Goal: Task Accomplishment & Management: Use online tool/utility

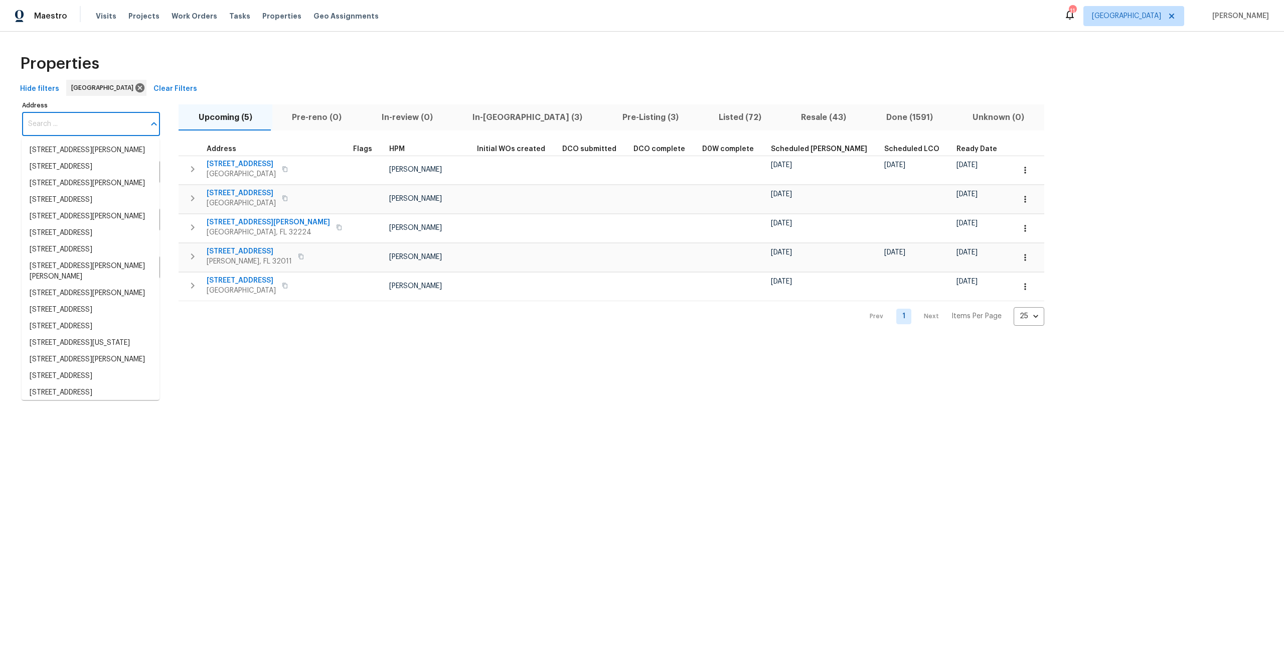
click at [95, 126] on input "Address" at bounding box center [83, 124] width 123 height 24
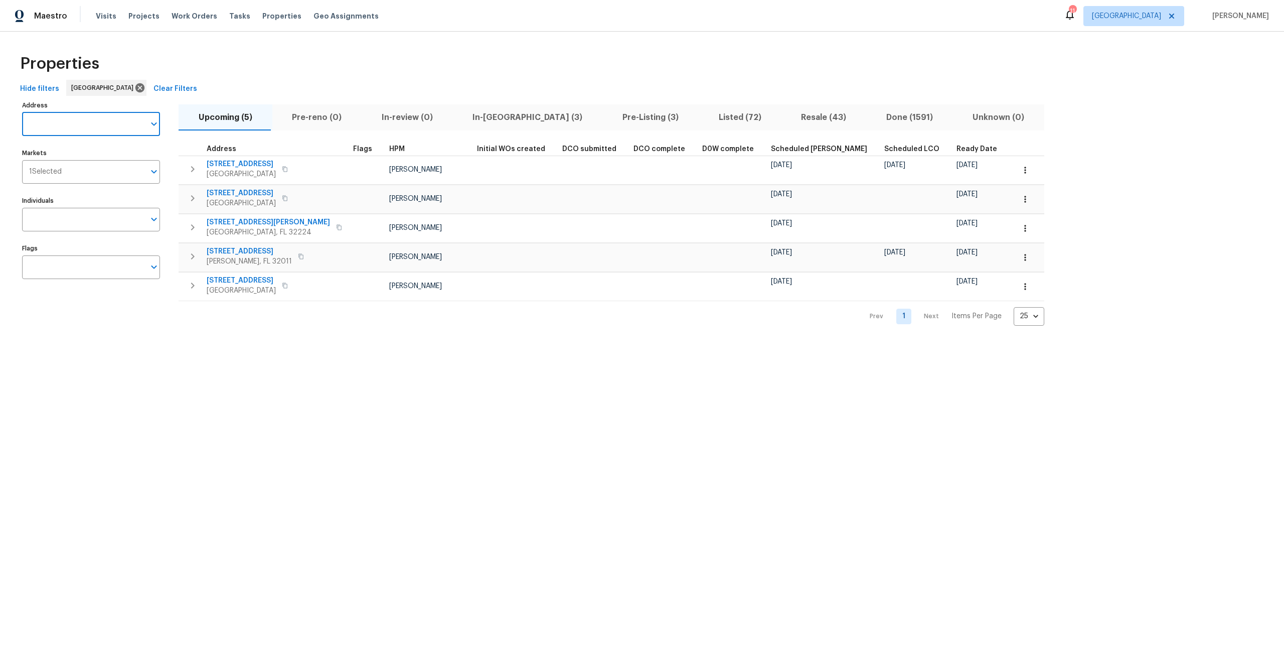
paste input "12304 Water Tupelo Rd"
type input "12304 Water Tupelo Rd"
click at [115, 132] on input "12304 Water Tupelo Rd" at bounding box center [83, 124] width 123 height 24
click at [106, 155] on li "12304 Water Tupelo Rd Jacksonville FL 32226" at bounding box center [91, 150] width 138 height 17
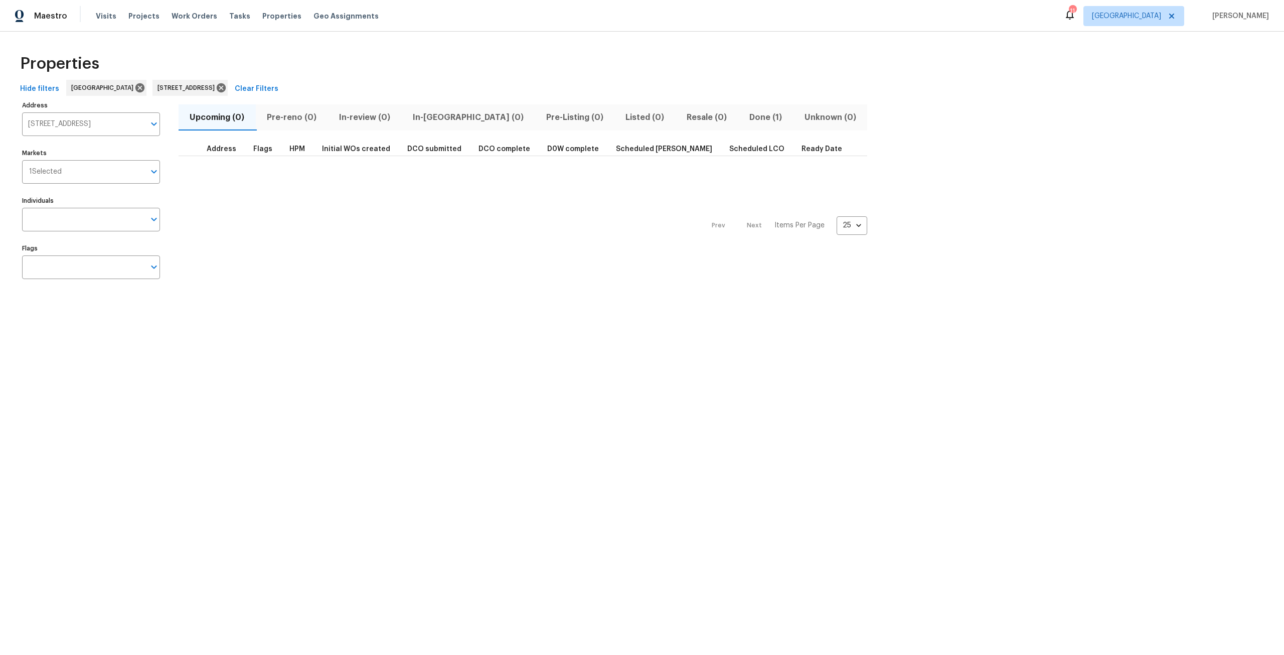
click at [744, 117] on span "Done (1)" at bounding box center [765, 117] width 43 height 14
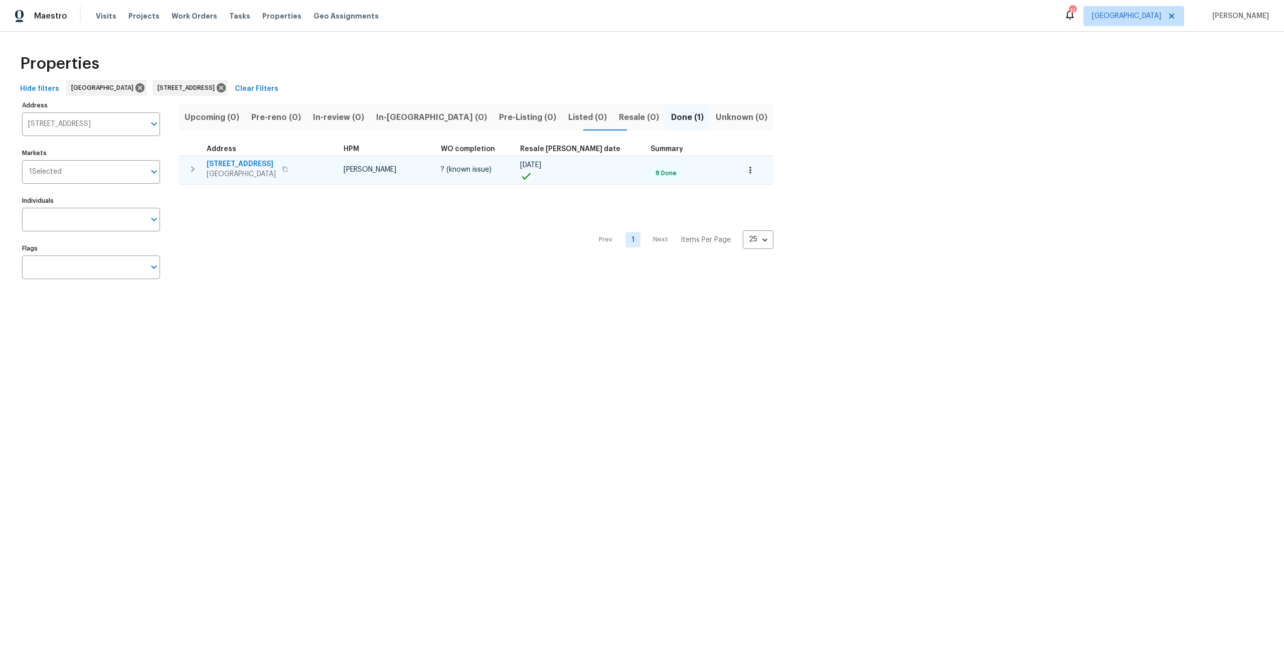
click at [261, 165] on span "12304 Water Tupelo Rd" at bounding box center [241, 164] width 69 height 10
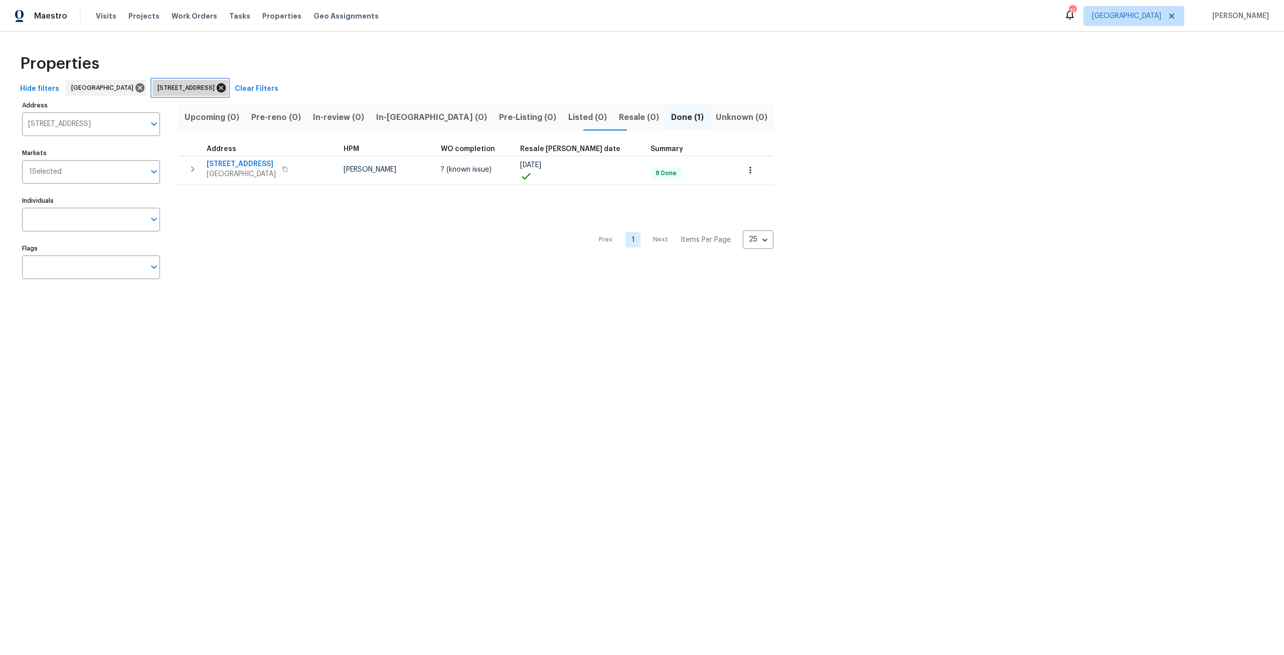
click at [226, 85] on icon at bounding box center [221, 87] width 9 height 9
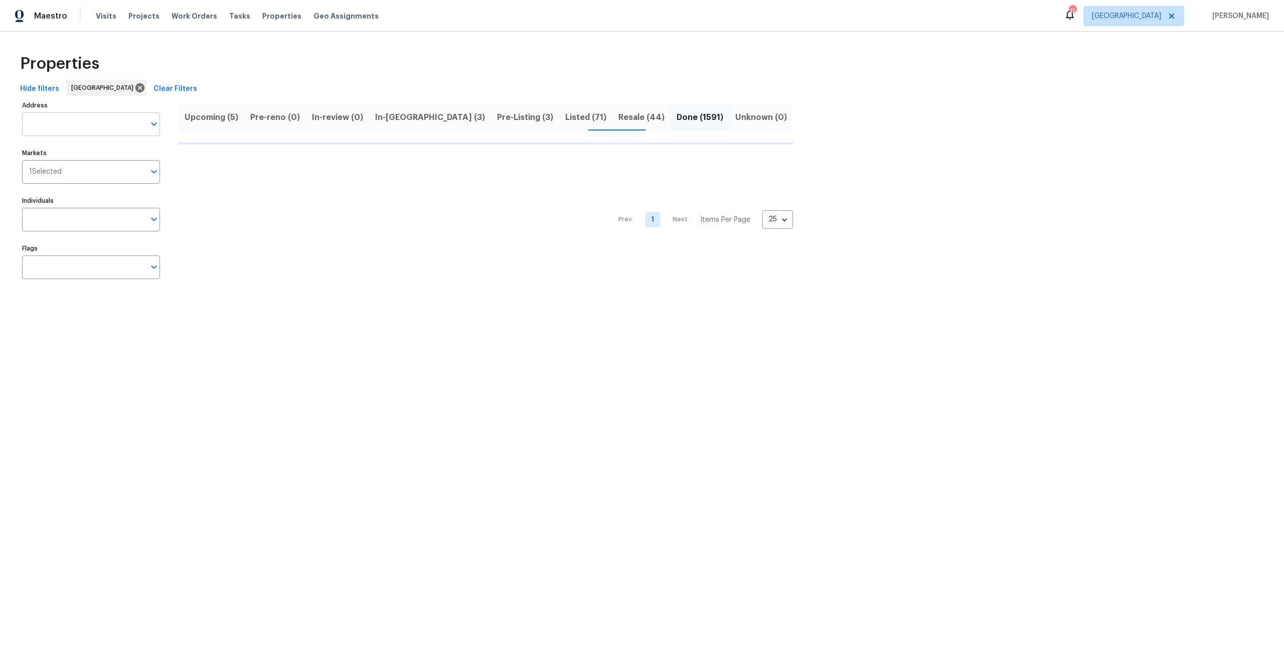
click at [101, 131] on input "Address" at bounding box center [83, 124] width 123 height 24
paste input "1507 Elsie St"
type input "1507 Elsie St"
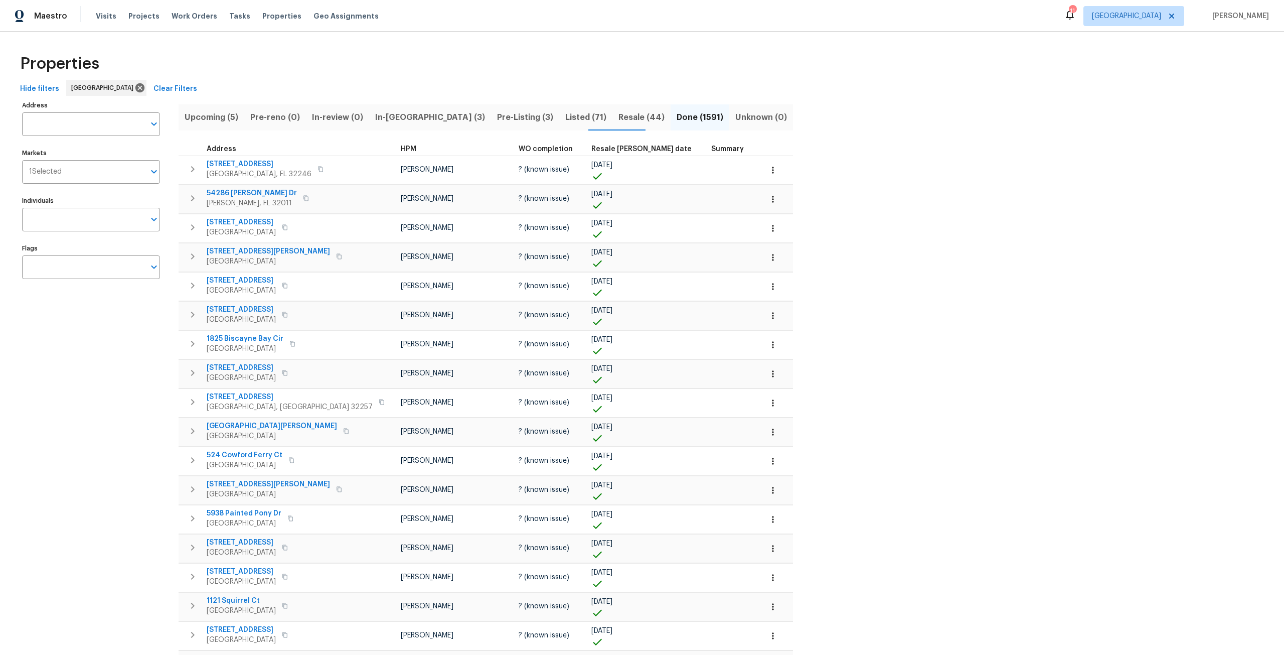
click at [119, 147] on div "Markets 1 Selected Markets" at bounding box center [91, 165] width 138 height 38
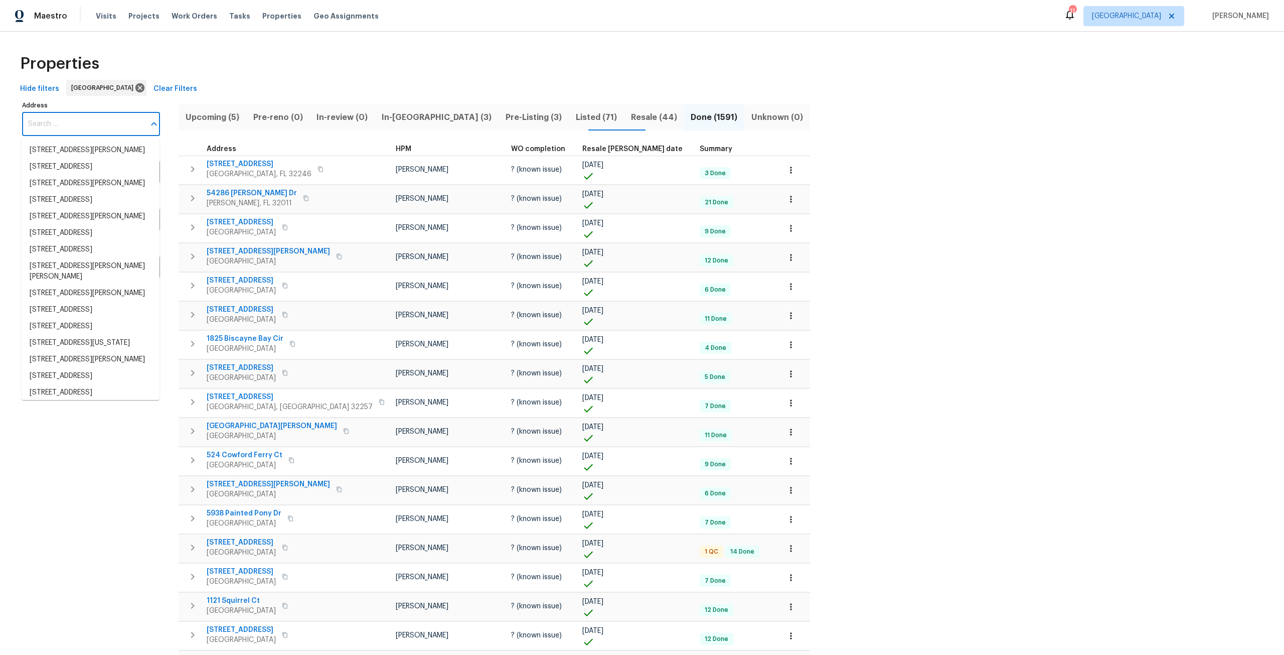
click at [97, 124] on input "Address" at bounding box center [83, 124] width 123 height 24
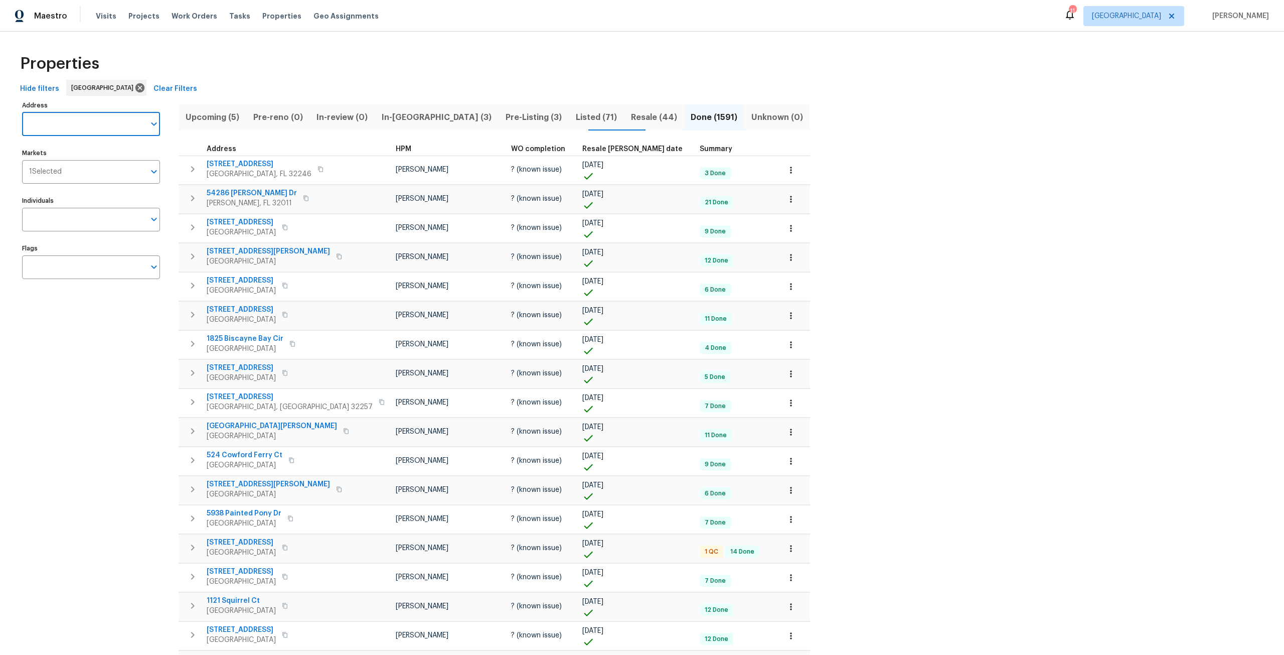
paste input "1507 Elsie St"
type input "1507 Elsie St"
click at [83, 143] on li "1507 Elsie St Green Cove Springs FL 32043" at bounding box center [91, 150] width 138 height 17
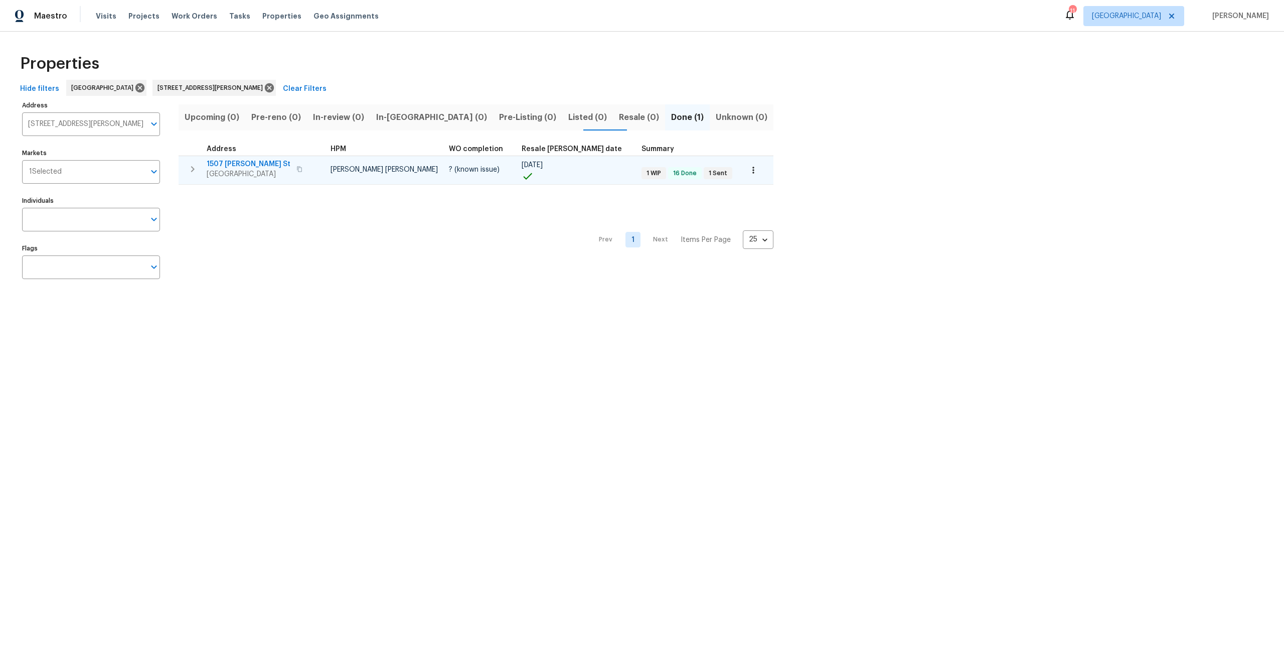
click at [234, 170] on span "Green Cove Springs, FL 32043" at bounding box center [249, 174] width 84 height 10
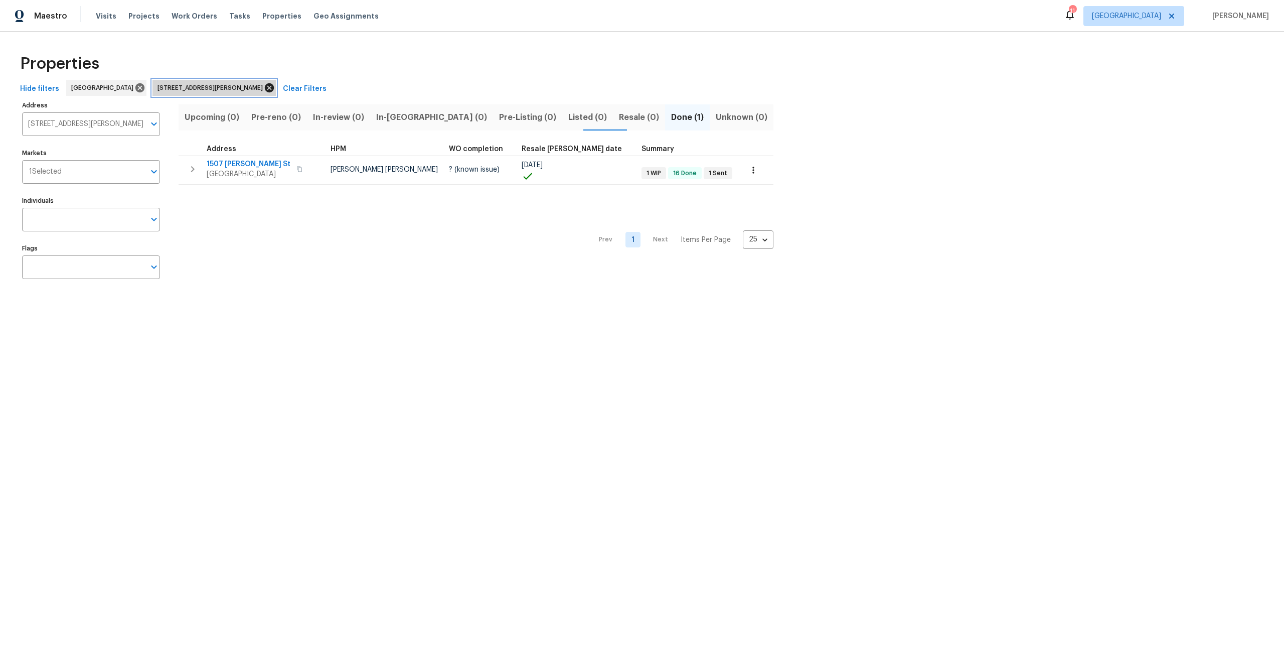
click at [264, 88] on icon at bounding box center [269, 87] width 11 height 11
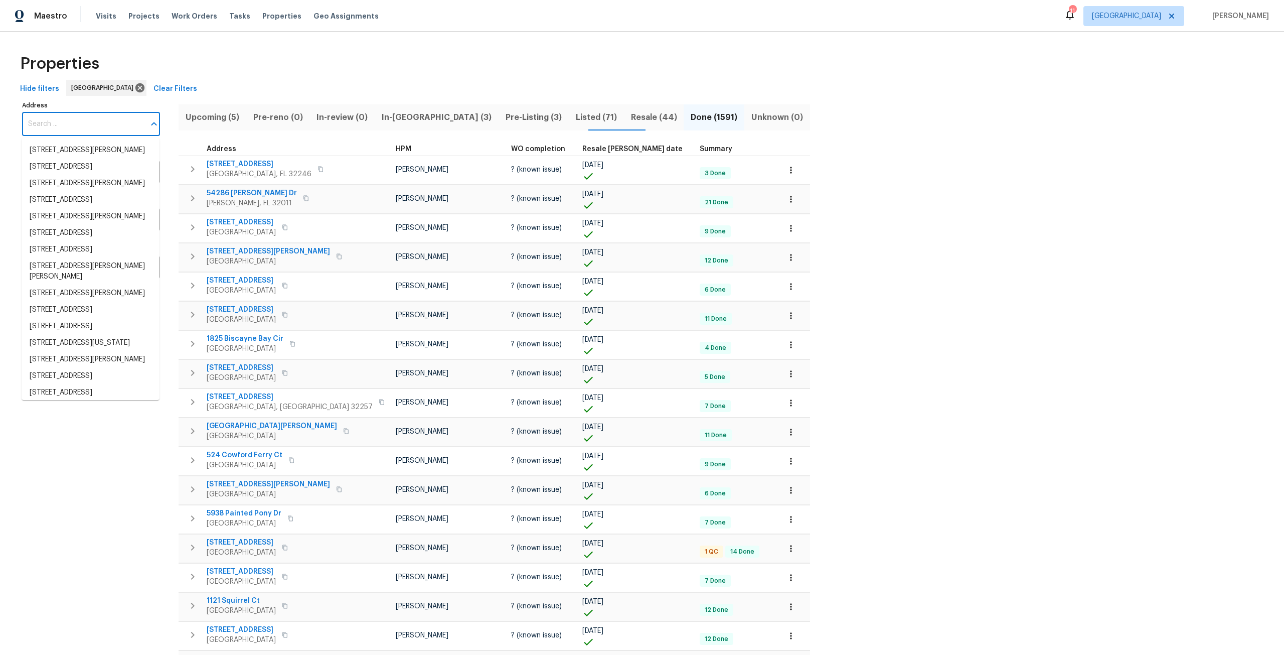
click at [127, 133] on input "Address" at bounding box center [83, 124] width 123 height 24
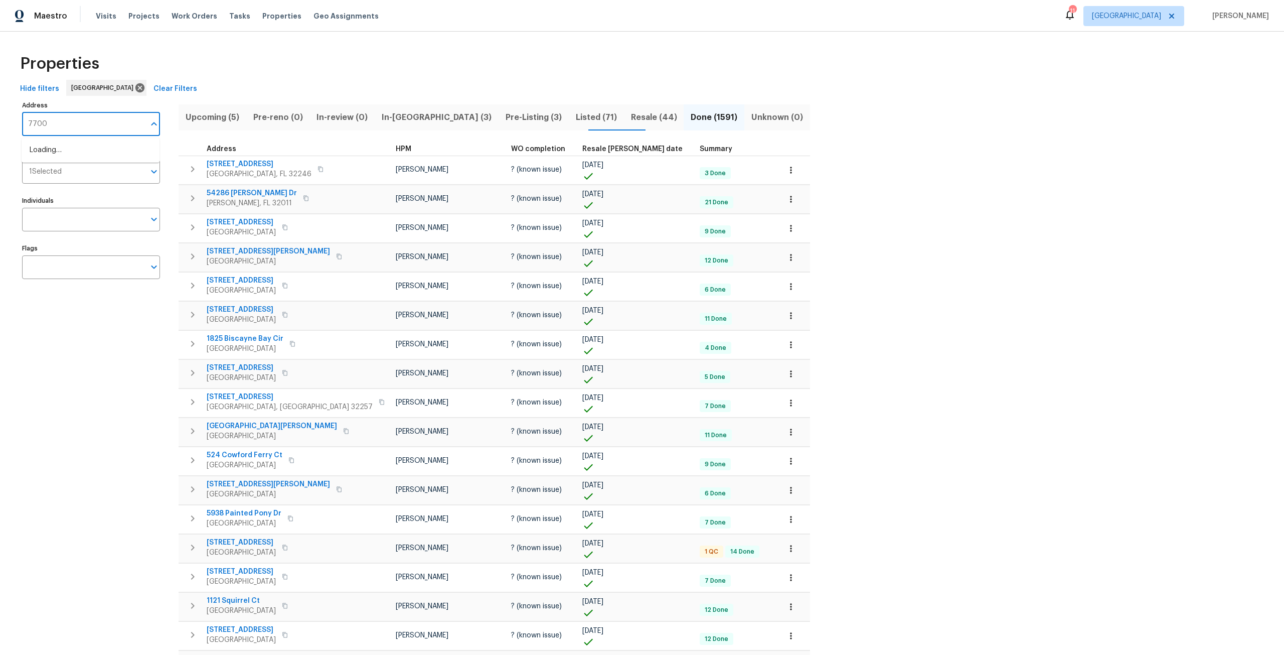
type input "7700"
click at [107, 192] on li "7700 Lookout Point Dr Jacksonville FL 32210" at bounding box center [91, 183] width 138 height 17
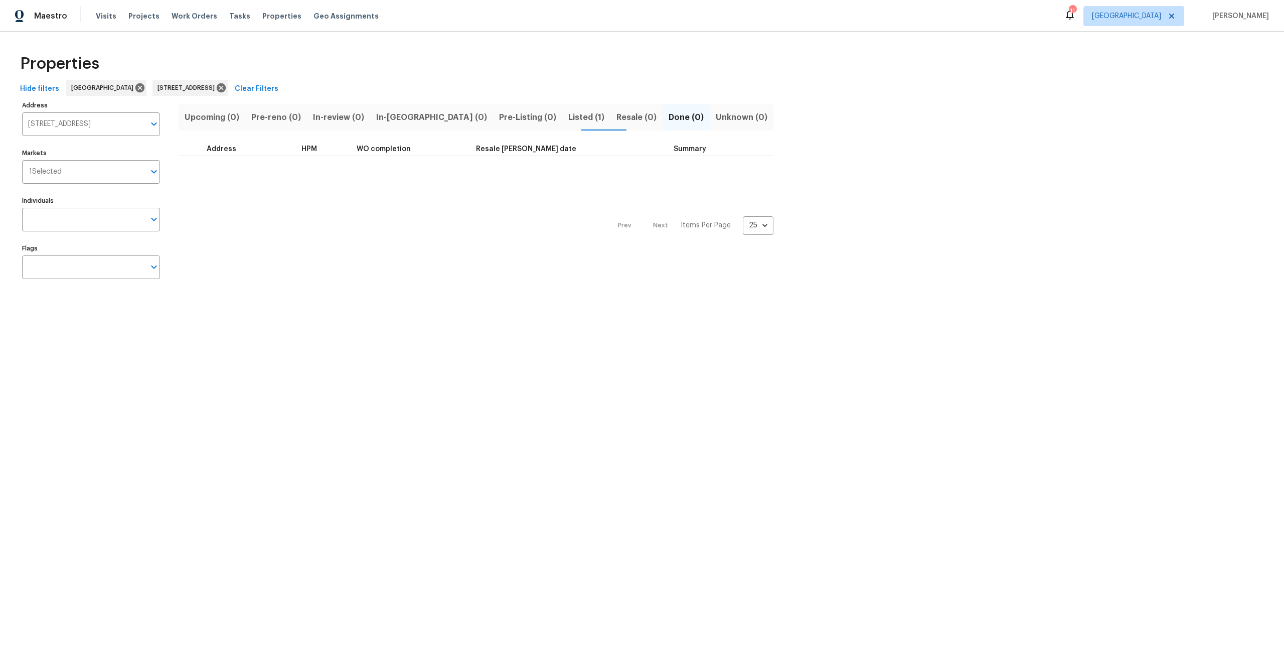
click at [562, 104] on button "Listed (1)" at bounding box center [586, 117] width 48 height 26
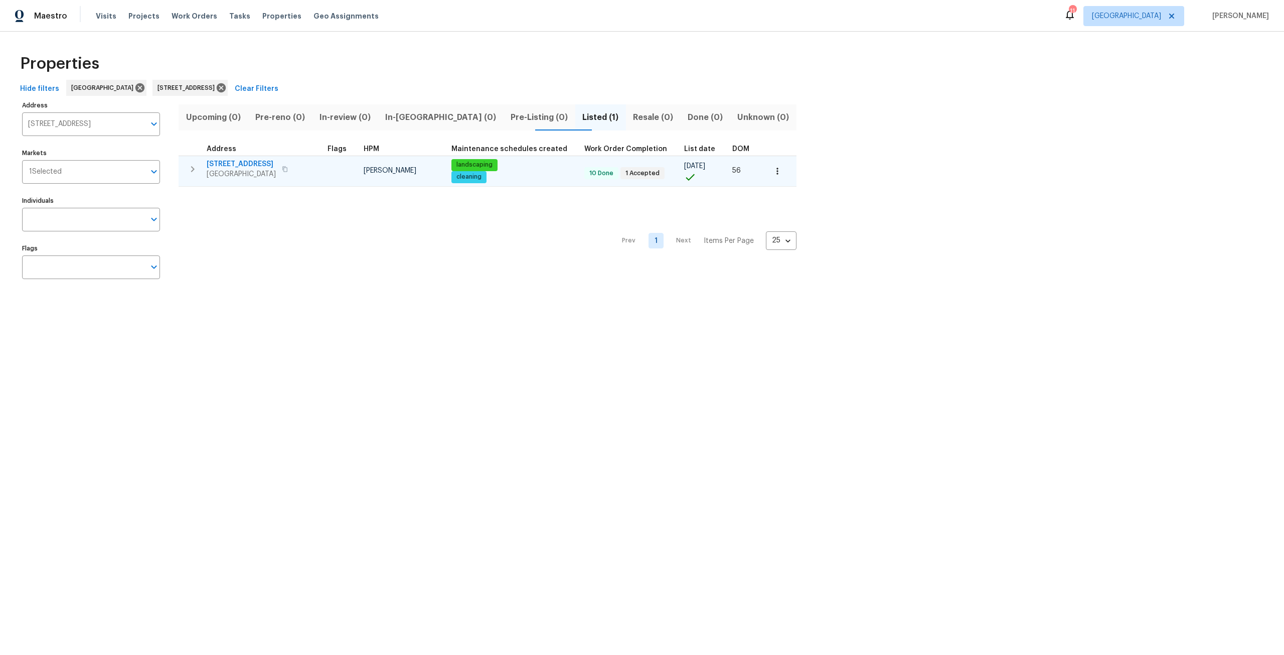
click at [242, 166] on span "7700 Lookout Point Dr" at bounding box center [241, 164] width 69 height 10
click at [767, 160] on button "button" at bounding box center [778, 171] width 22 height 22
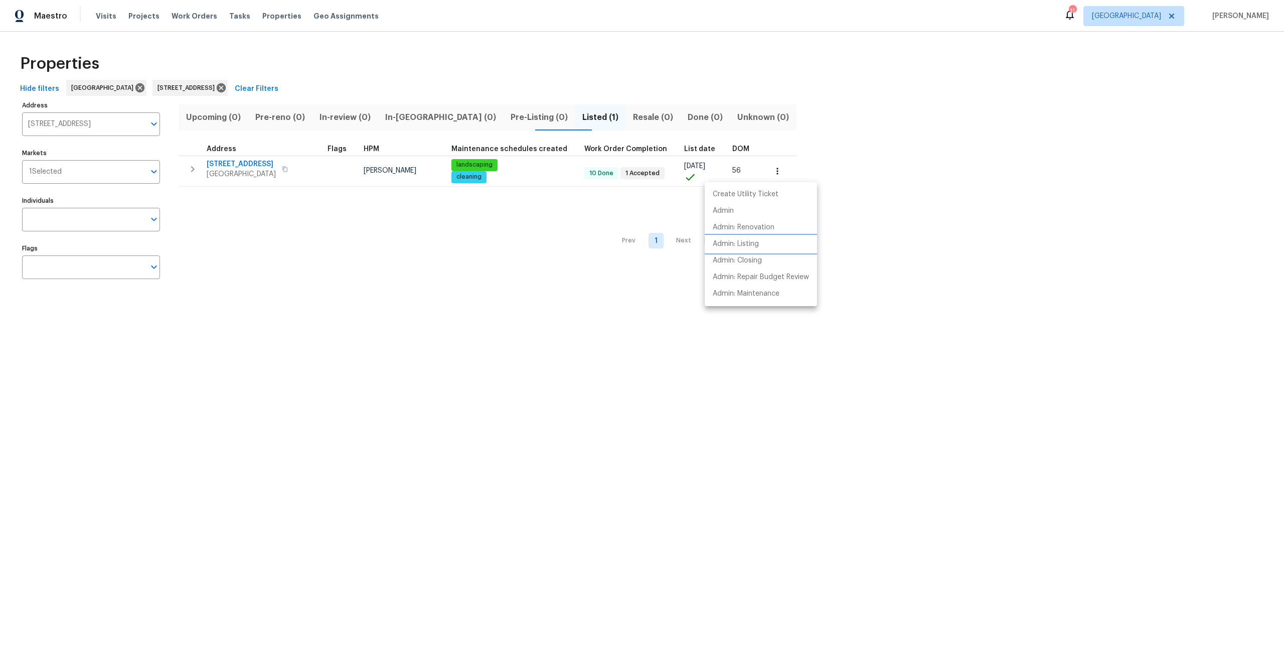
click at [757, 249] on p "Admin: Listing" at bounding box center [736, 244] width 46 height 11
click at [258, 85] on div at bounding box center [642, 327] width 1284 height 655
click at [226, 85] on icon at bounding box center [221, 87] width 9 height 9
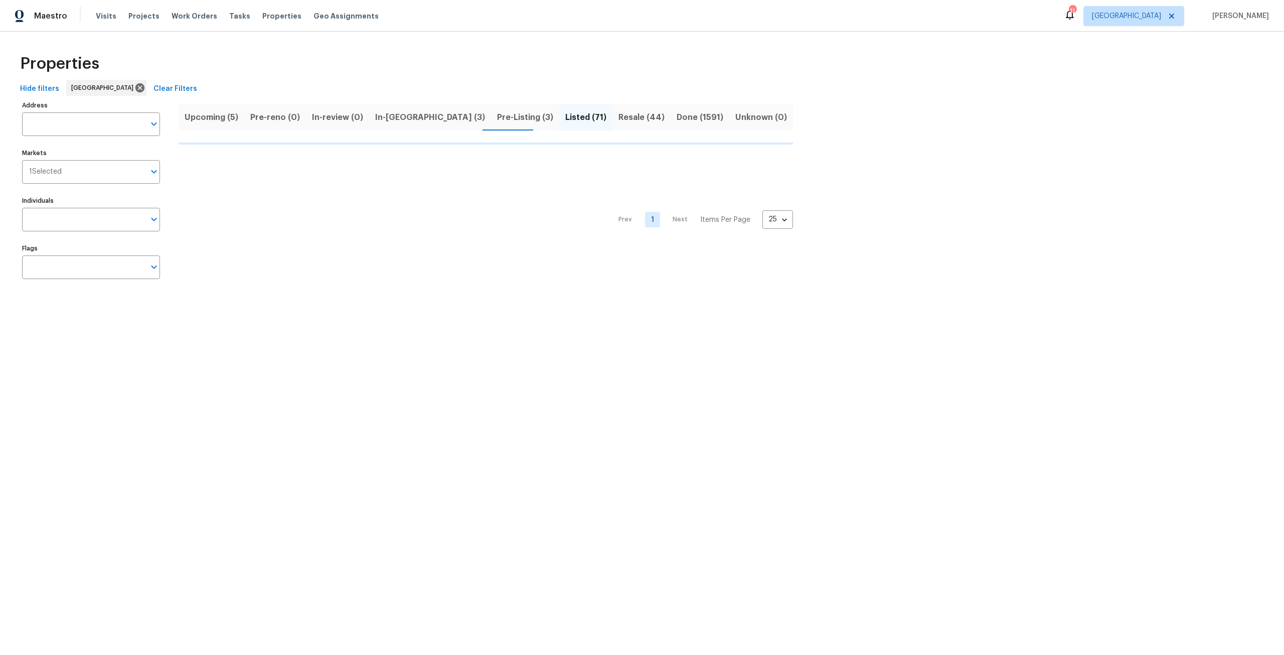
click at [112, 126] on input "Address" at bounding box center [83, 124] width 123 height 24
type input "8524"
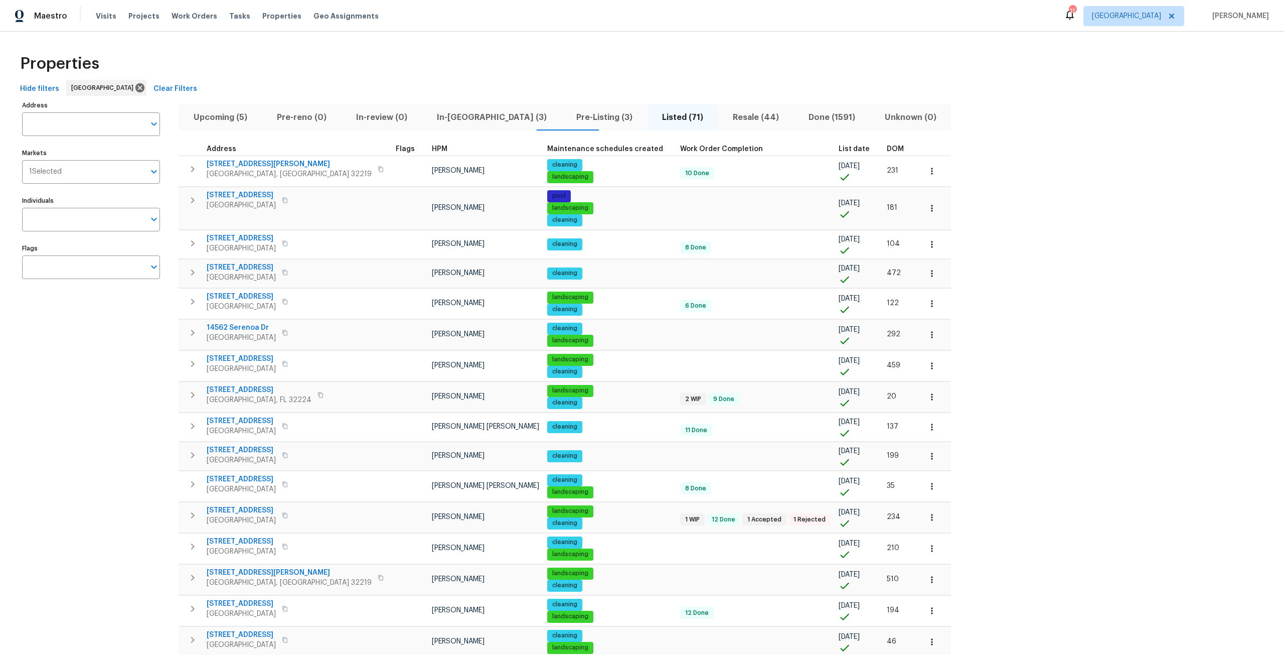
click at [112, 126] on input "Address" at bounding box center [83, 124] width 123 height 24
type input "85246"
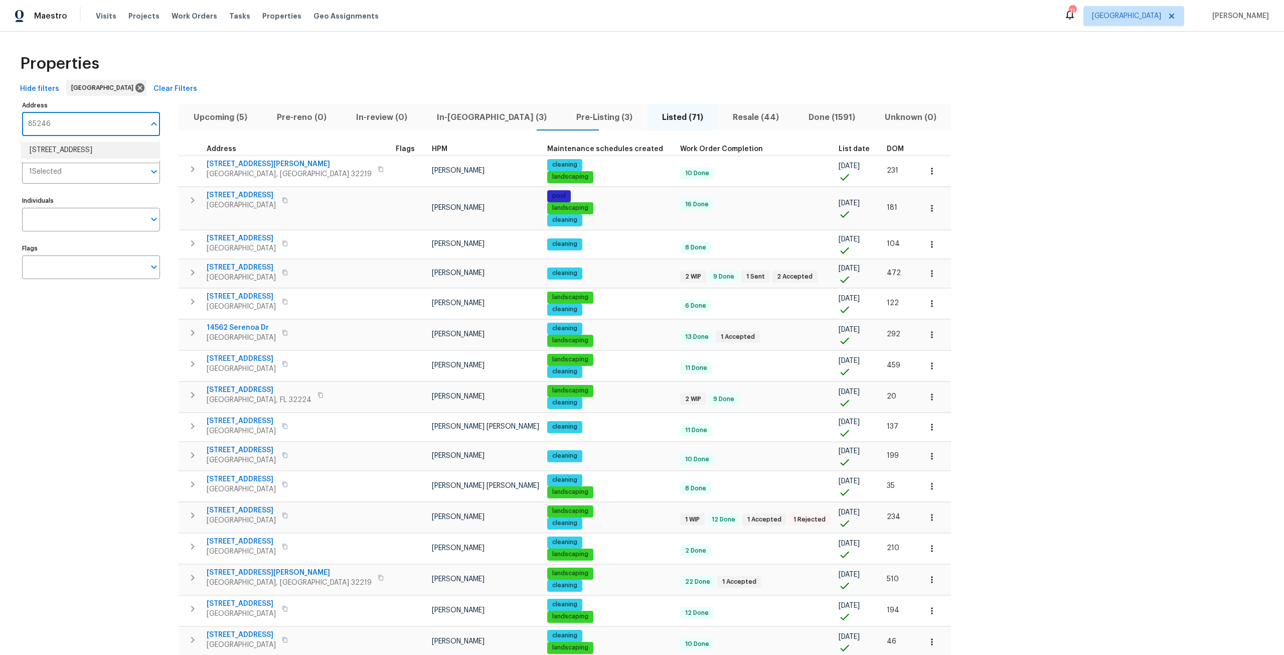
click at [108, 159] on li "85246 Northfield Ct Fernandina Beach FL 32034" at bounding box center [91, 150] width 138 height 17
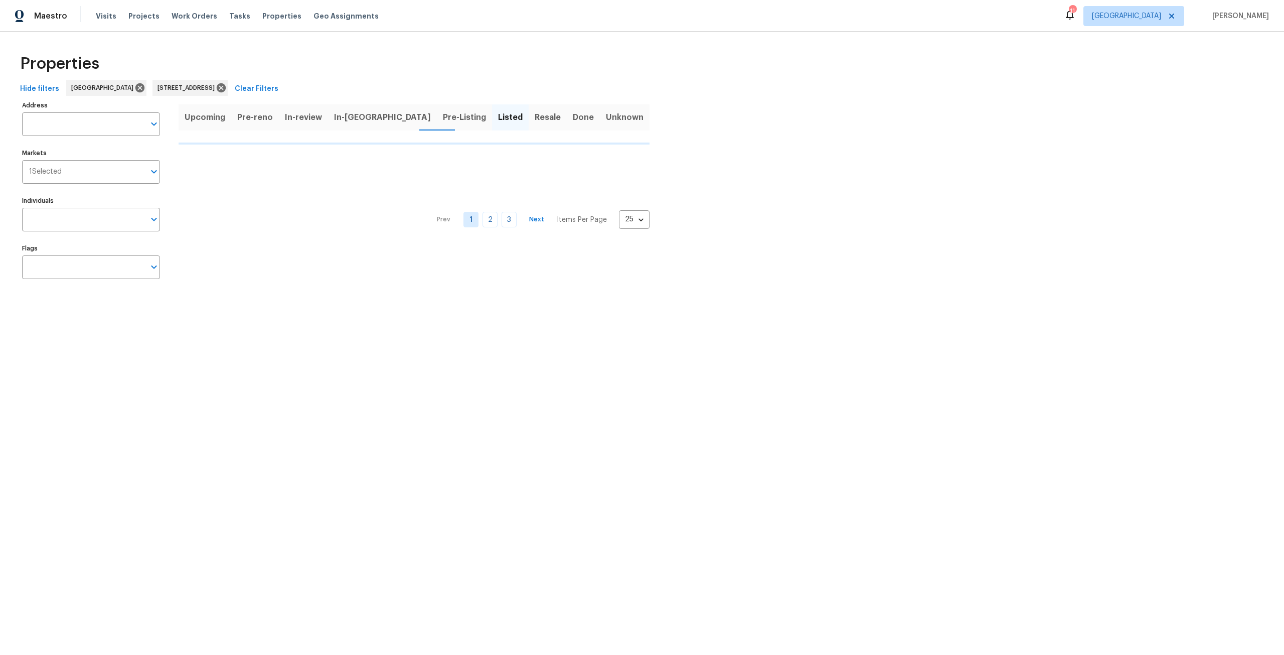
type input "85246 Northfield Ct Fernandina Beach FL 32034"
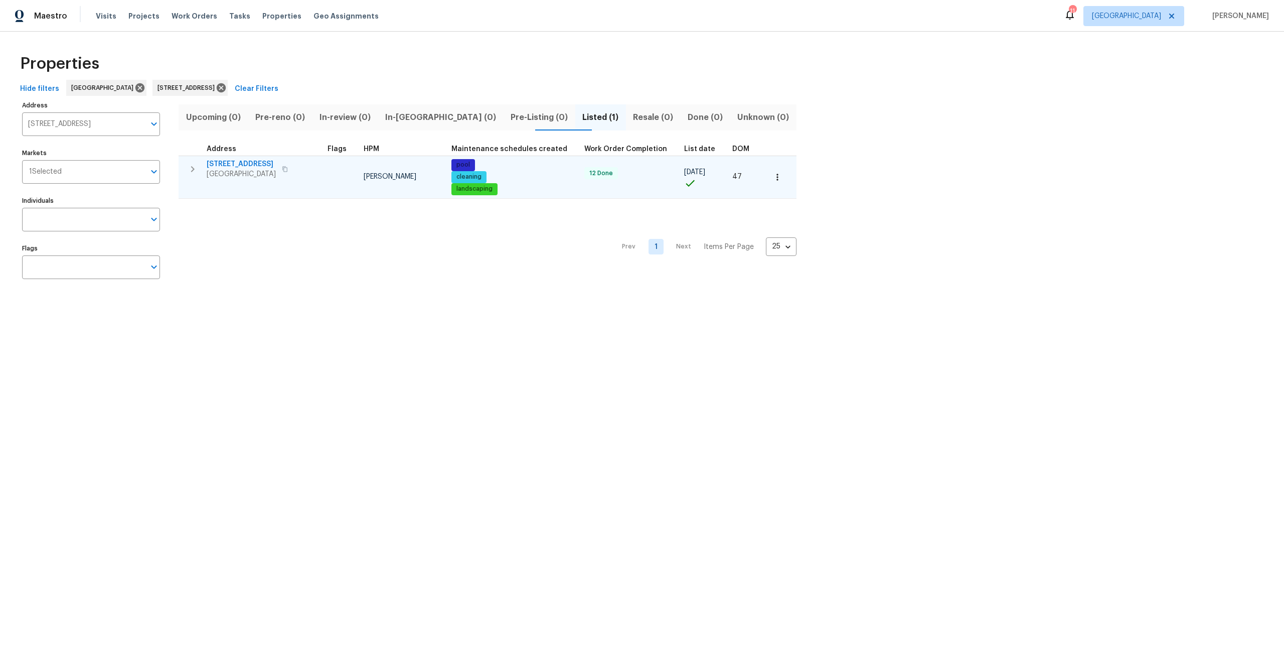
click at [767, 184] on button "button" at bounding box center [778, 177] width 22 height 22
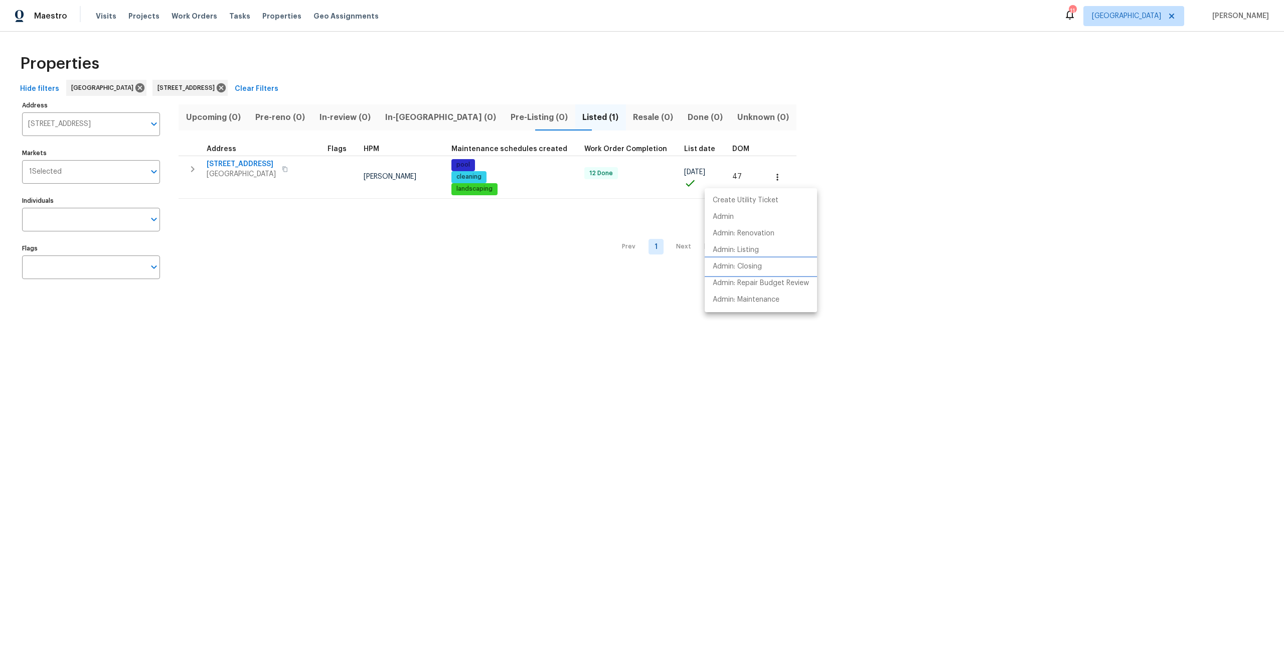
click at [769, 269] on li "Admin: Closing" at bounding box center [761, 266] width 112 height 17
click at [276, 91] on div at bounding box center [642, 327] width 1284 height 655
click at [227, 86] on icon at bounding box center [221, 87] width 11 height 11
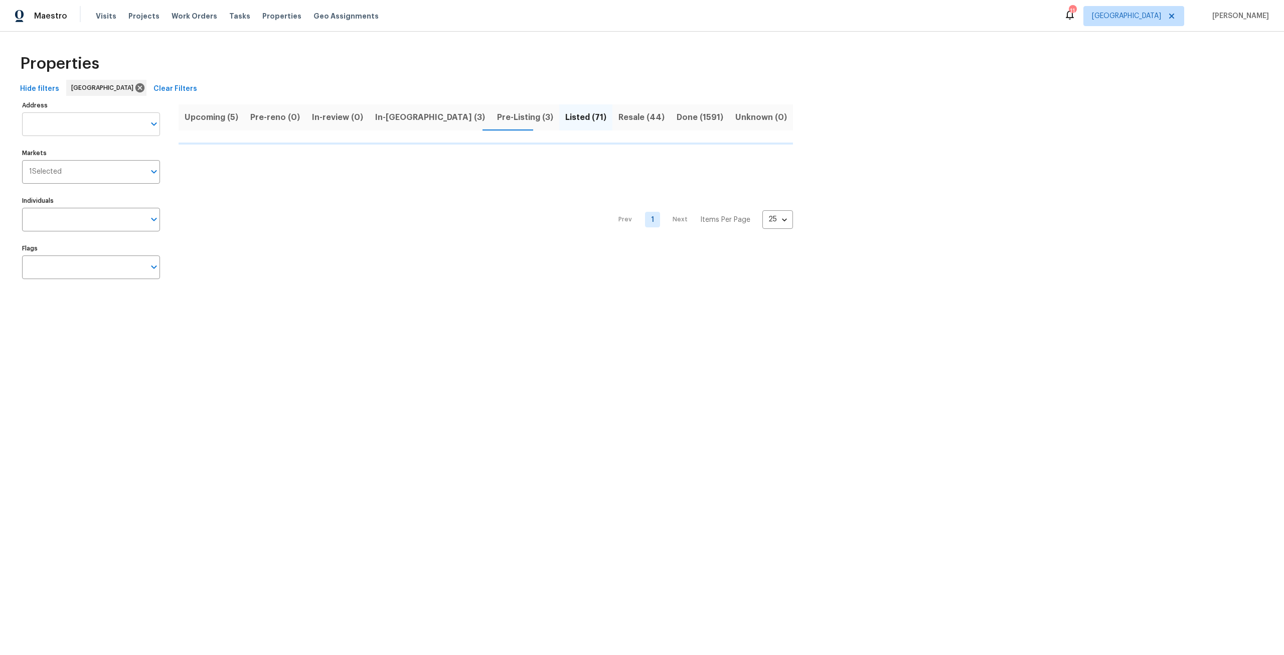
click at [63, 120] on input "Address" at bounding box center [83, 124] width 123 height 24
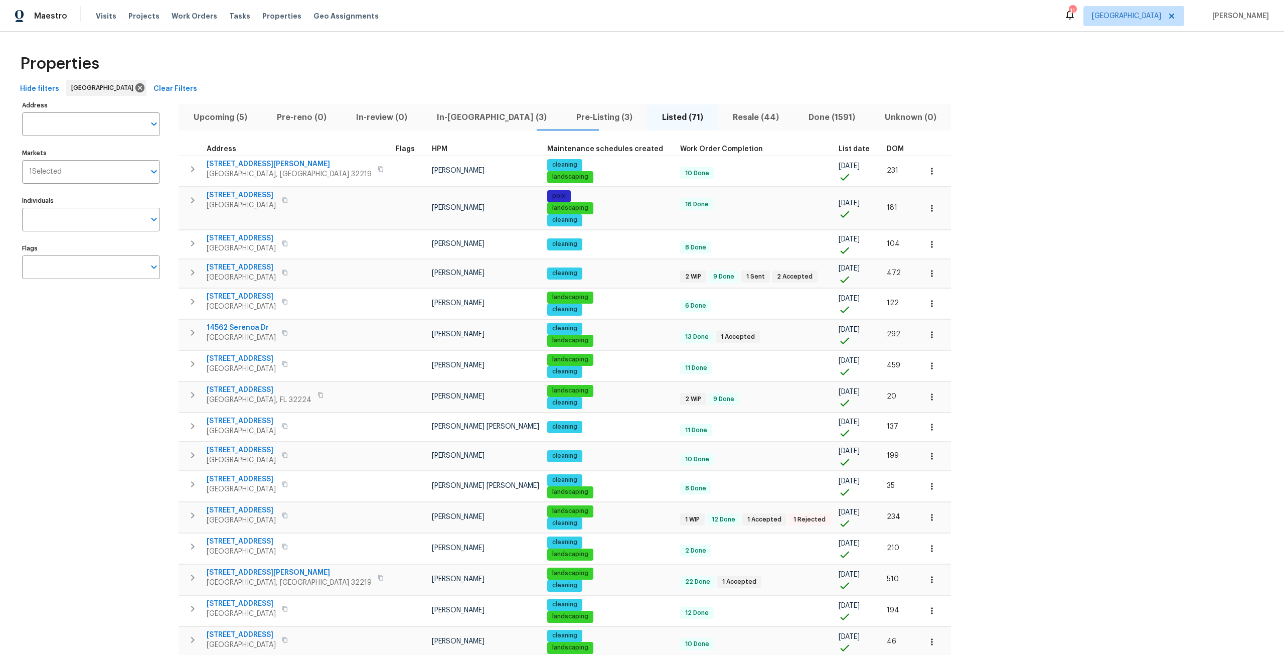
click at [63, 120] on input "Address" at bounding box center [83, 124] width 123 height 24
click at [55, 123] on input "van guundy" at bounding box center [83, 124] width 123 height 24
type input "van gundy"
click at [83, 146] on li "2936 Van Gundy Rd Jacksonville FL 32208" at bounding box center [91, 150] width 138 height 17
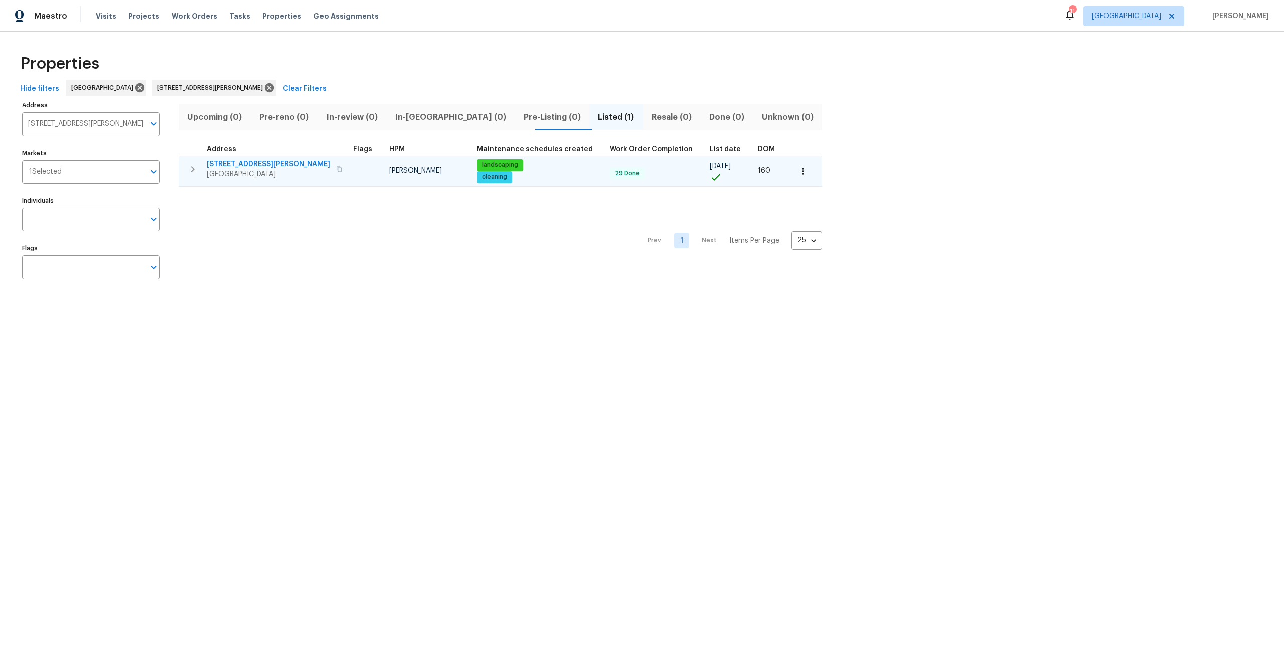
click at [248, 160] on span "2936 Van Gundy Rd" at bounding box center [268, 164] width 123 height 10
click at [268, 162] on span "2936 Van Gundy Rd" at bounding box center [268, 164] width 123 height 10
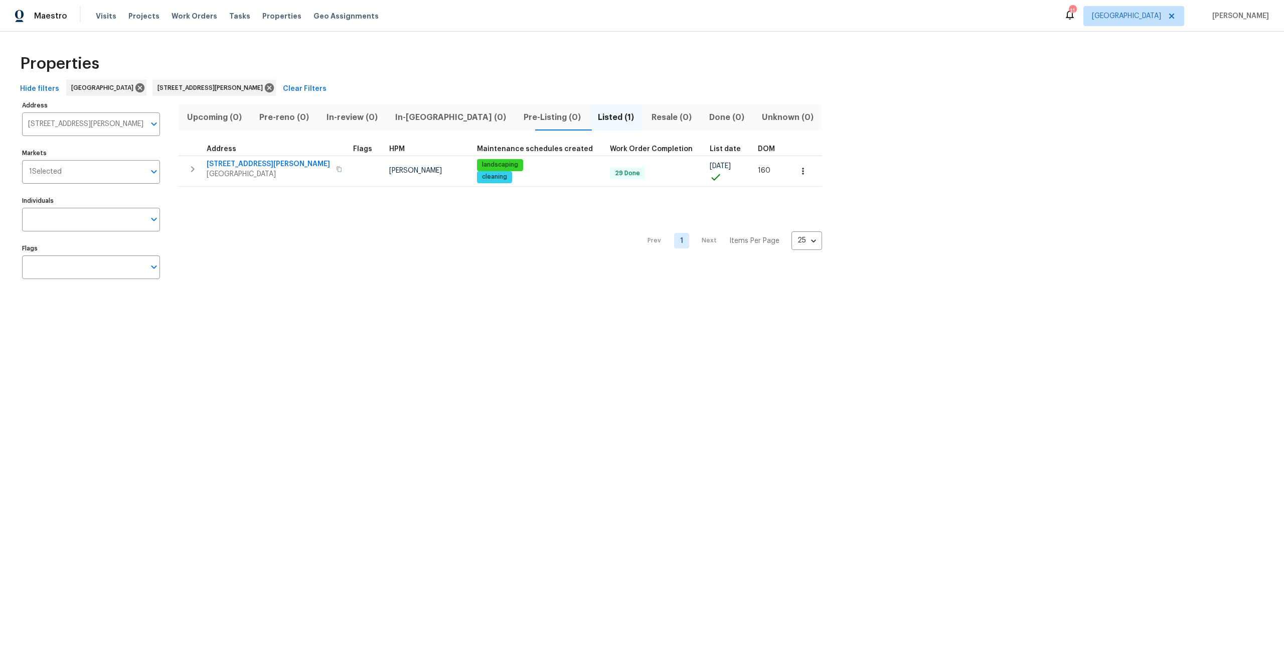
click at [232, 12] on div "Tasks" at bounding box center [239, 16] width 21 height 11
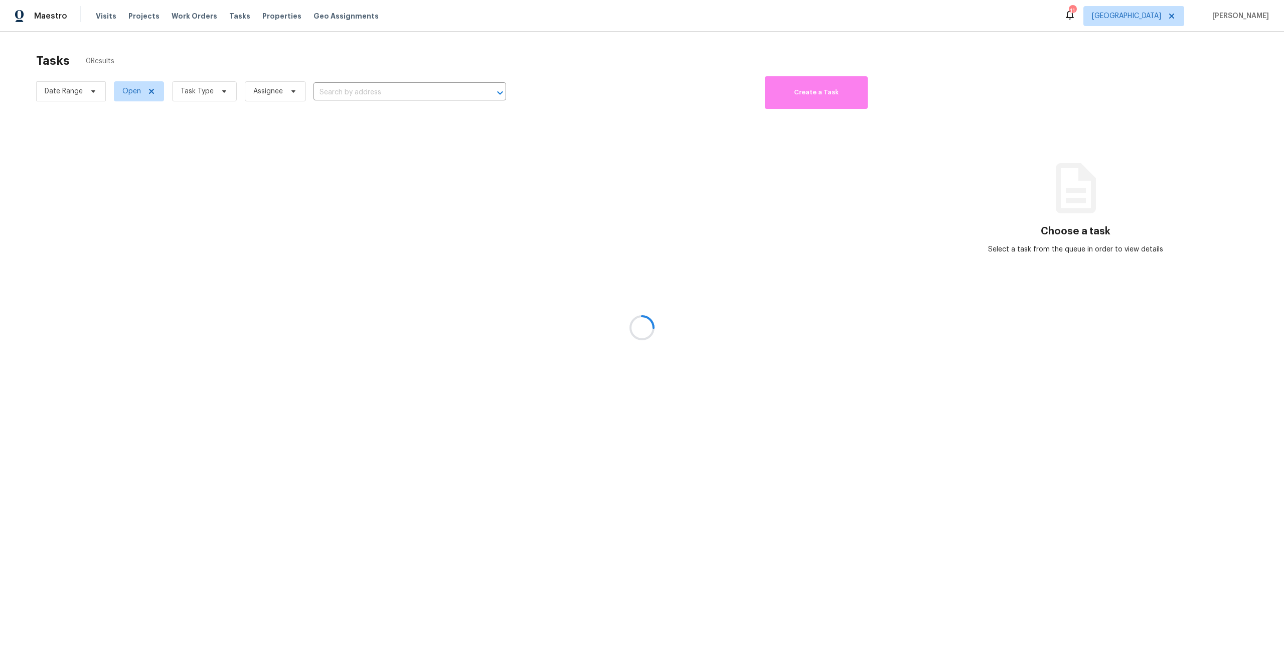
click at [207, 19] on div at bounding box center [642, 327] width 1284 height 655
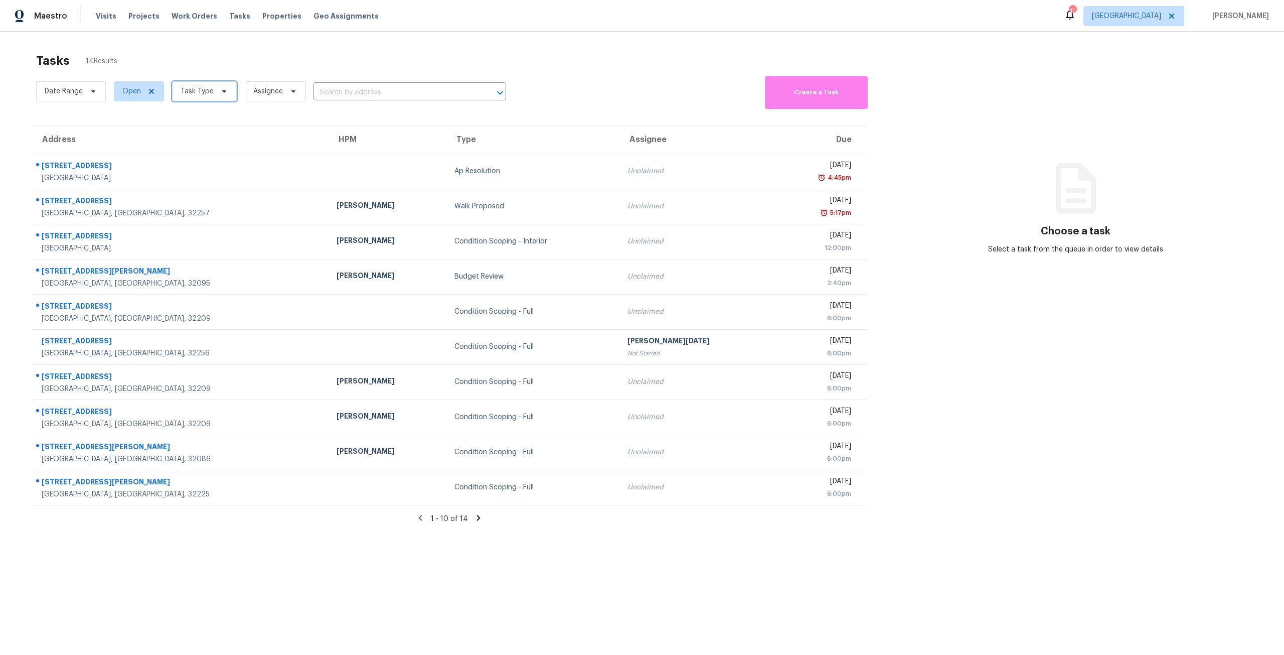
click at [220, 91] on icon at bounding box center [224, 91] width 8 height 8
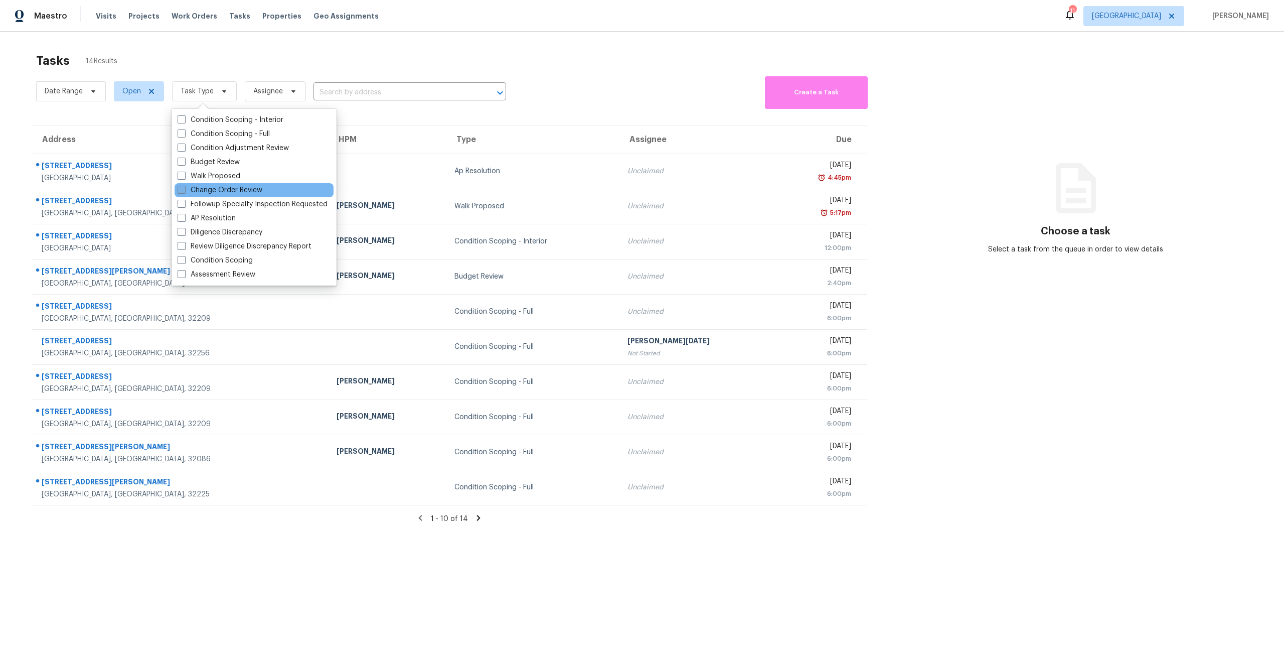
click at [250, 188] on label "Change Order Review" at bounding box center [220, 190] width 85 height 10
click at [184, 188] on input "Change Order Review" at bounding box center [181, 188] width 7 height 7
checkbox input "true"
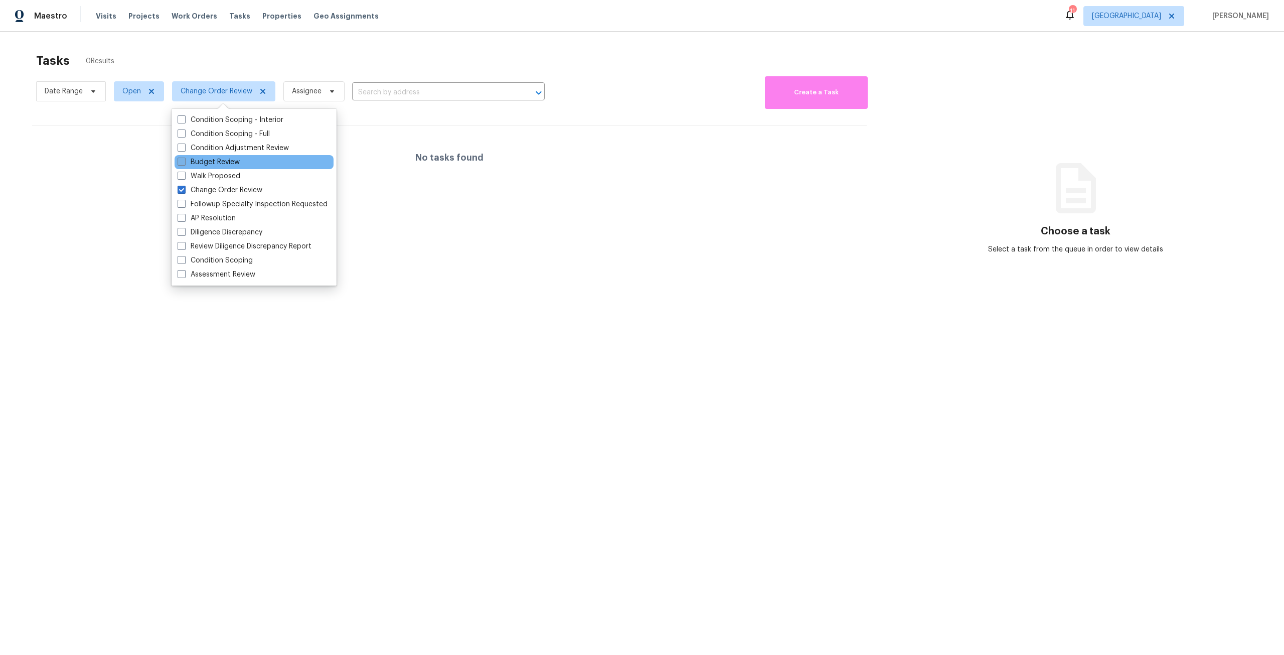
click at [238, 162] on label "Budget Review" at bounding box center [209, 162] width 62 height 10
click at [184, 162] on input "Budget Review" at bounding box center [181, 160] width 7 height 7
checkbox input "true"
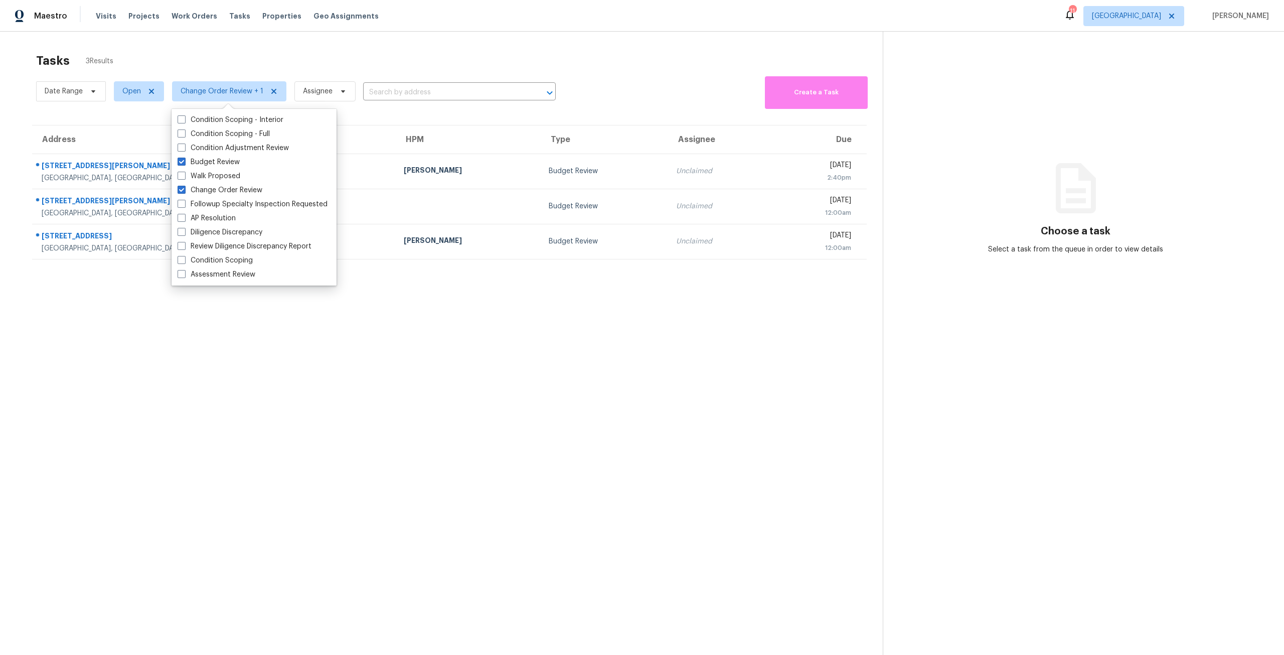
click at [289, 69] on div "Tasks 3 Results" at bounding box center [459, 61] width 847 height 26
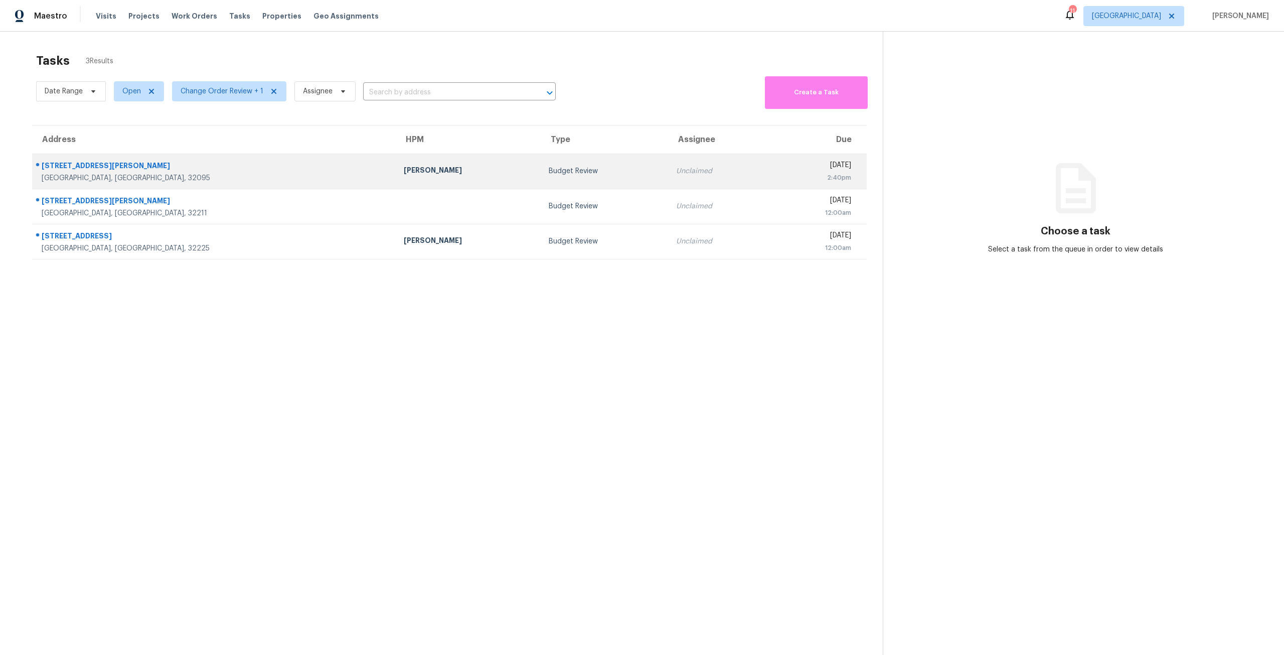
click at [216, 165] on div "225 Saint Thomas St" at bounding box center [215, 167] width 346 height 13
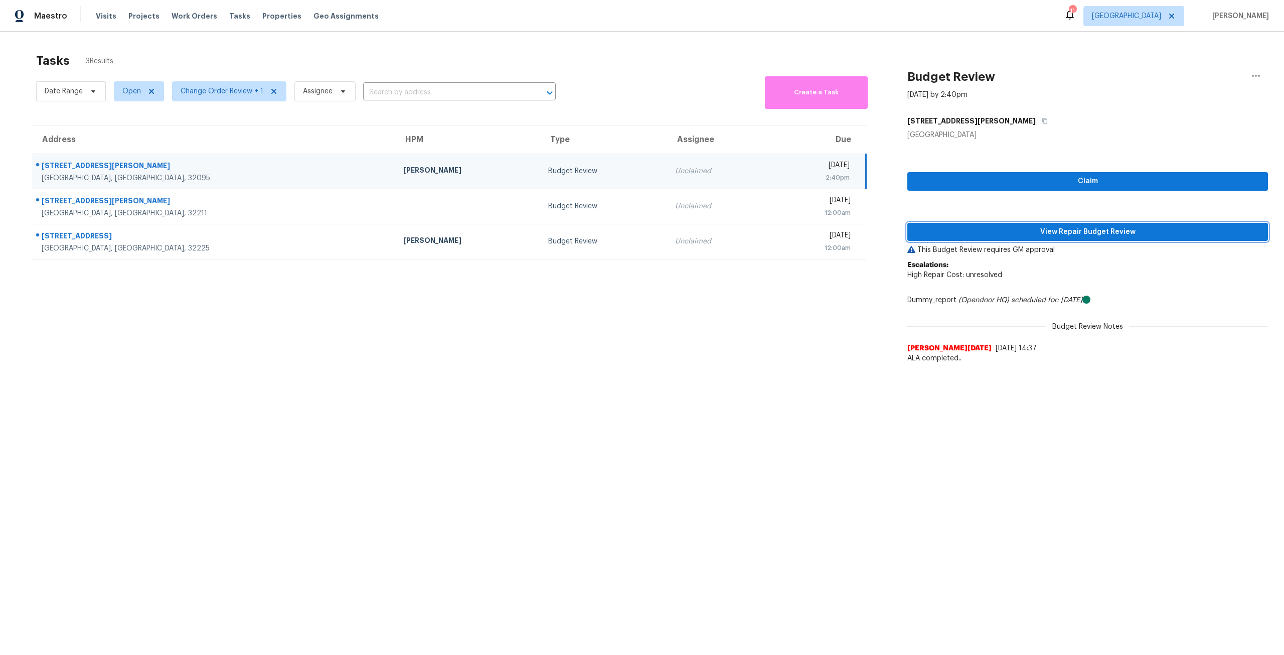
click at [1135, 235] on span "View Repair Budget Review" at bounding box center [1088, 232] width 345 height 13
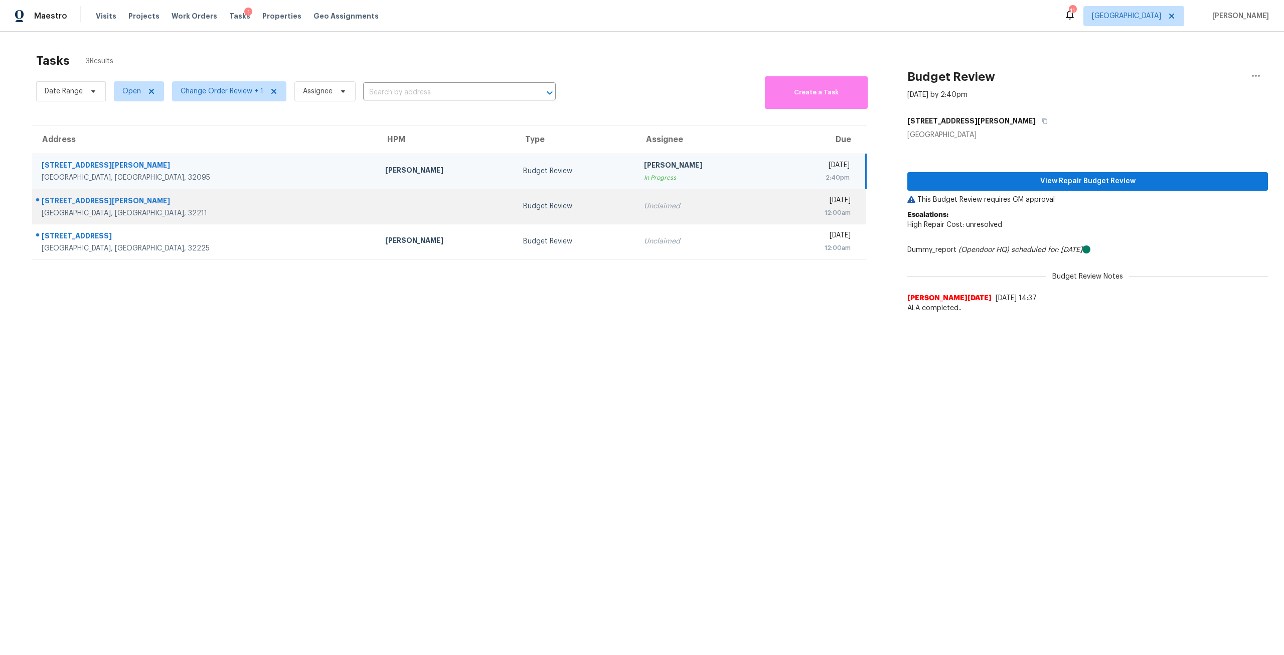
click at [403, 209] on td at bounding box center [446, 206] width 138 height 35
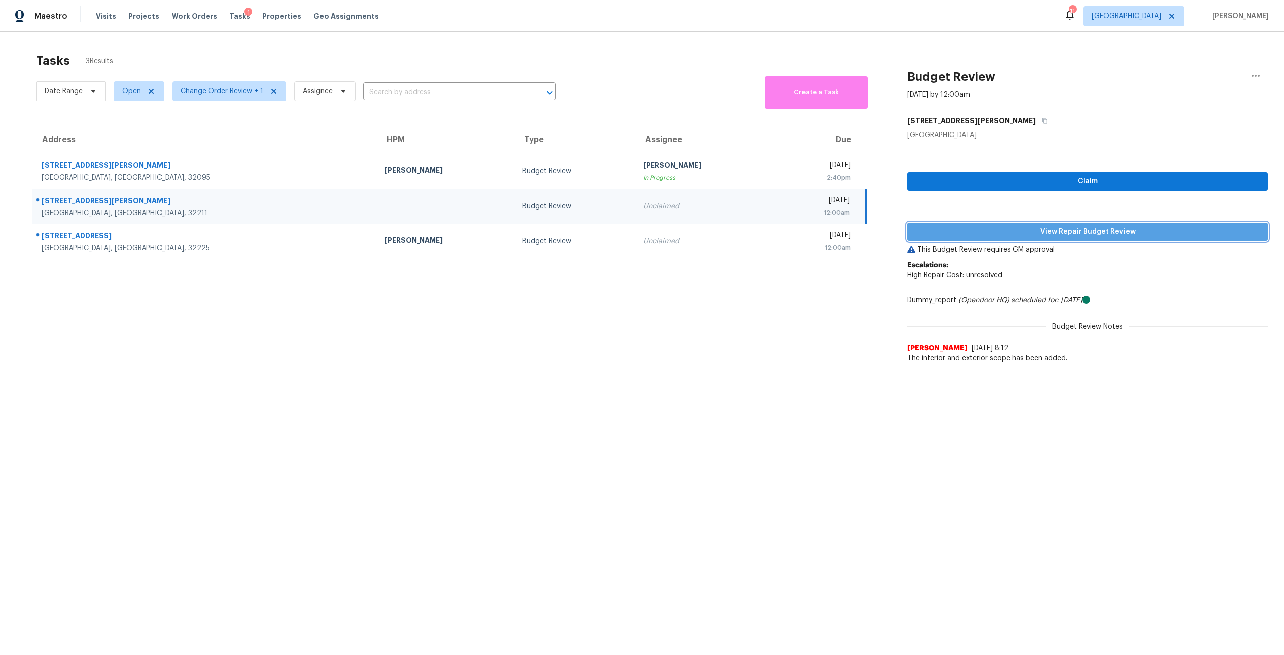
click at [1160, 232] on span "View Repair Budget Review" at bounding box center [1088, 232] width 345 height 13
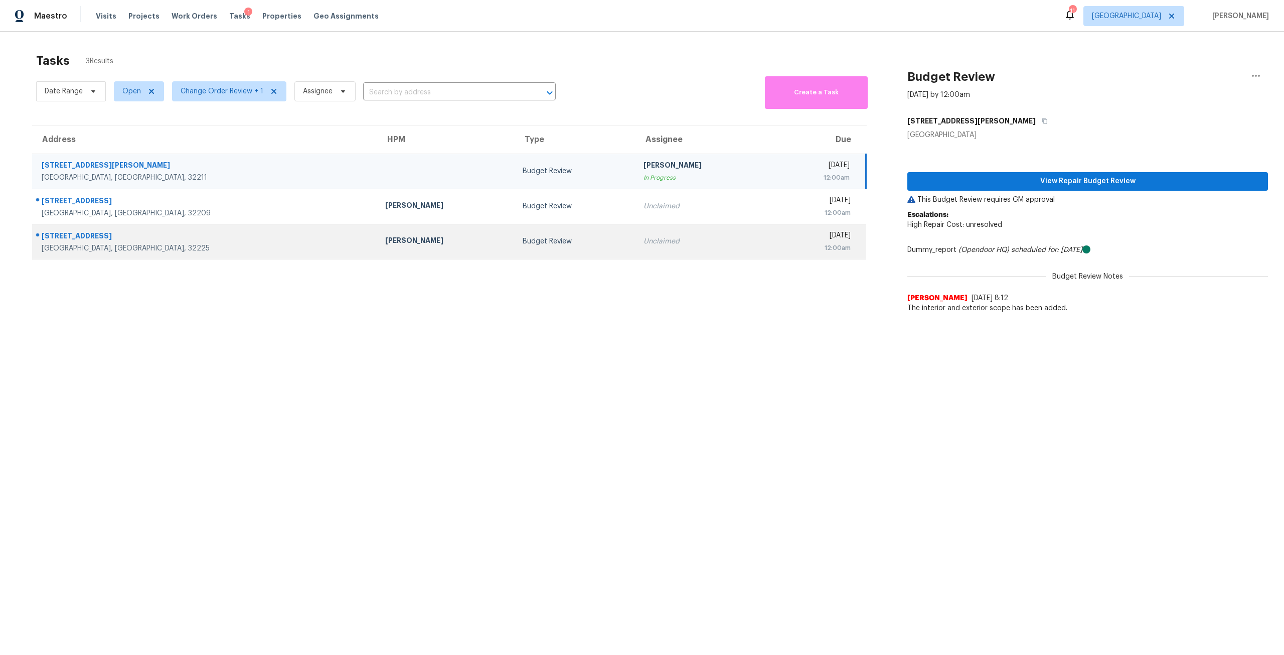
click at [644, 244] on div "Unclaimed" at bounding box center [704, 241] width 121 height 10
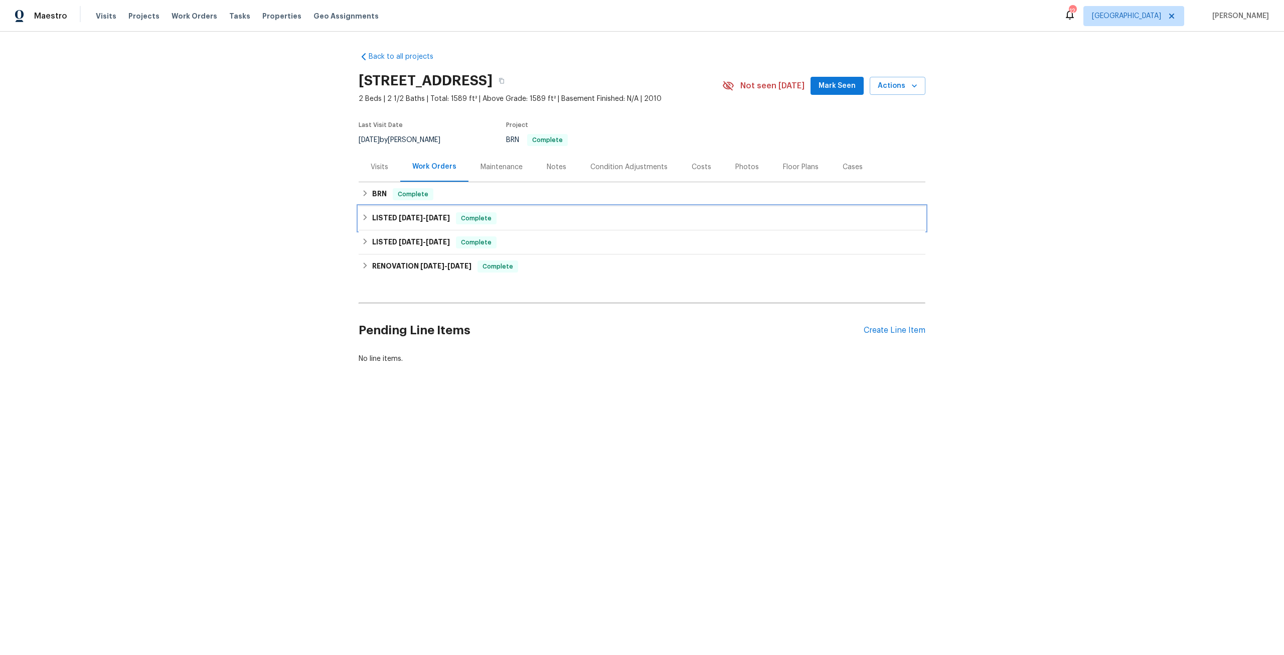
click at [427, 226] on div "LISTED 8/14/25 - 8/15/25 Complete" at bounding box center [642, 218] width 567 height 24
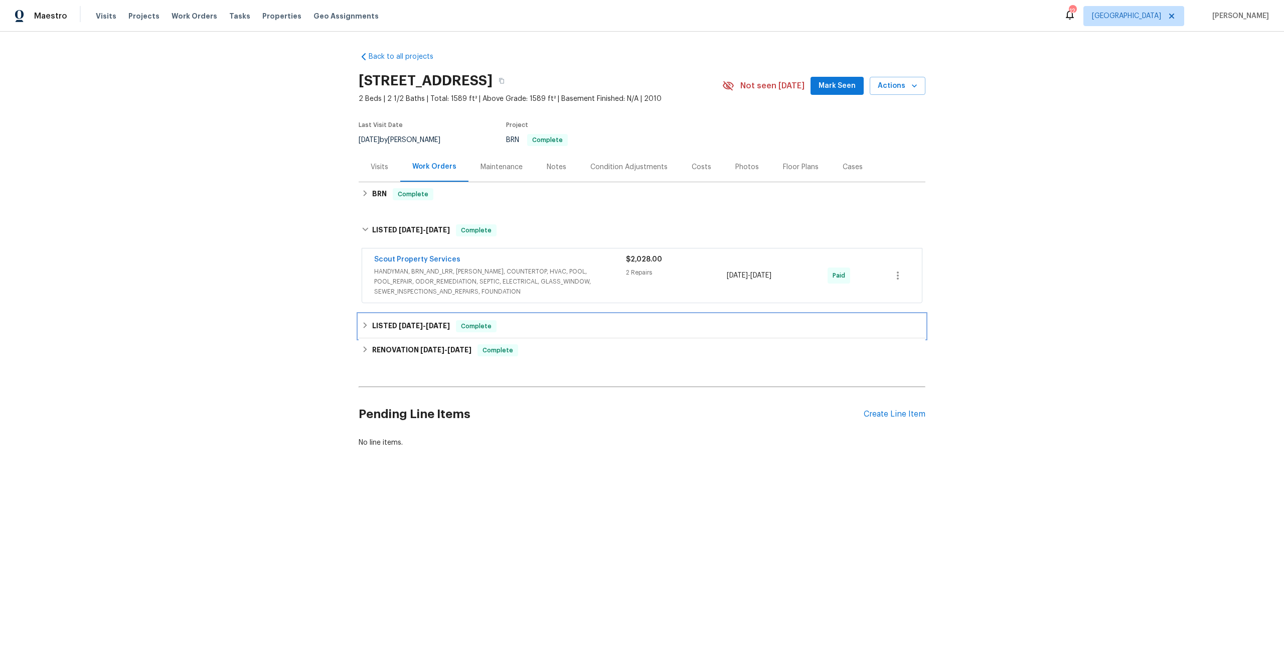
click at [416, 328] on span "5/6/25" at bounding box center [411, 325] width 24 height 7
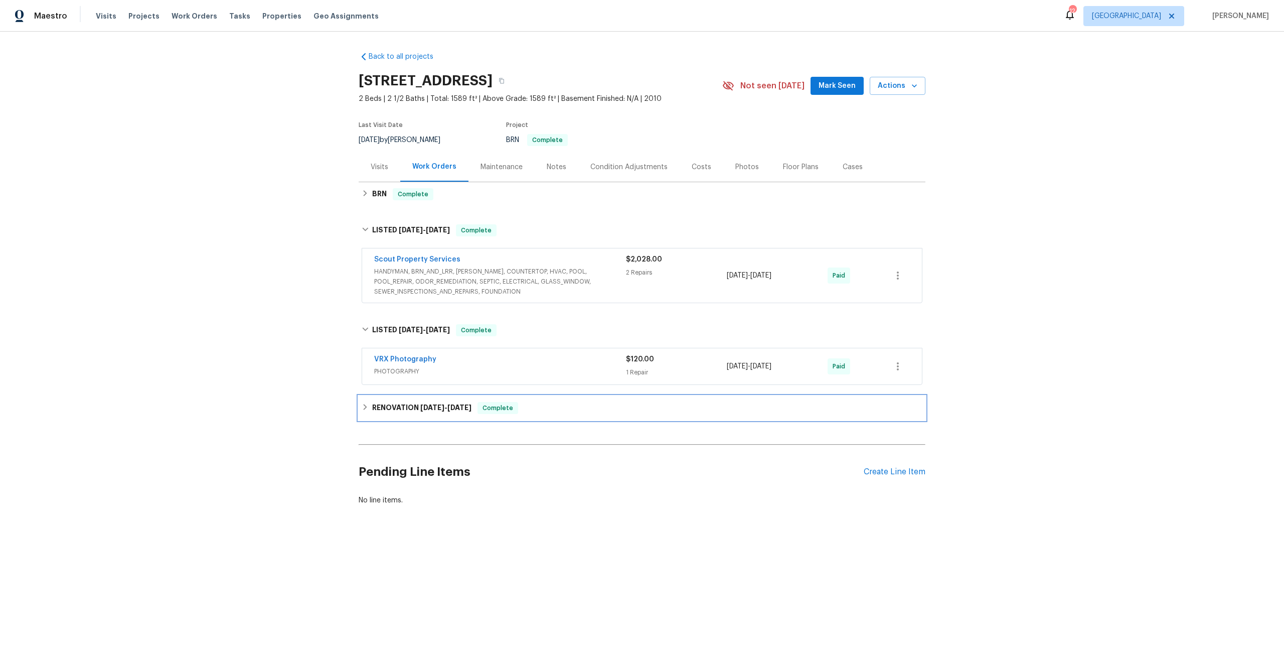
click at [449, 404] on span "5/5/25" at bounding box center [460, 407] width 24 height 7
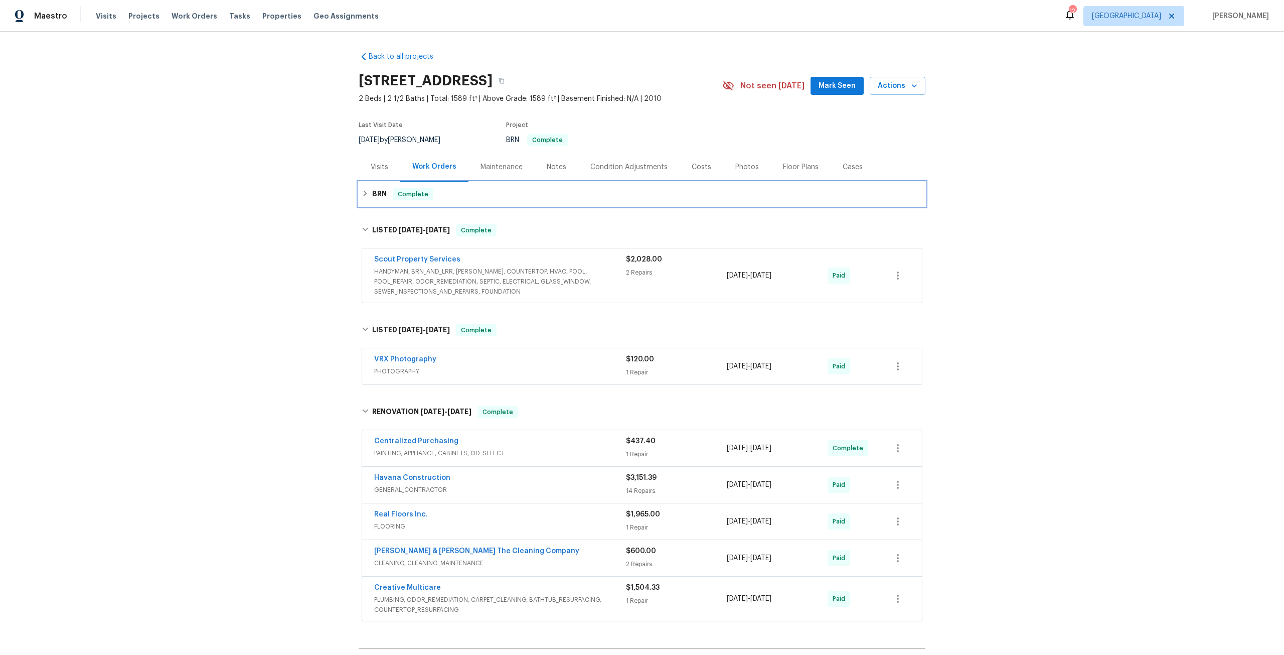
click at [396, 200] on div "BRN Complete" at bounding box center [642, 194] width 567 height 24
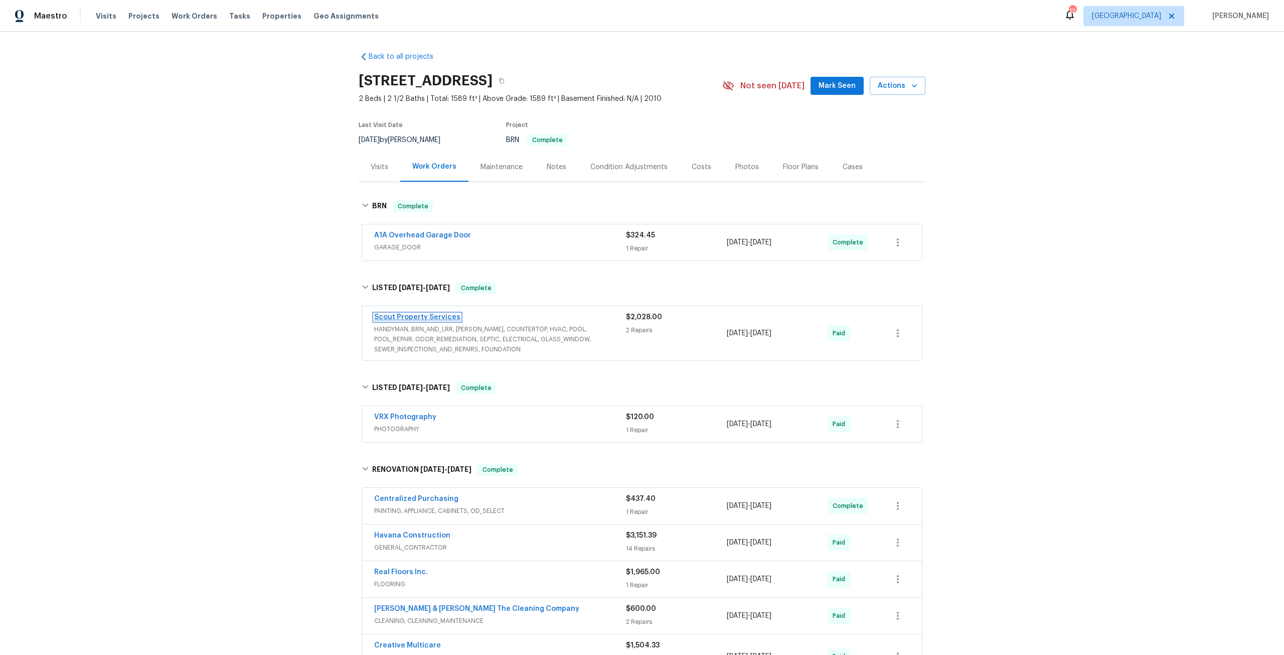
click at [418, 314] on link "Scout Property Services" at bounding box center [417, 317] width 86 height 7
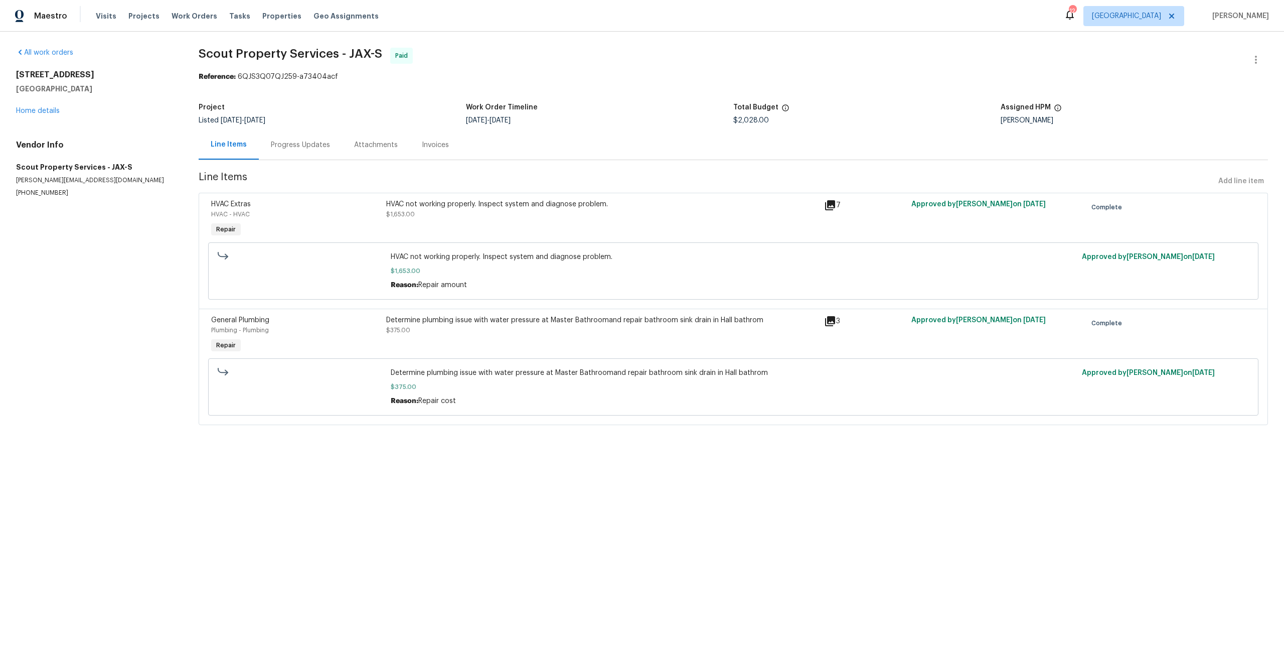
click at [509, 320] on div "Determine plumbing issue with water pressure at Master Bathroomand repair bathr…" at bounding box center [602, 320] width 432 height 10
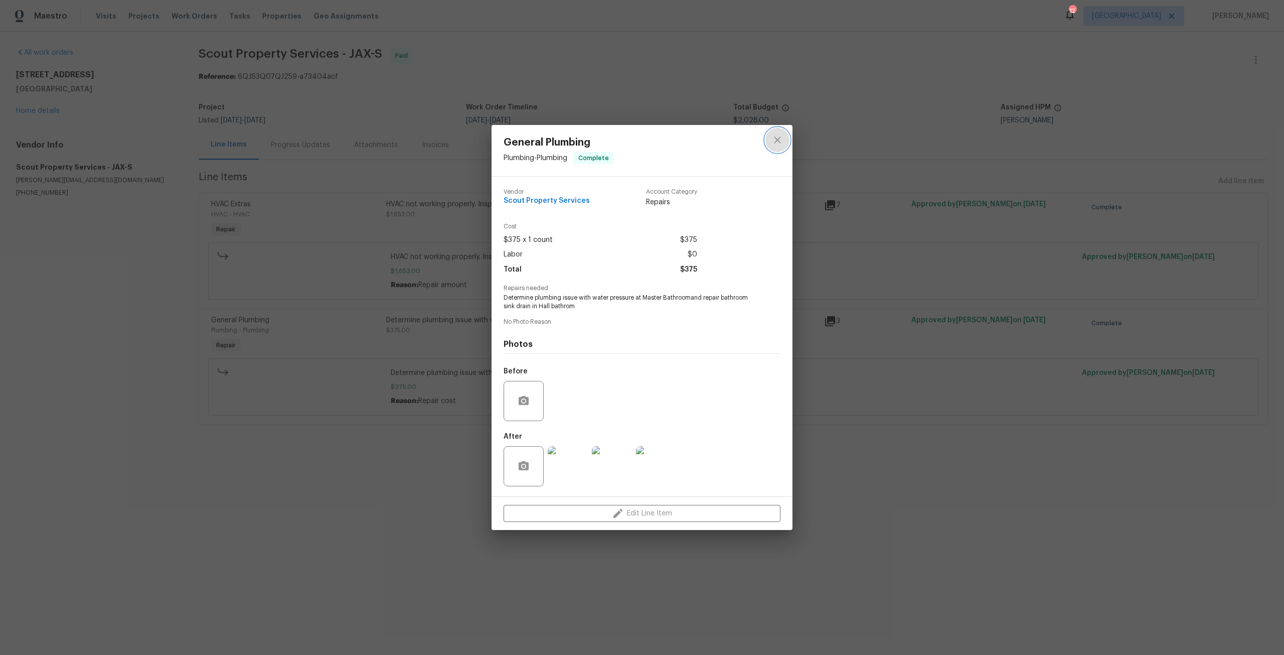
click at [786, 133] on button "close" at bounding box center [778, 140] width 24 height 24
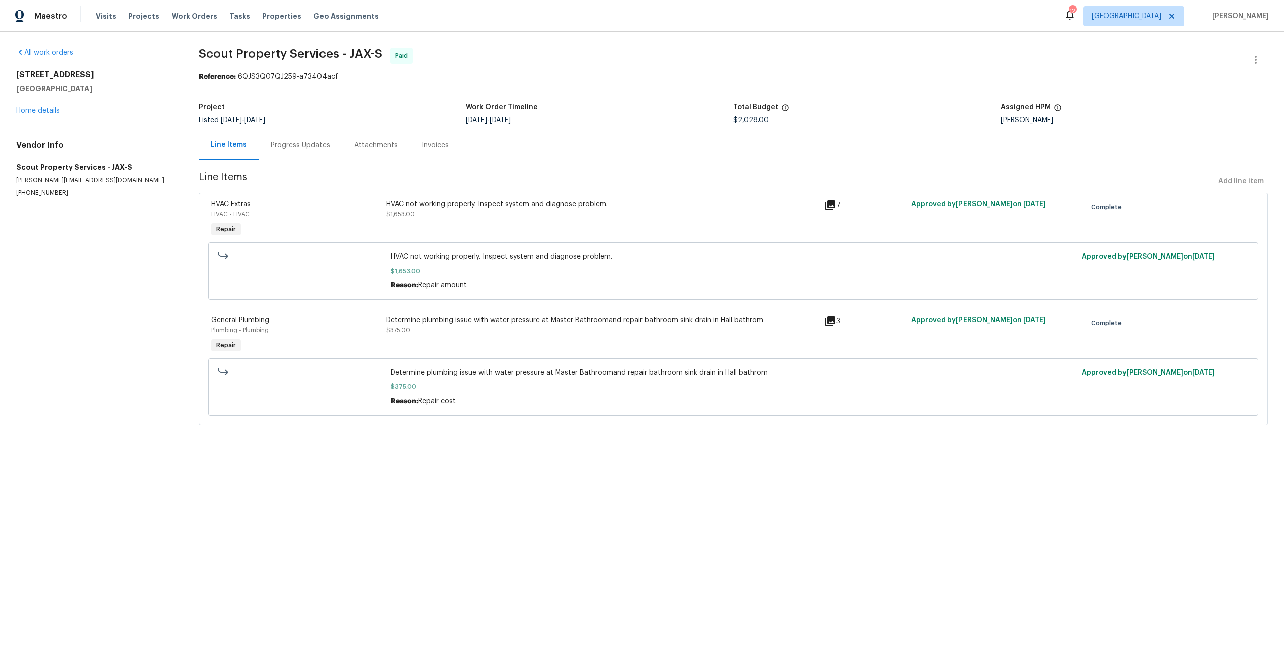
click at [424, 204] on div "HVAC not working properly. Inspect system and diagnose problem." at bounding box center [602, 204] width 432 height 10
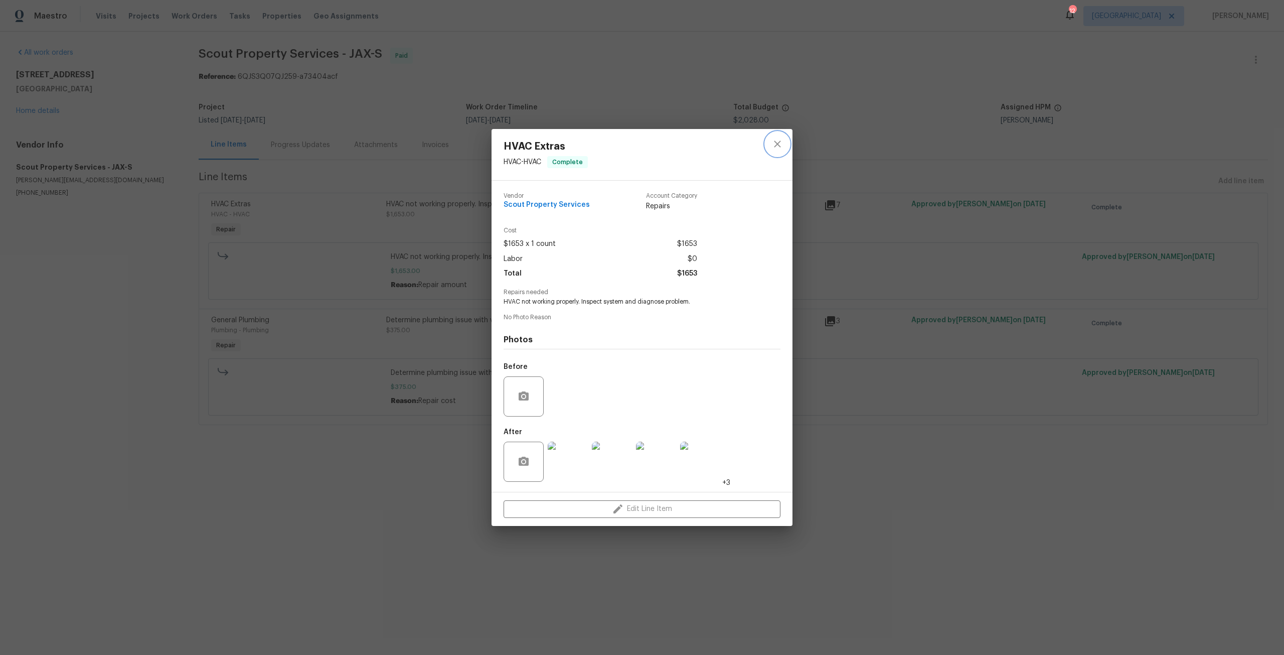
click at [778, 143] on icon "close" at bounding box center [777, 144] width 7 height 7
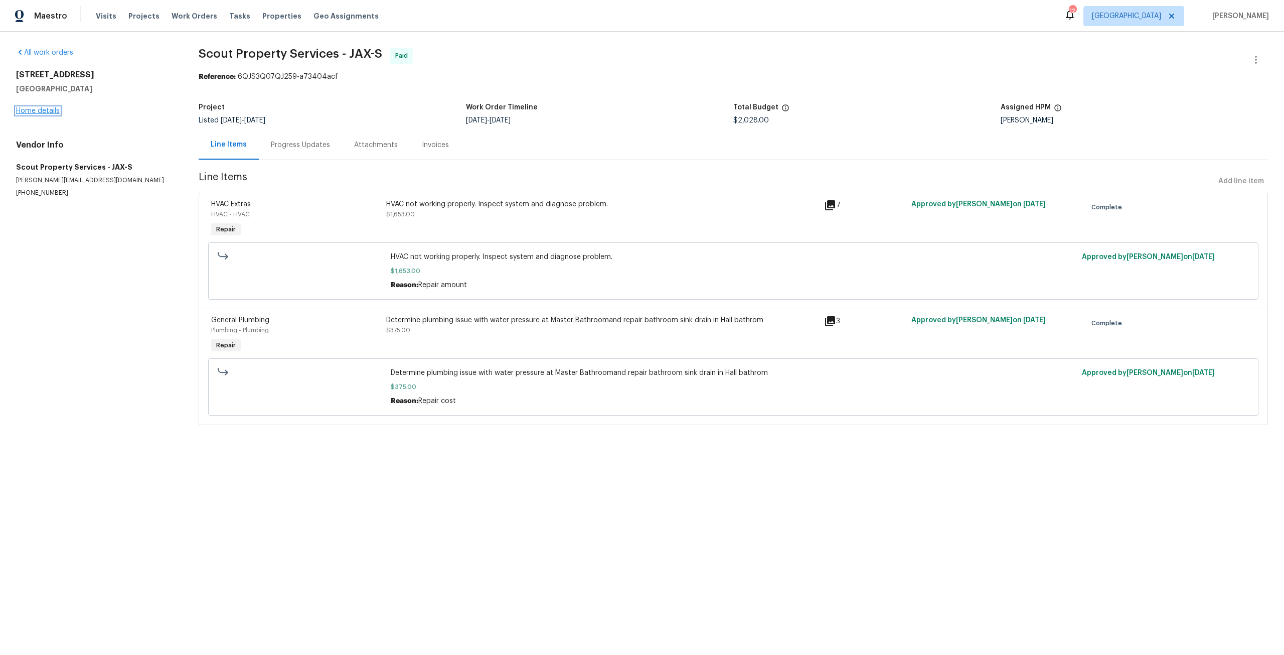
click at [47, 113] on link "Home details" at bounding box center [38, 110] width 44 height 7
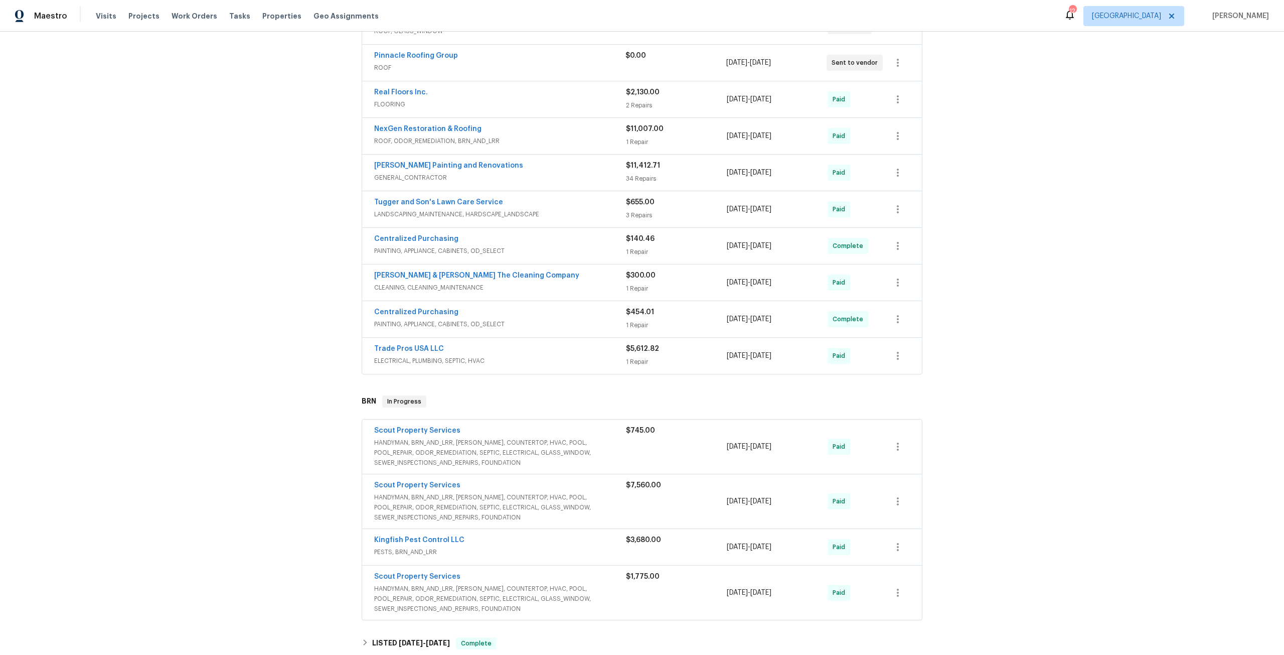
scroll to position [301, 0]
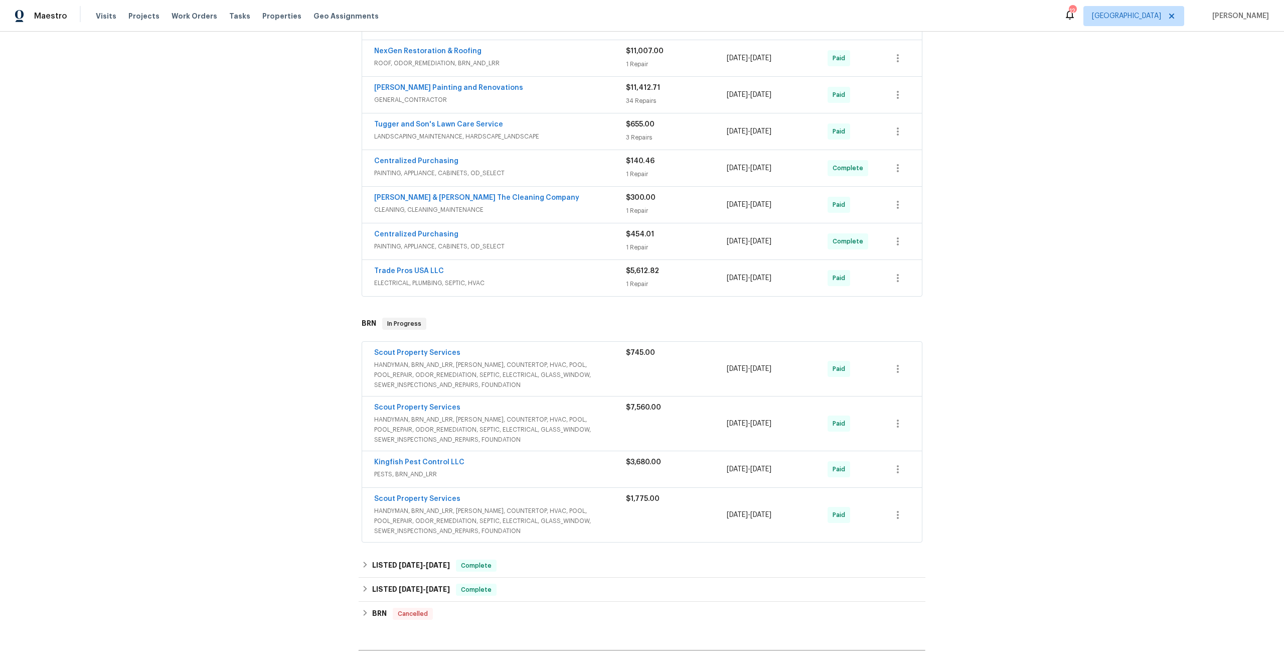
click at [399, 494] on span "Scout Property Services" at bounding box center [417, 499] width 86 height 10
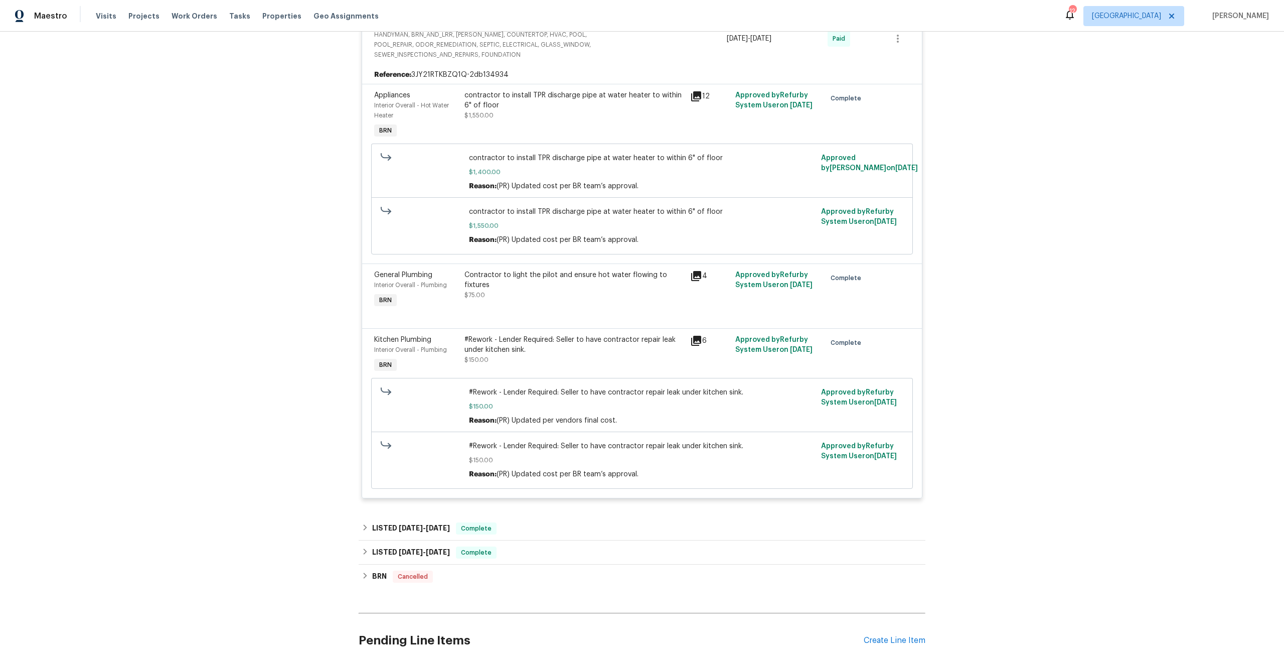
scroll to position [803, 0]
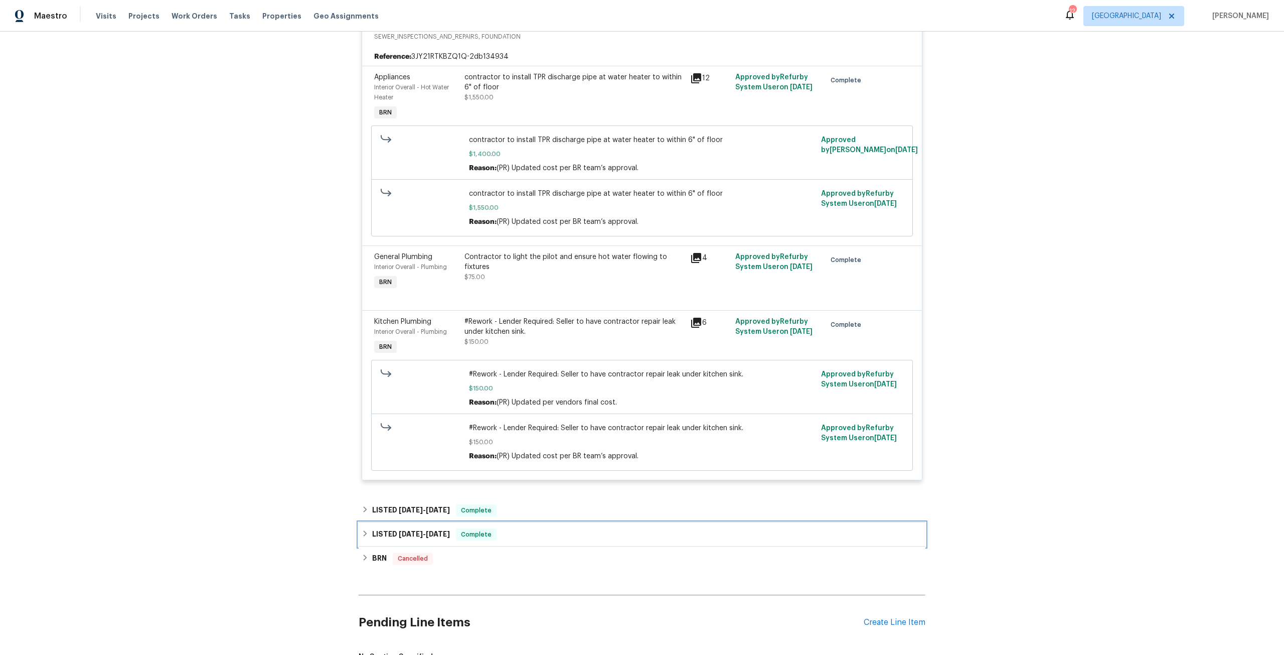
click at [413, 530] on span "[DATE]" at bounding box center [411, 533] width 24 height 7
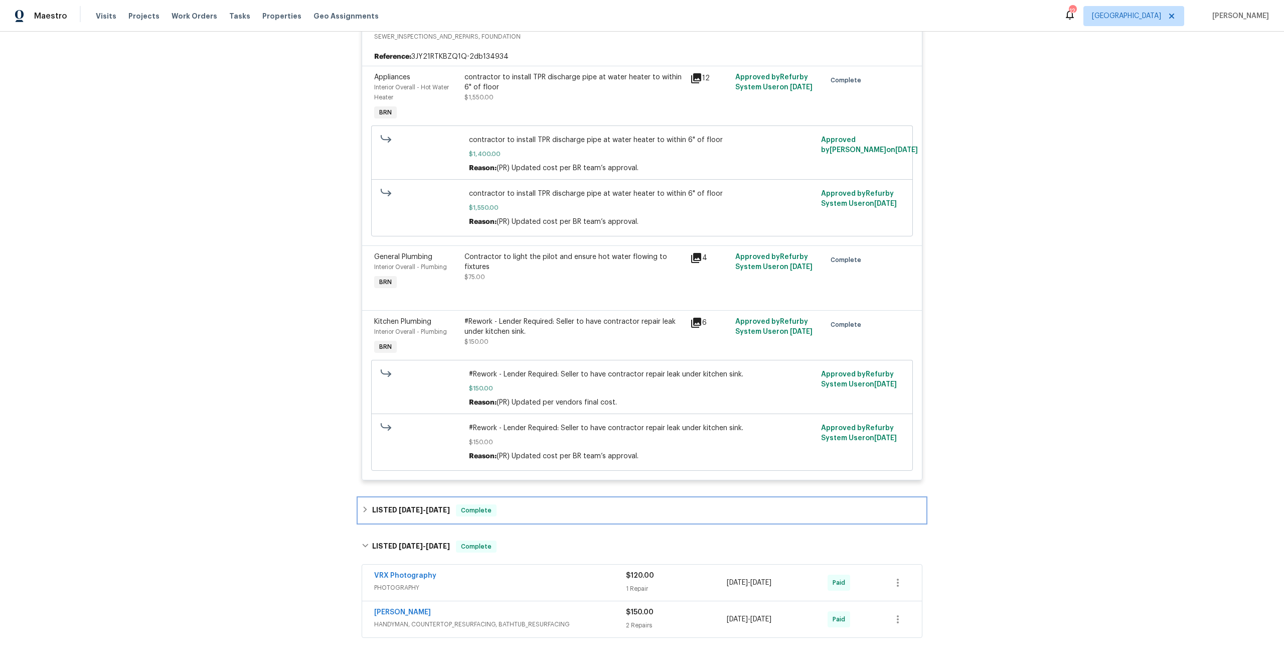
click at [427, 506] on span "[DATE]" at bounding box center [438, 509] width 24 height 7
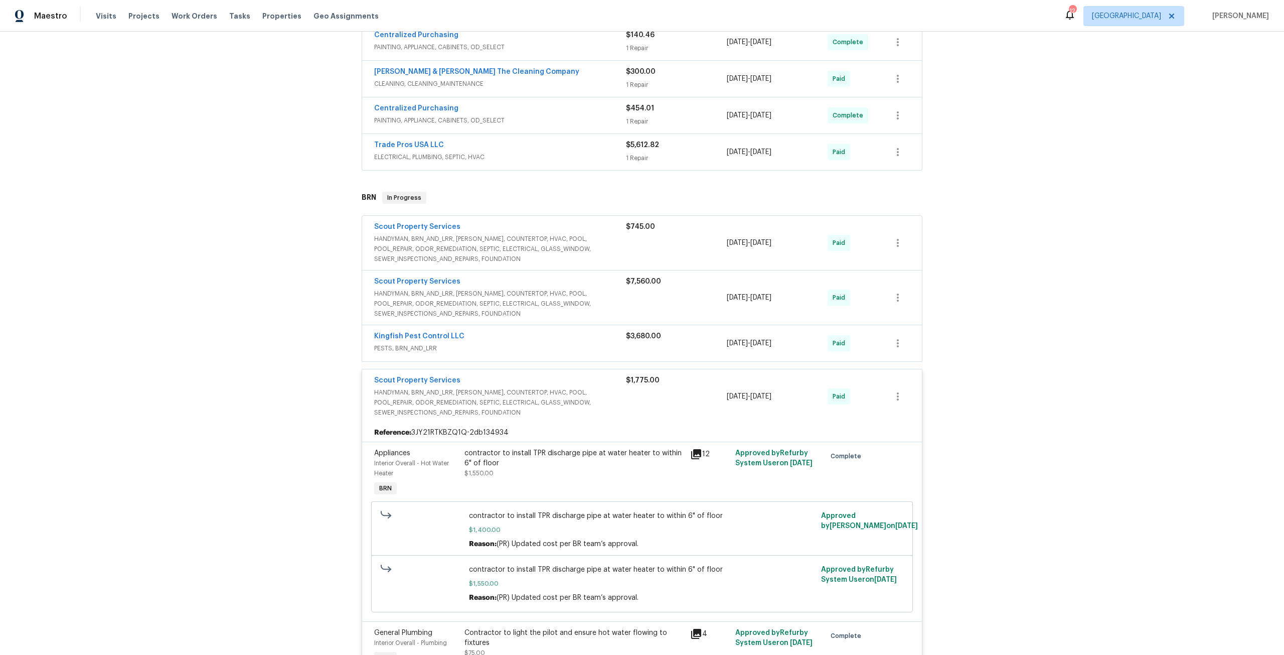
scroll to position [351, 0]
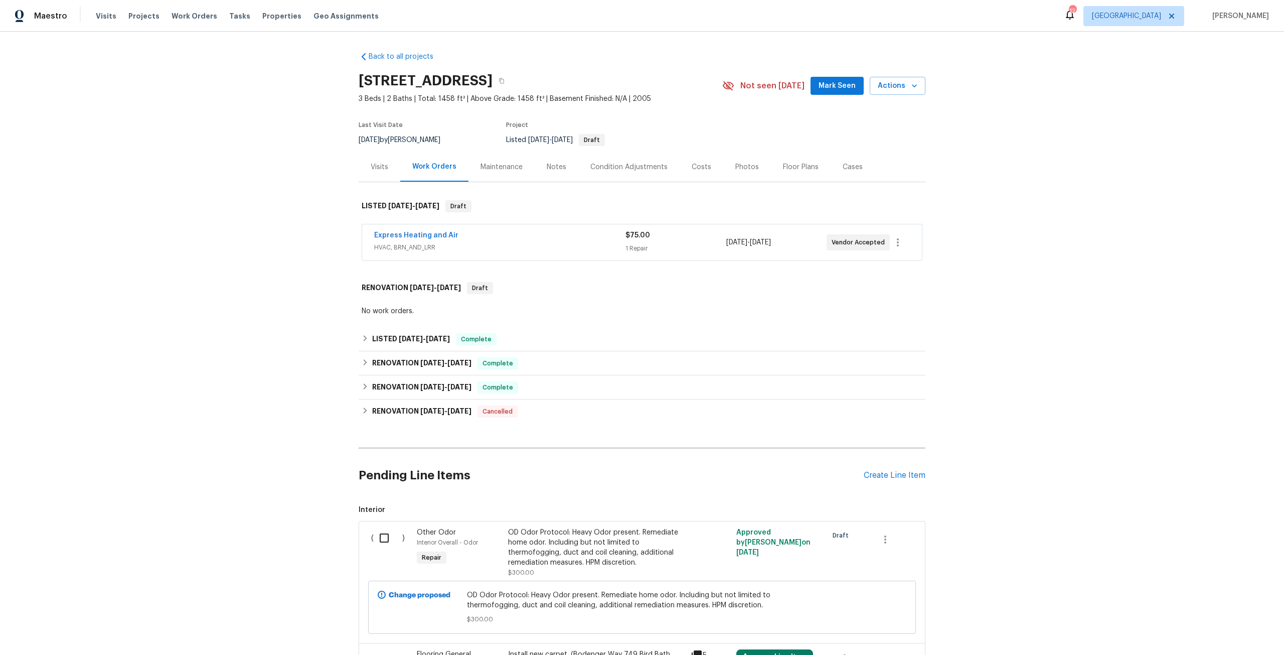
click at [692, 168] on div "Costs" at bounding box center [702, 167] width 20 height 10
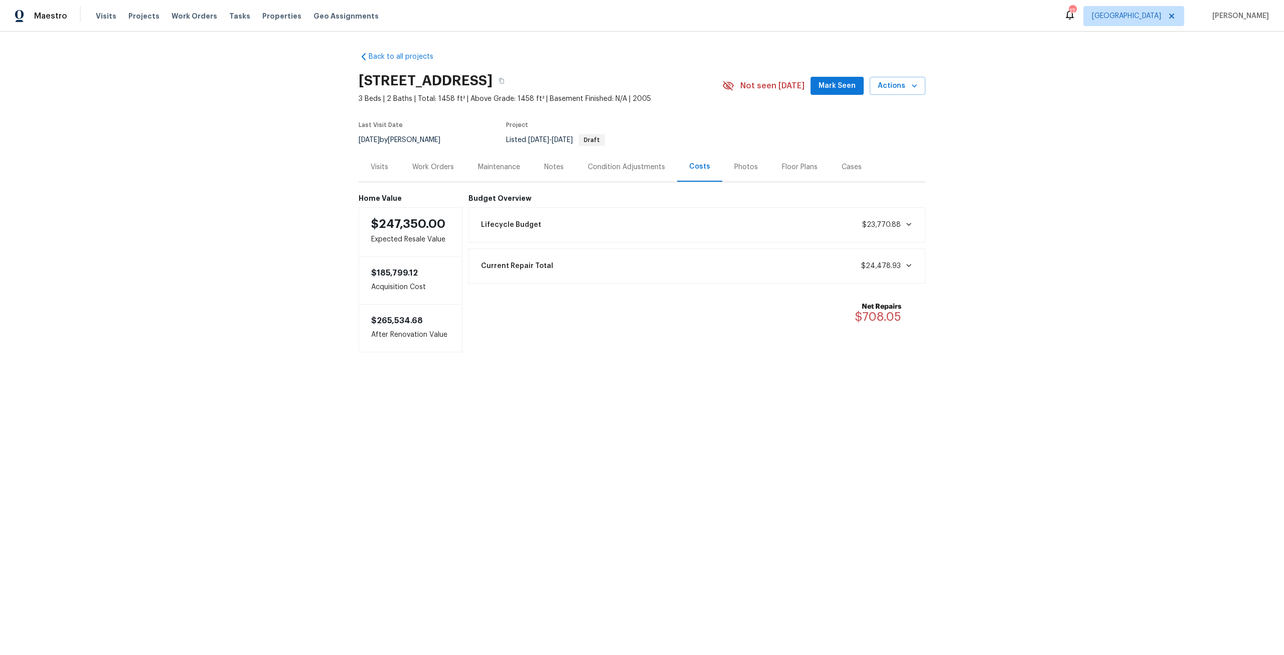
click at [737, 159] on div "Photos" at bounding box center [747, 167] width 48 height 30
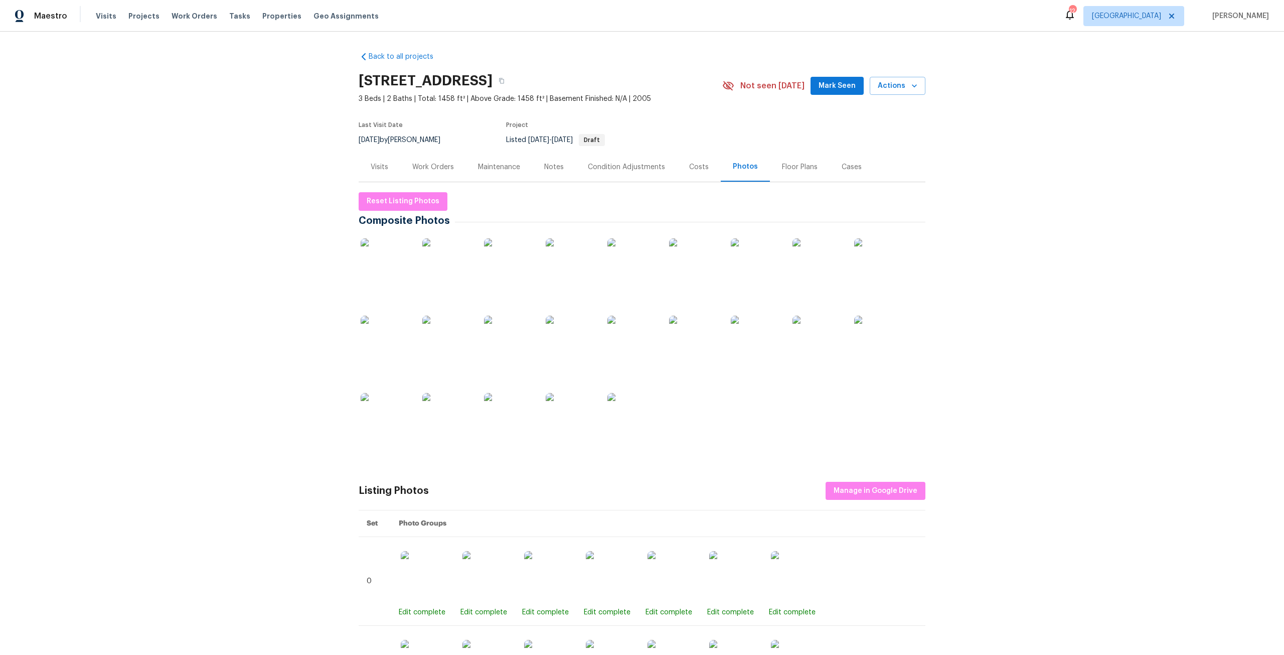
click at [499, 263] on img at bounding box center [509, 263] width 50 height 50
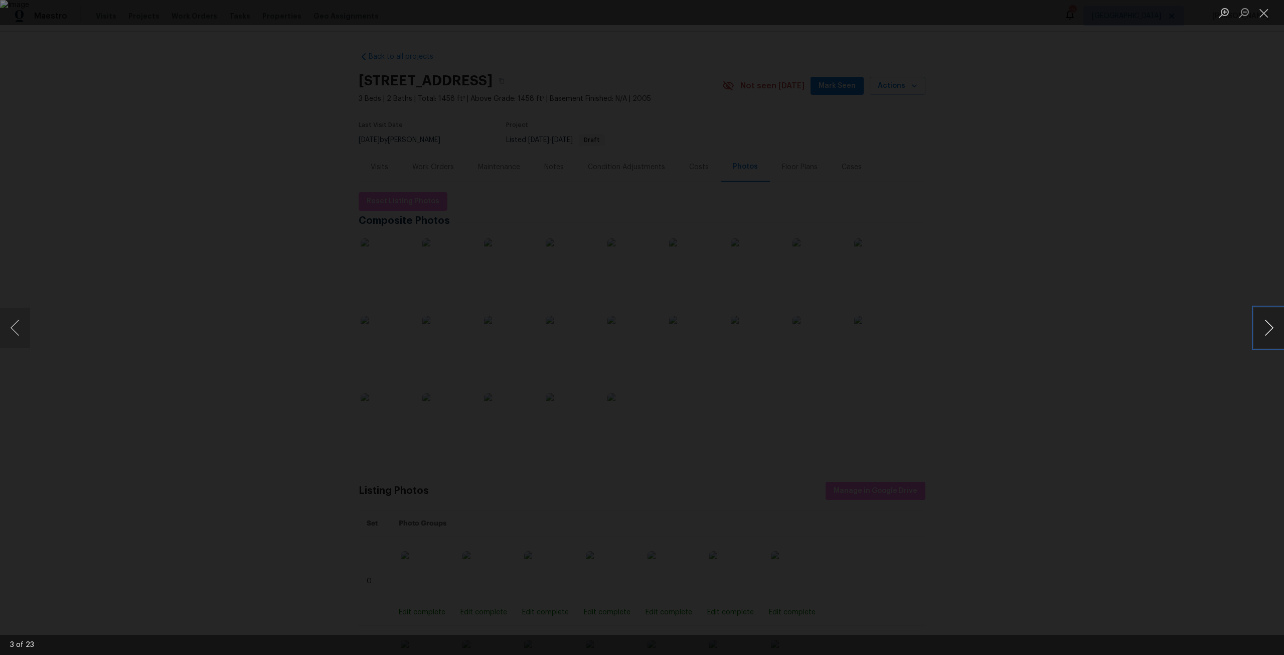
click at [1275, 320] on button "Next image" at bounding box center [1269, 328] width 30 height 40
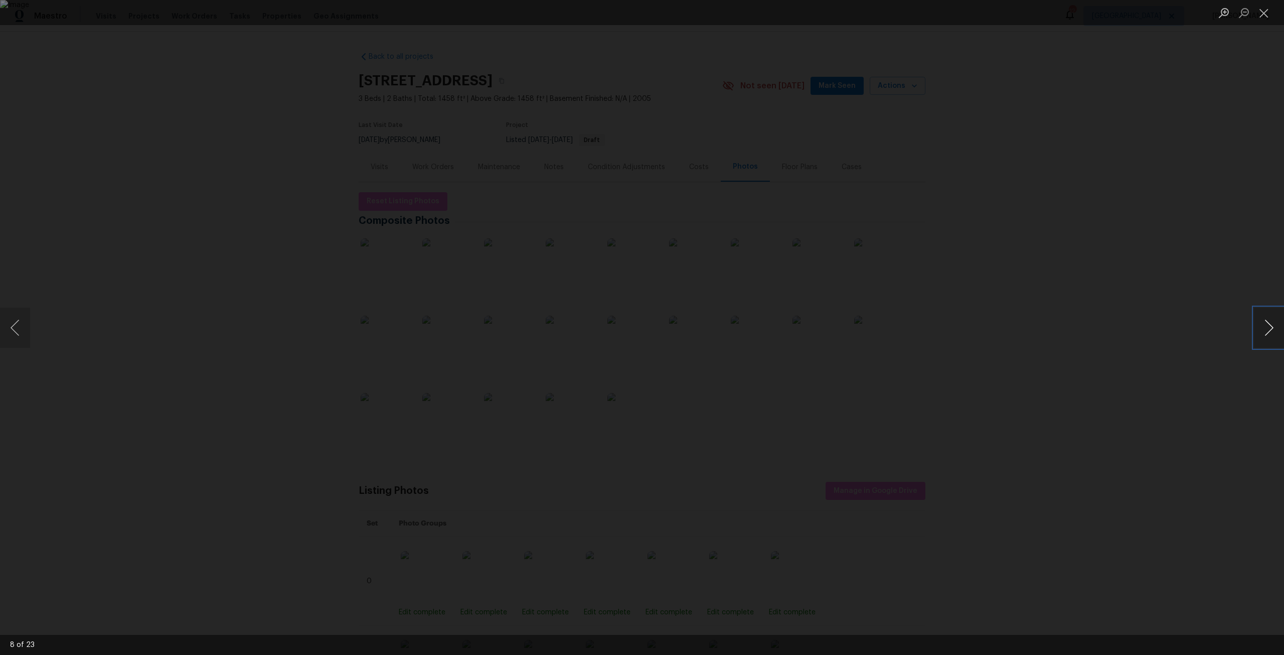
click at [1275, 320] on button "Next image" at bounding box center [1269, 328] width 30 height 40
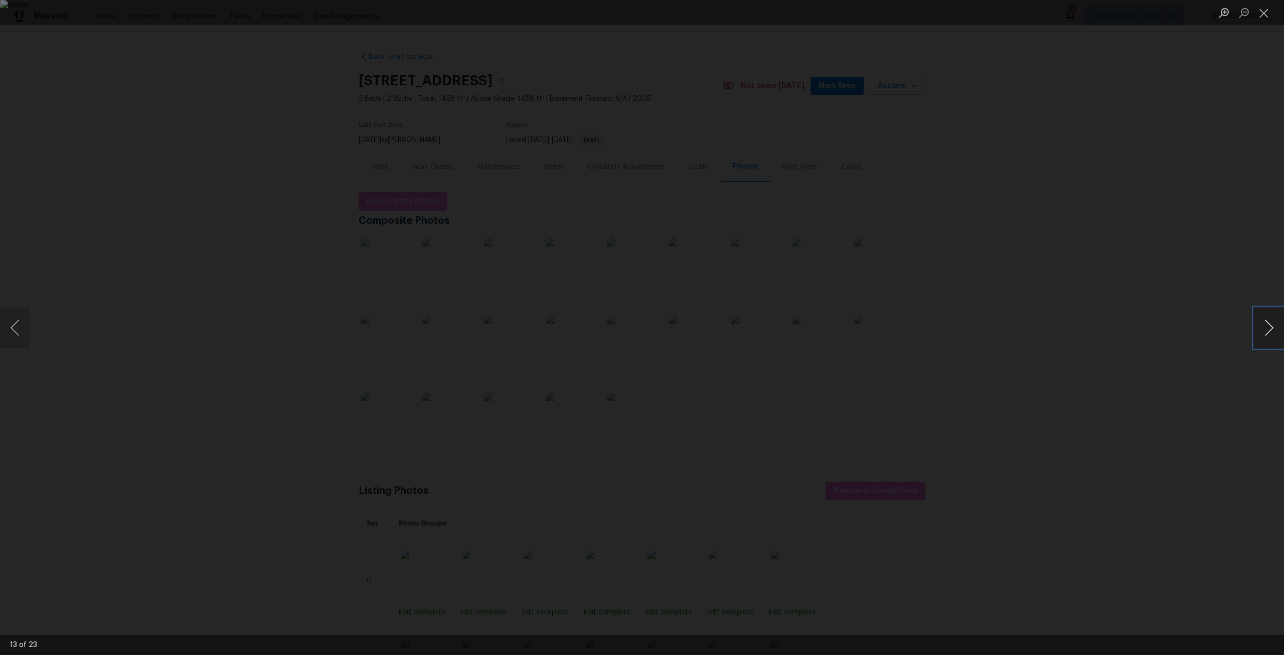
click at [1275, 320] on button "Next image" at bounding box center [1269, 328] width 30 height 40
click at [306, 176] on div "Lightbox" at bounding box center [642, 327] width 1284 height 655
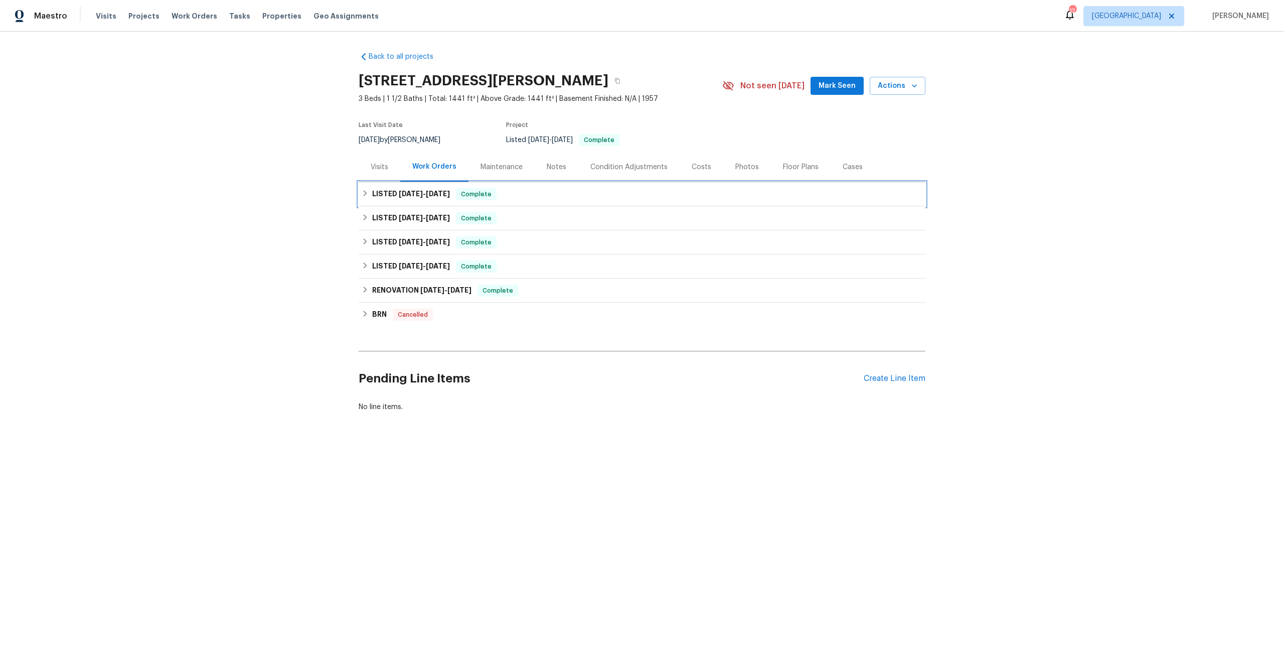
click at [427, 202] on div "LISTED [DATE] - [DATE] Complete" at bounding box center [642, 194] width 567 height 24
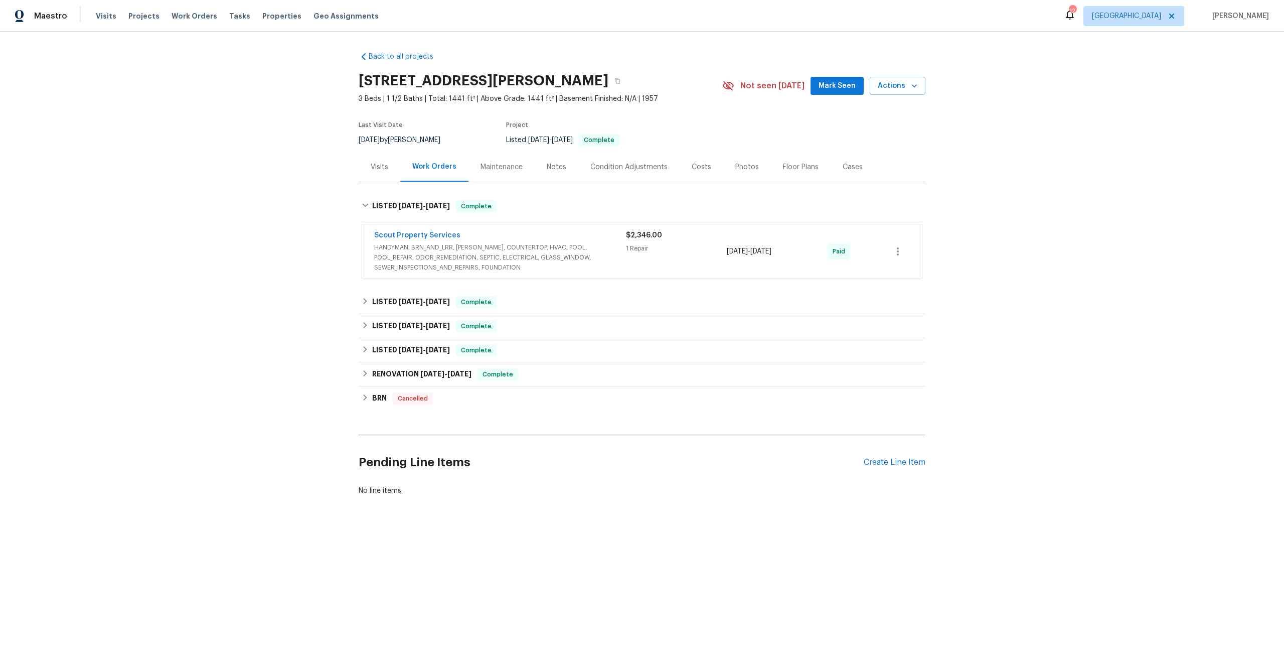
click at [415, 231] on span "Scout Property Services" at bounding box center [417, 235] width 86 height 10
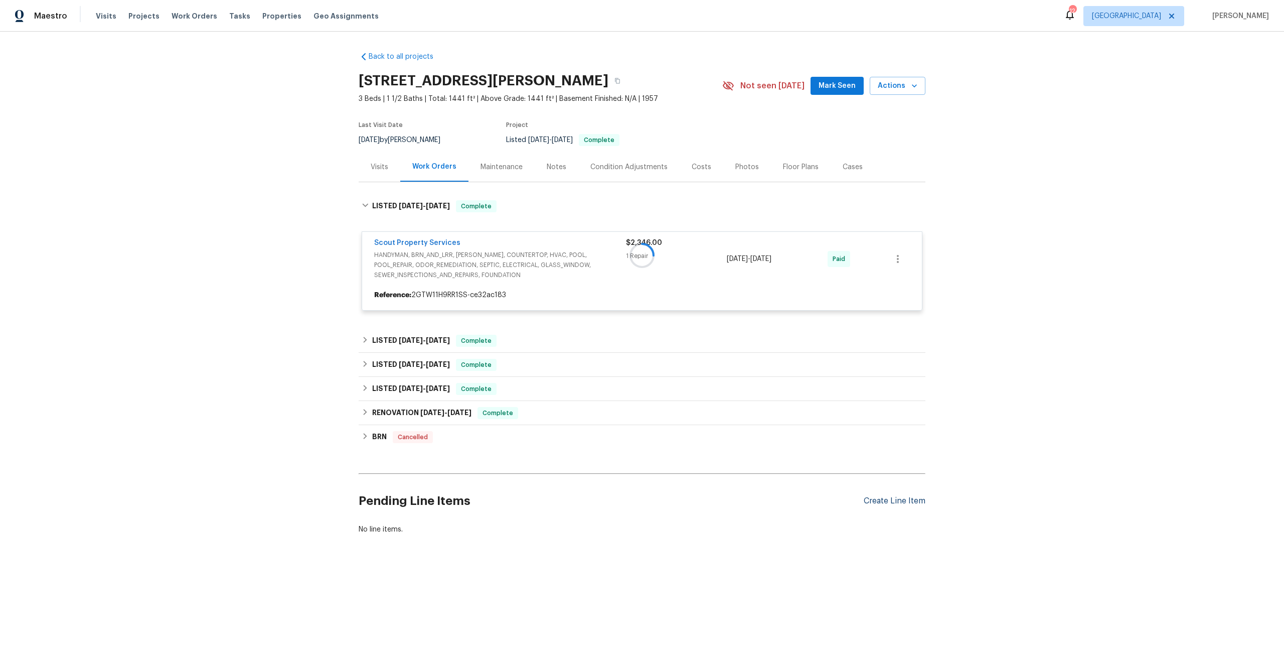
click at [894, 498] on div "Create Line Item" at bounding box center [895, 501] width 62 height 10
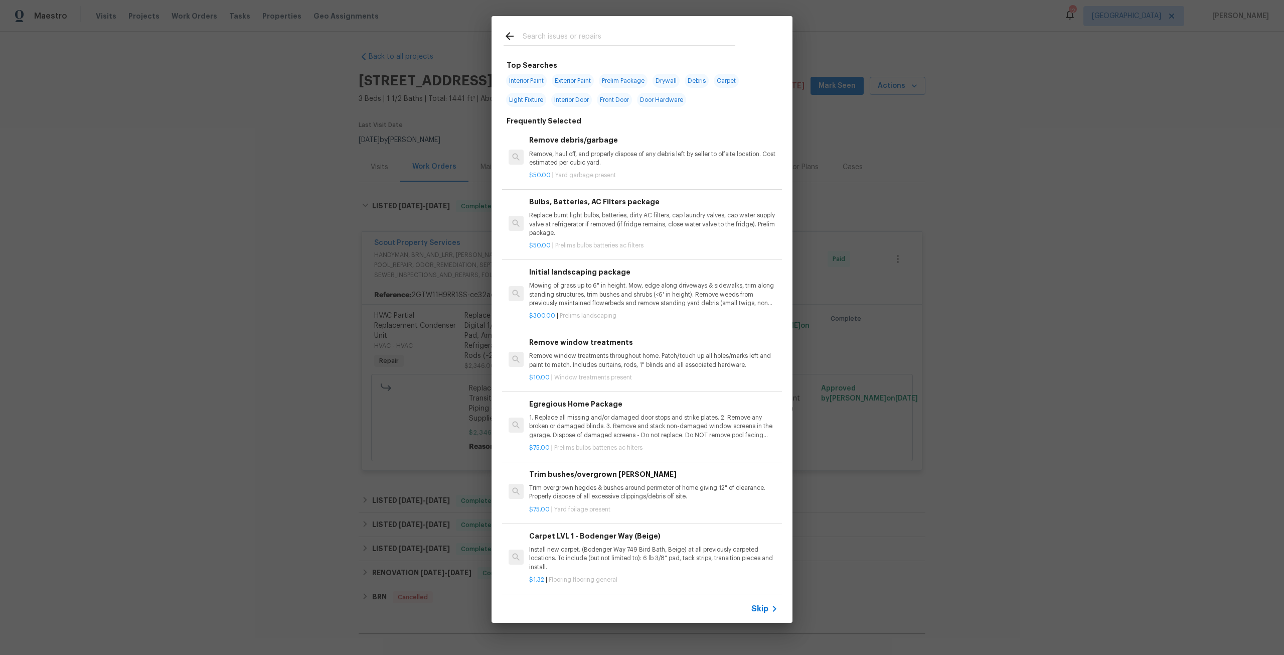
click at [599, 30] on input "text" at bounding box center [629, 37] width 213 height 15
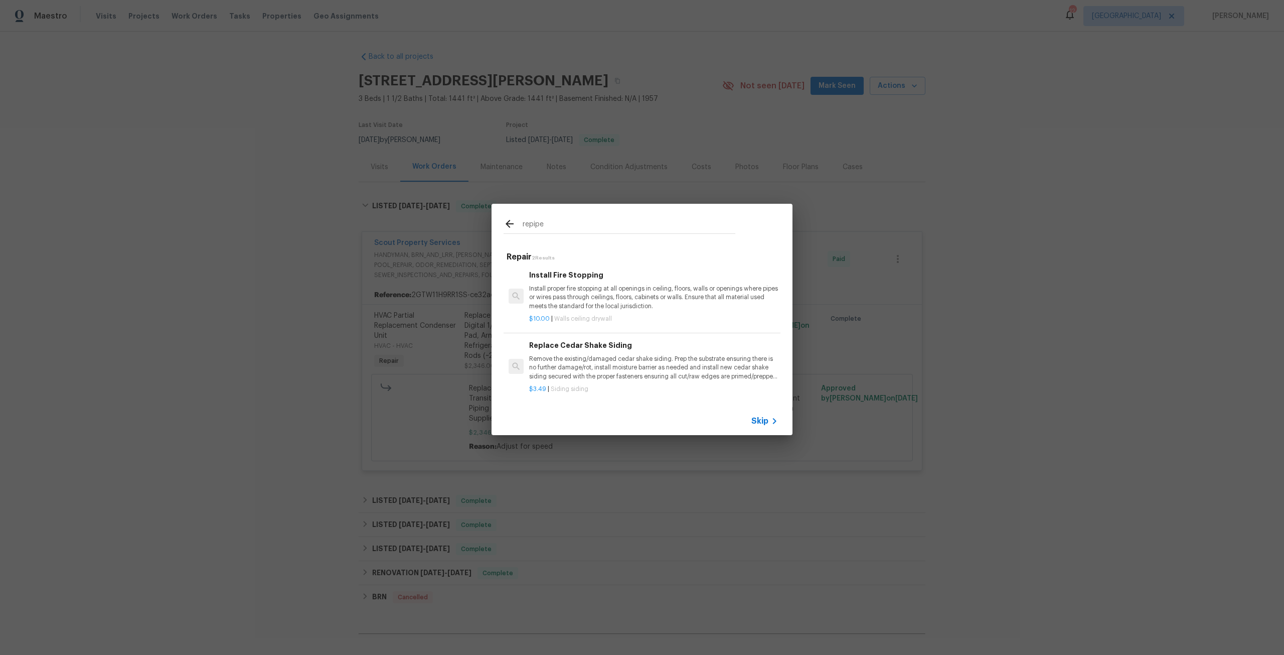
scroll to position [2, 0]
type input "repipe"
click at [506, 220] on icon at bounding box center [510, 224] width 12 height 12
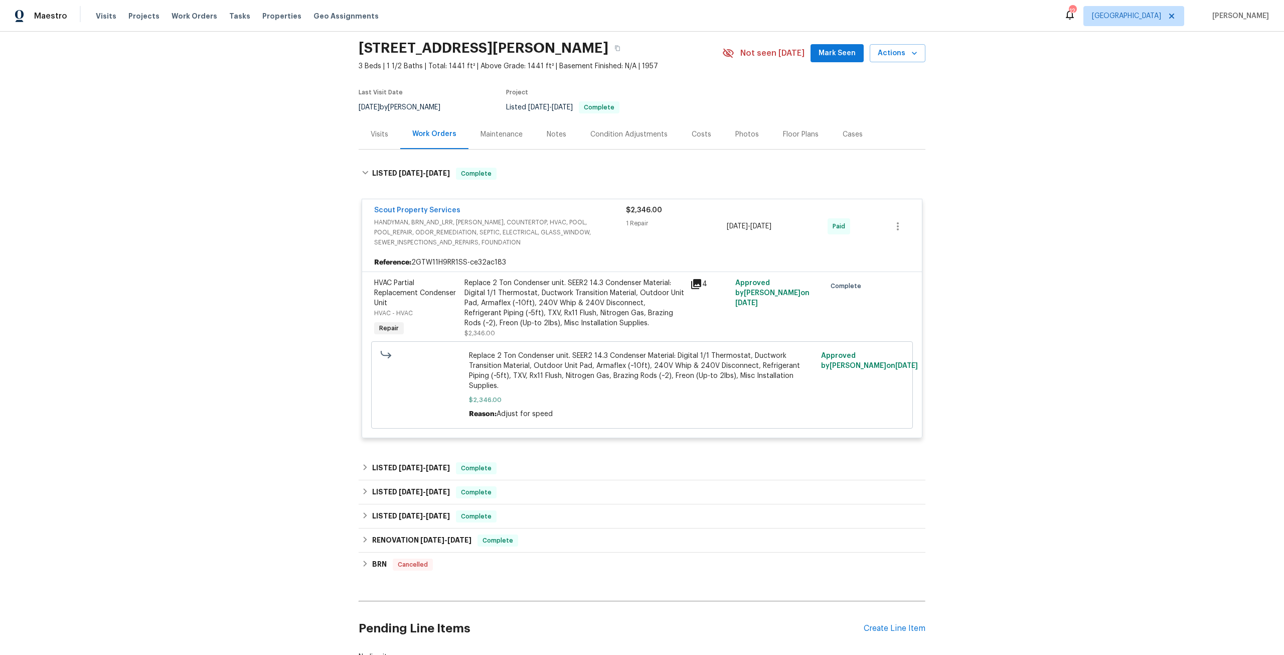
scroll to position [105, 0]
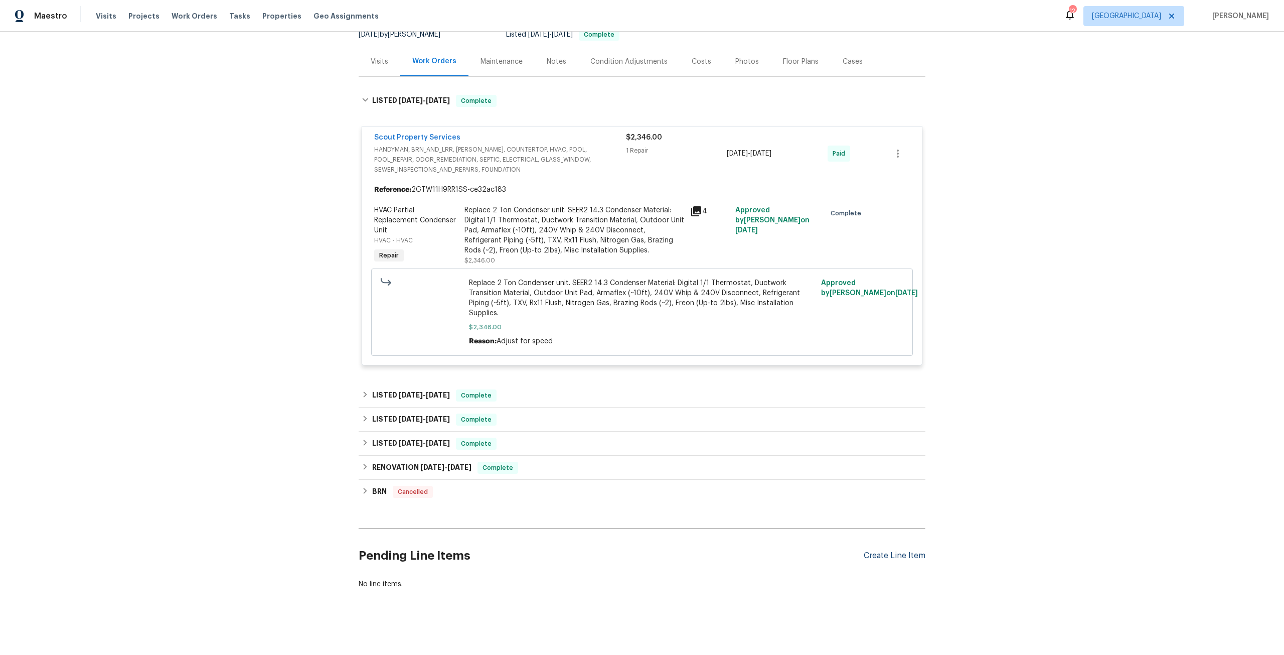
click at [880, 551] on div "Create Line Item" at bounding box center [895, 556] width 62 height 10
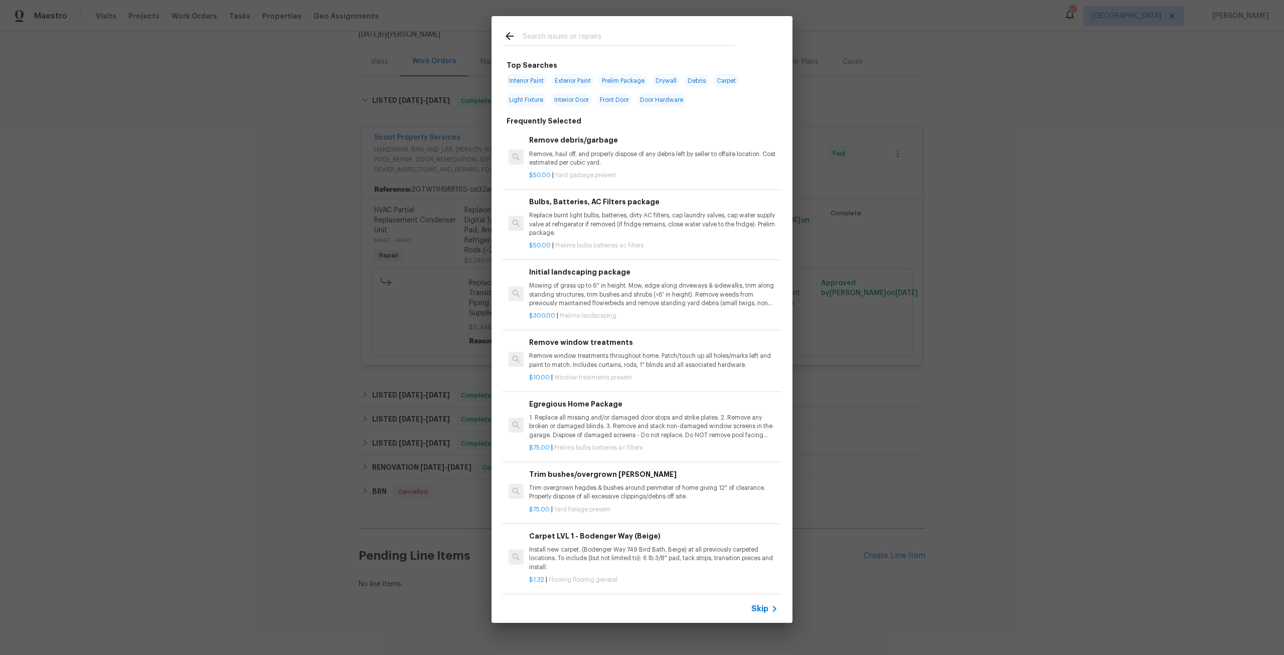
drag, startPoint x: 610, startPoint y: 34, endPoint x: 604, endPoint y: 6, distance: 28.1
click at [610, 33] on input "text" at bounding box center [629, 37] width 213 height 15
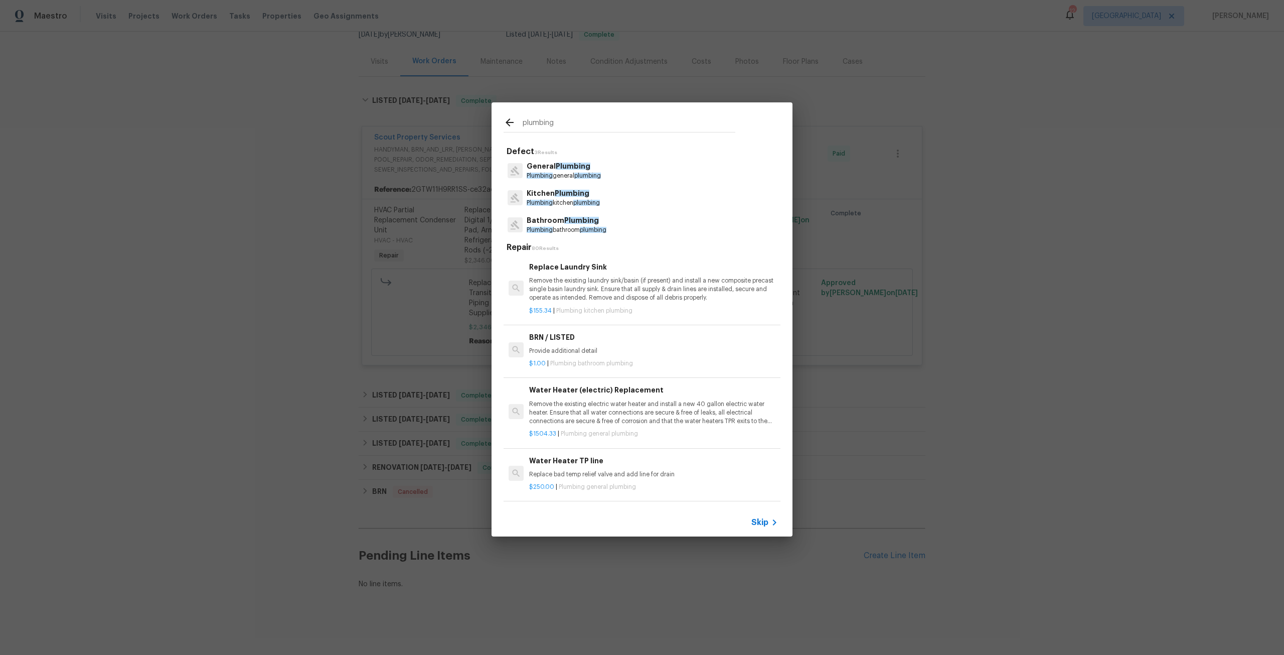
type input "plumbing"
click at [582, 176] on span "plumbing" at bounding box center [587, 176] width 27 height 6
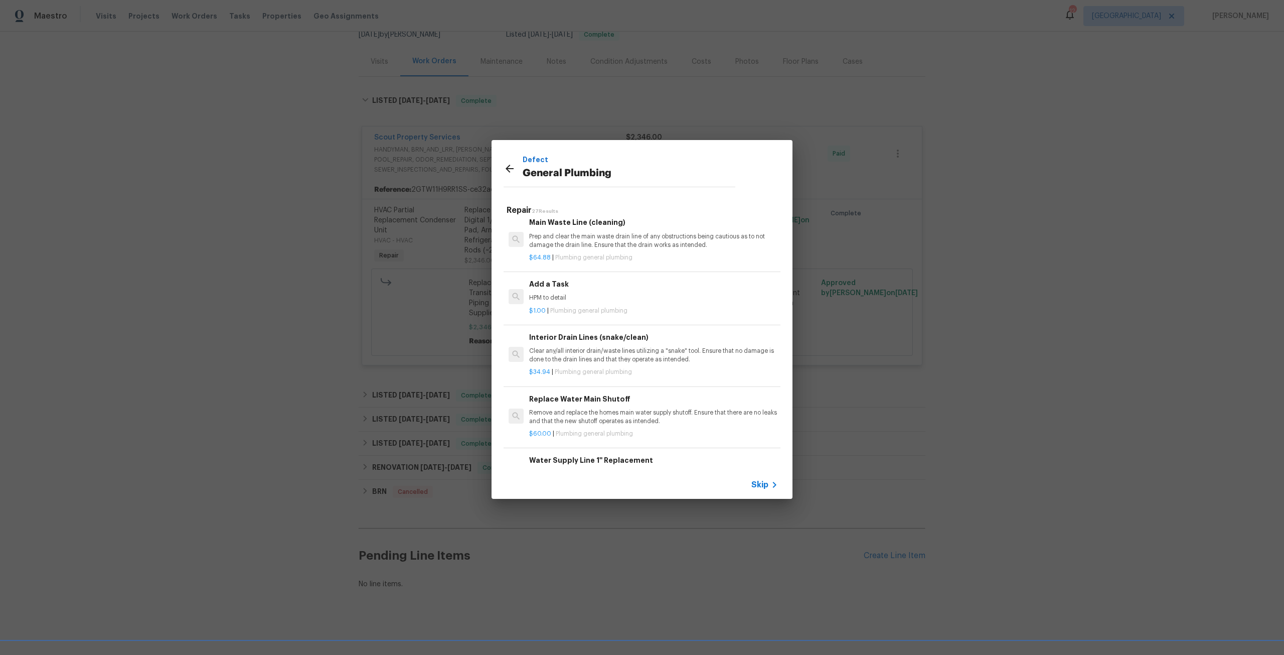
scroll to position [1041, 0]
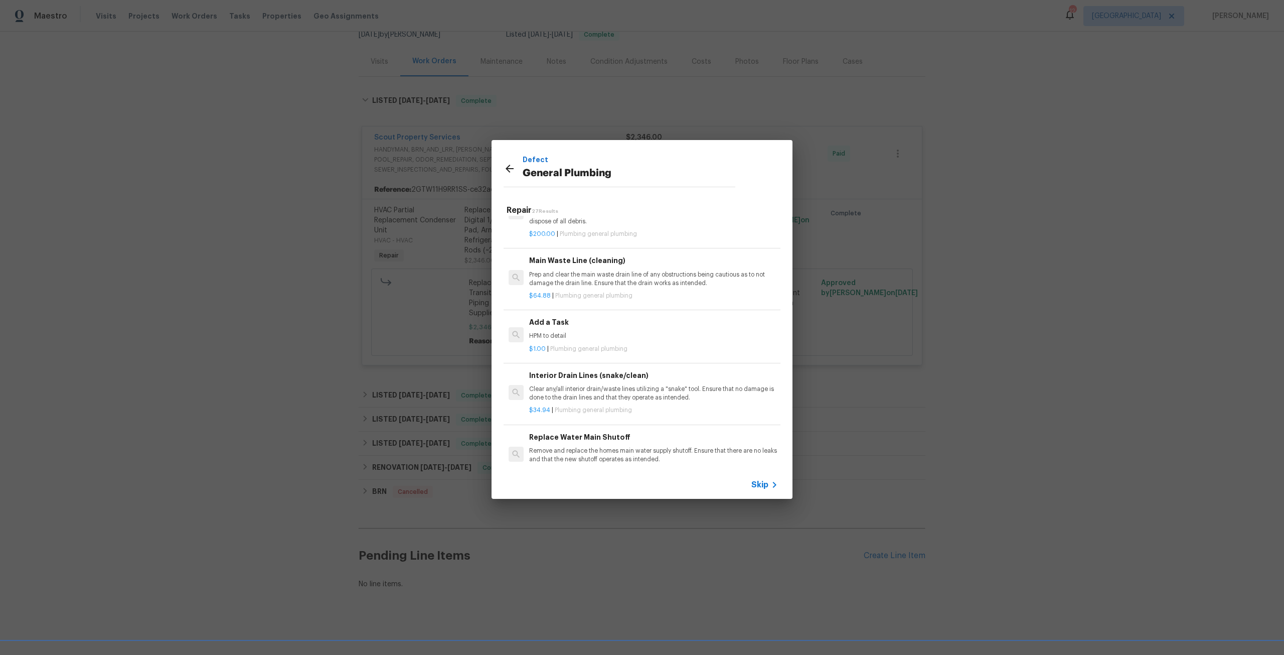
click at [606, 340] on p "HPM to detail" at bounding box center [653, 336] width 249 height 9
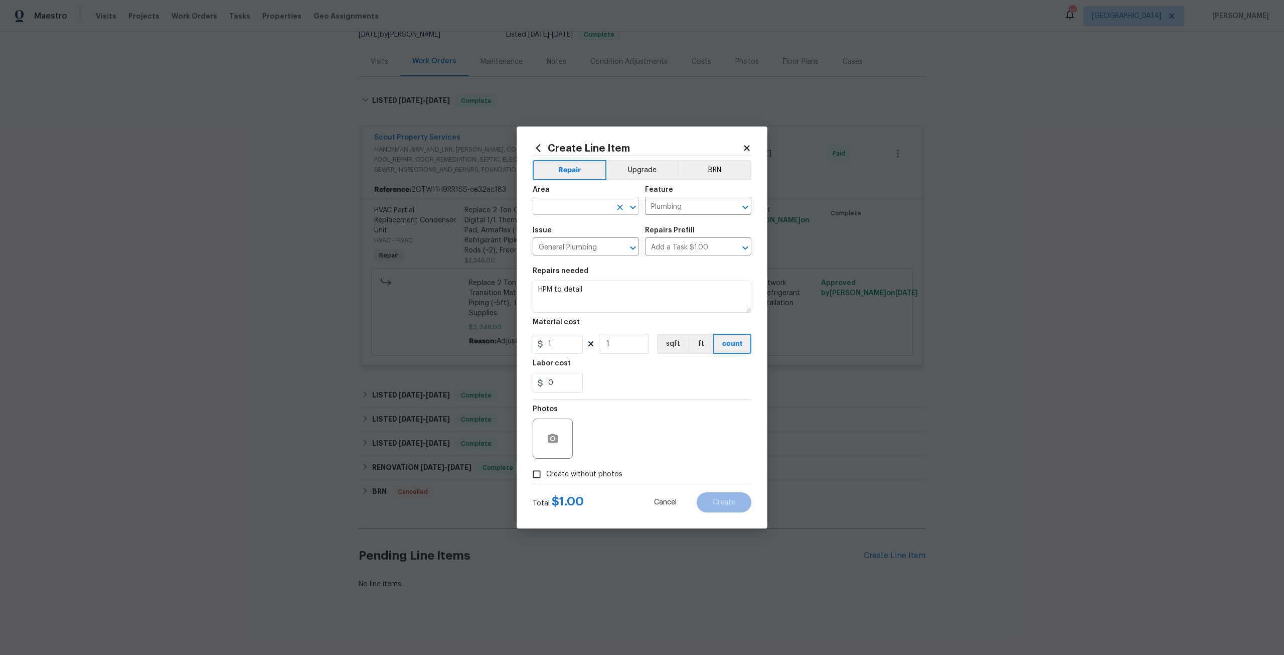
click at [591, 200] on input "text" at bounding box center [572, 207] width 78 height 16
click at [577, 243] on li "Interior Overall" at bounding box center [586, 245] width 106 height 17
type input "Interior Overall"
drag, startPoint x: 593, startPoint y: 288, endPoint x: 509, endPoint y: 294, distance: 84.0
click at [509, 294] on div "Create Line Item Repair Upgrade BRN Area Interior Overall ​ Feature Plumbing ​ …" at bounding box center [642, 327] width 1284 height 655
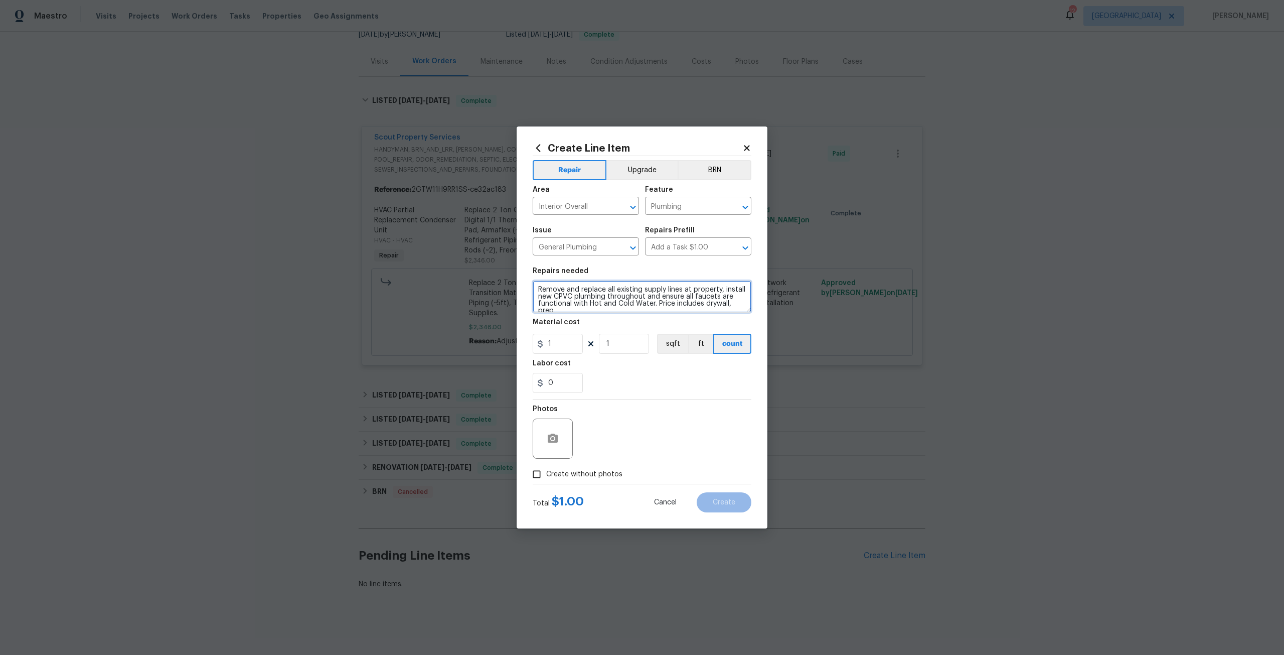
scroll to position [2, 0]
click at [693, 309] on textarea "Remove and replace all existing supply lines at property, install new CPVC plum…" at bounding box center [642, 296] width 219 height 32
type textarea "Remove and replace all existing supply lines at property, install new CPVC plum…"
click at [552, 345] on input "1" at bounding box center [558, 344] width 50 height 20
type input "7000"
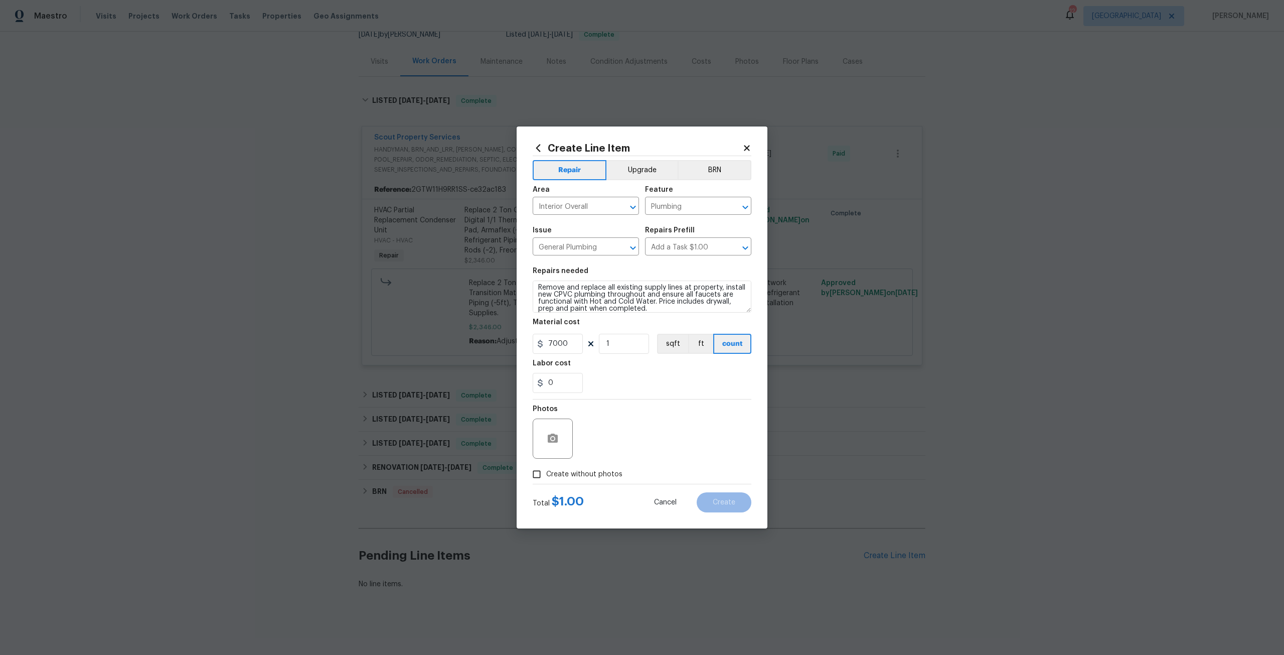
click at [592, 468] on label "Create without photos" at bounding box center [574, 474] width 95 height 19
click at [546, 468] on input "Create without photos" at bounding box center [536, 474] width 19 height 19
checkbox input "true"
click at [634, 438] on textarea at bounding box center [666, 438] width 171 height 40
click at [733, 502] on span "Create" at bounding box center [724, 503] width 23 height 8
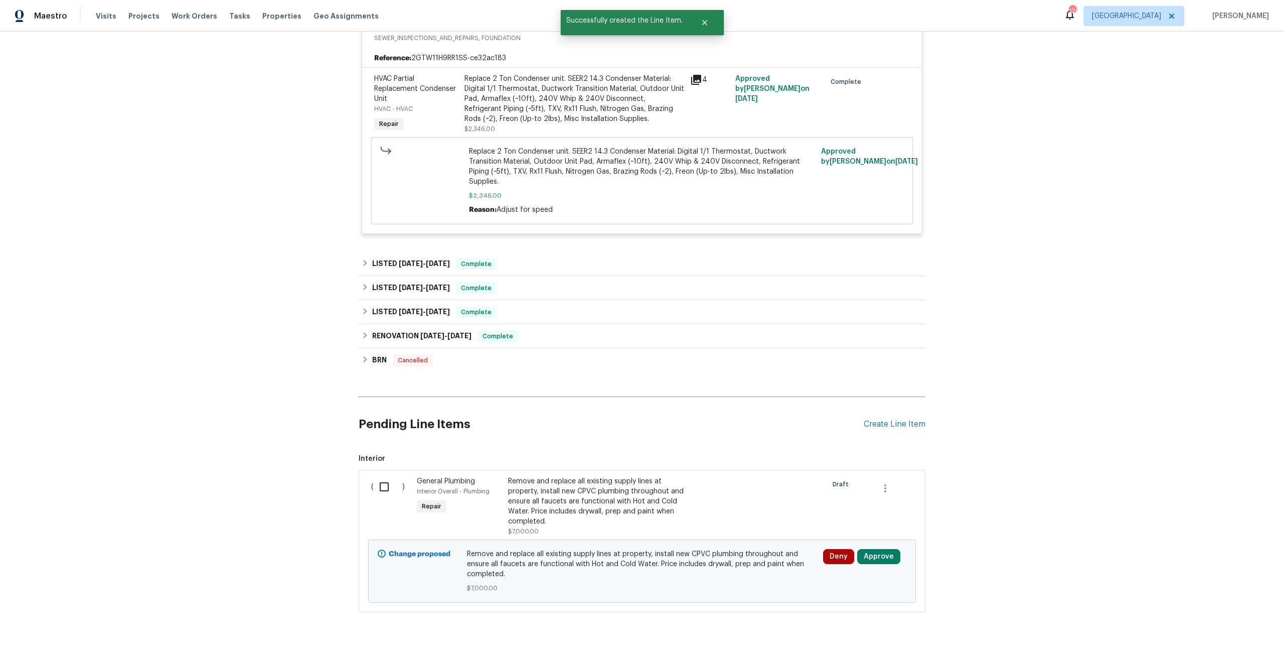
scroll to position [260, 0]
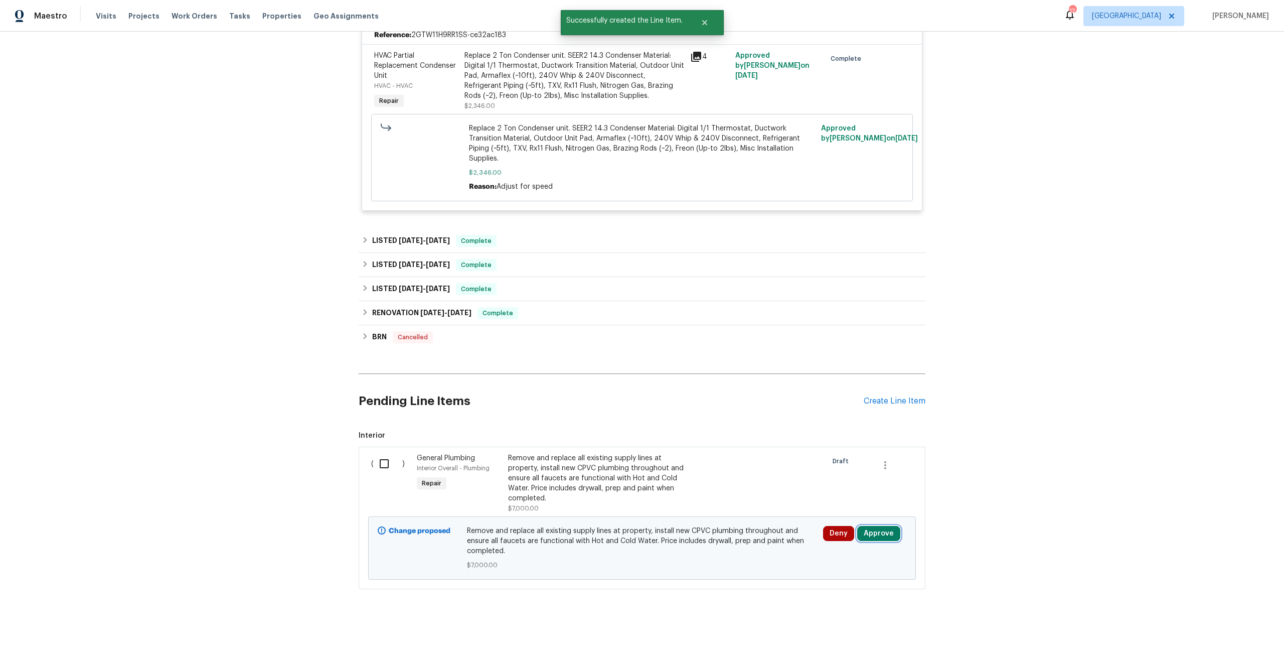
click at [877, 526] on button "Approve" at bounding box center [878, 533] width 43 height 15
click at [842, 478] on div "Are you sure you want to approve this line item? Approve Cancel" at bounding box center [875, 481] width 177 height 54
click at [838, 491] on span "Approve" at bounding box center [846, 491] width 28 height 8
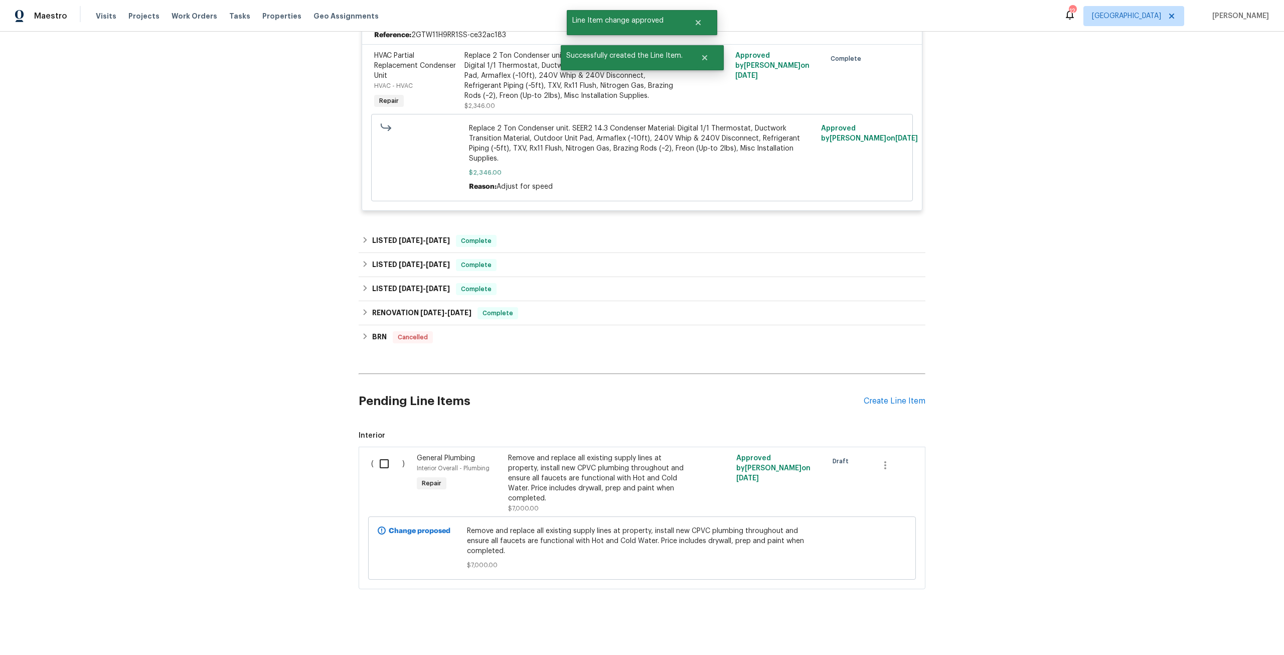
click at [380, 453] on input "checkbox" at bounding box center [388, 463] width 29 height 21
checkbox input "true"
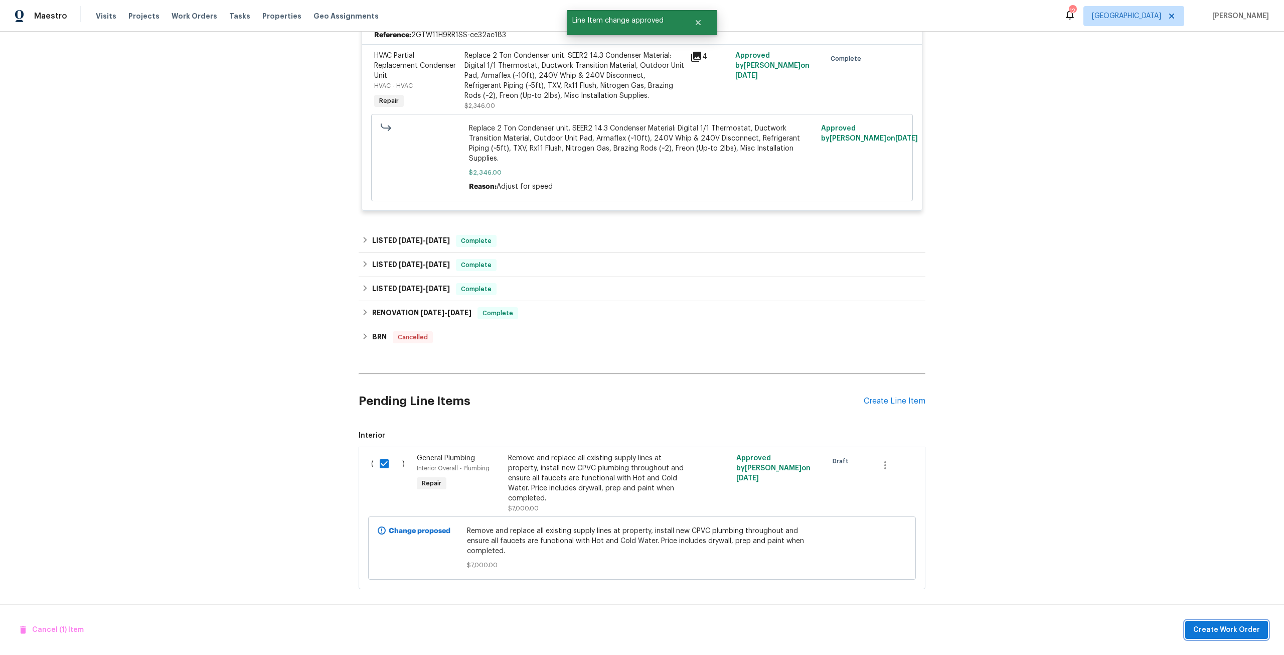
click at [1213, 624] on span "Create Work Order" at bounding box center [1227, 630] width 67 height 13
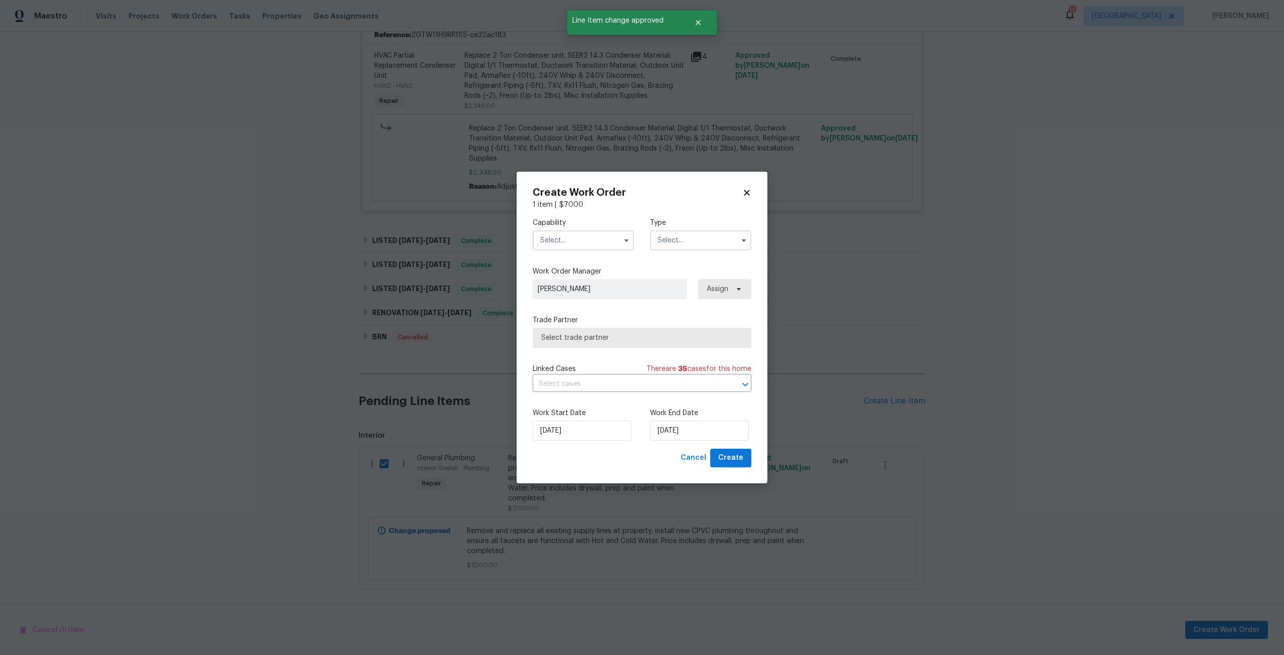
click at [598, 236] on input "text" at bounding box center [583, 240] width 101 height 20
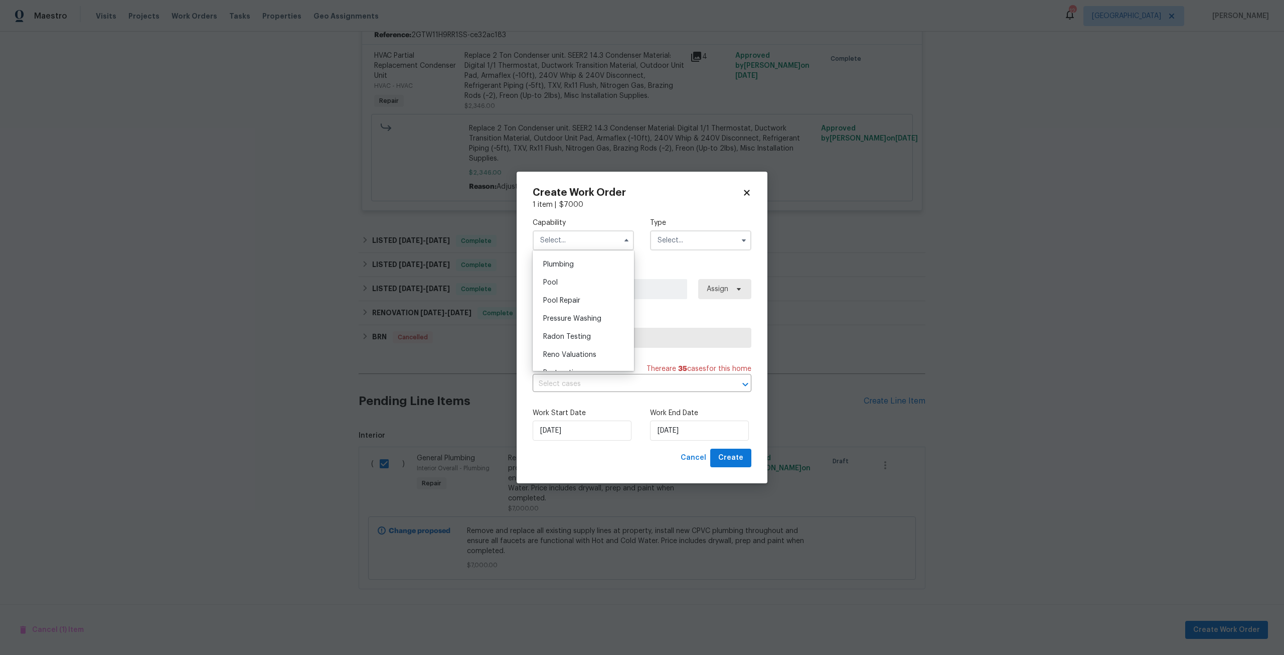
scroll to position [886, 0]
click at [586, 282] on div "Plumbing" at bounding box center [583, 273] width 96 height 18
type input "Plumbing"
click at [693, 246] on input "text" at bounding box center [700, 240] width 101 height 20
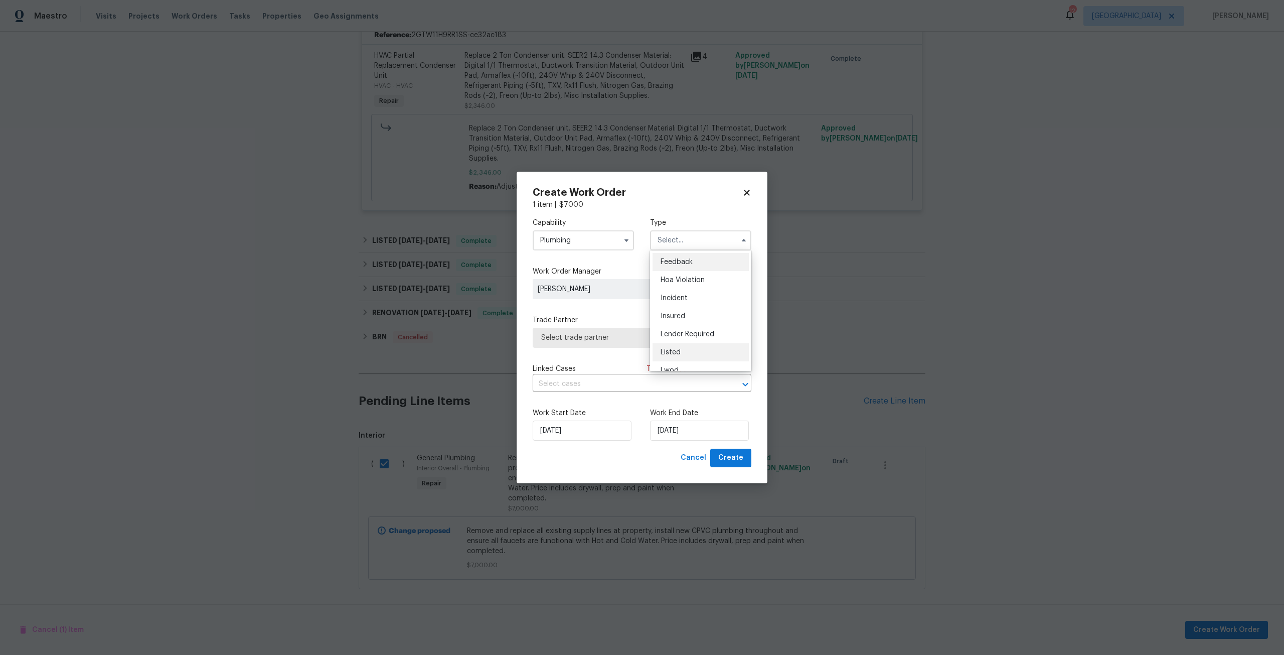
click at [695, 358] on div "Listed" at bounding box center [701, 352] width 96 height 18
type input "Listed"
click at [721, 293] on span "Assign" at bounding box center [716, 289] width 24 height 10
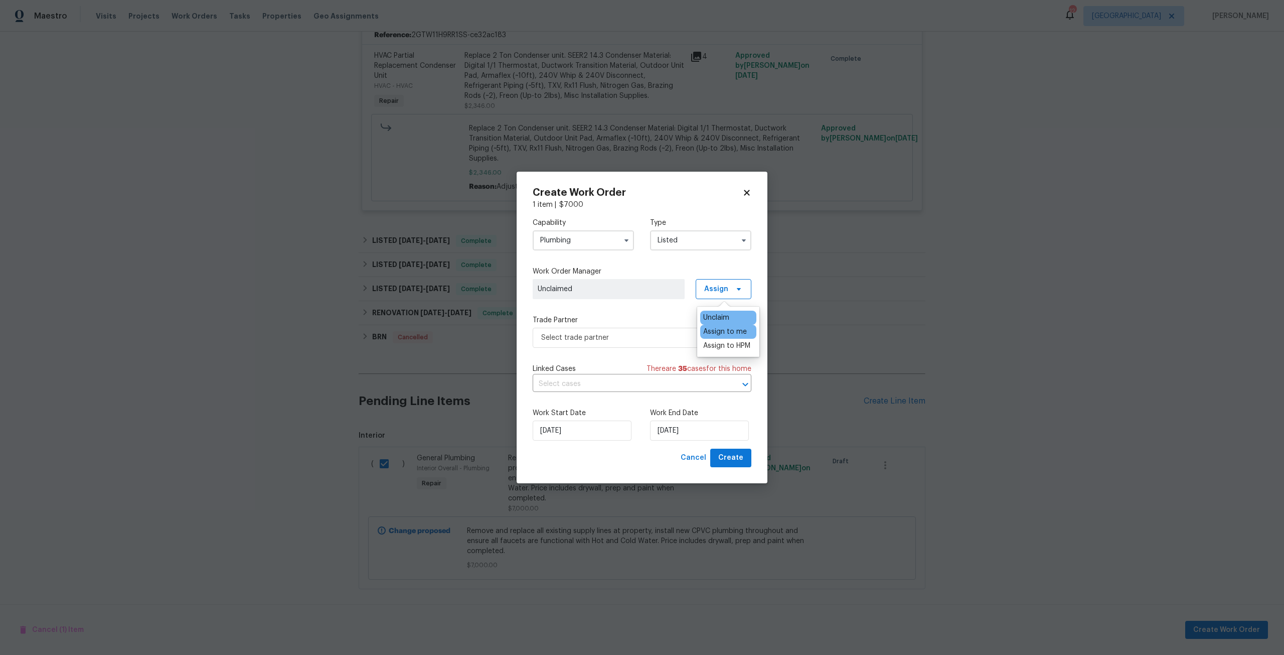
click at [716, 327] on div "Assign to me" at bounding box center [725, 332] width 44 height 10
click at [659, 337] on span "Select trade partner" at bounding box center [634, 338] width 187 height 10
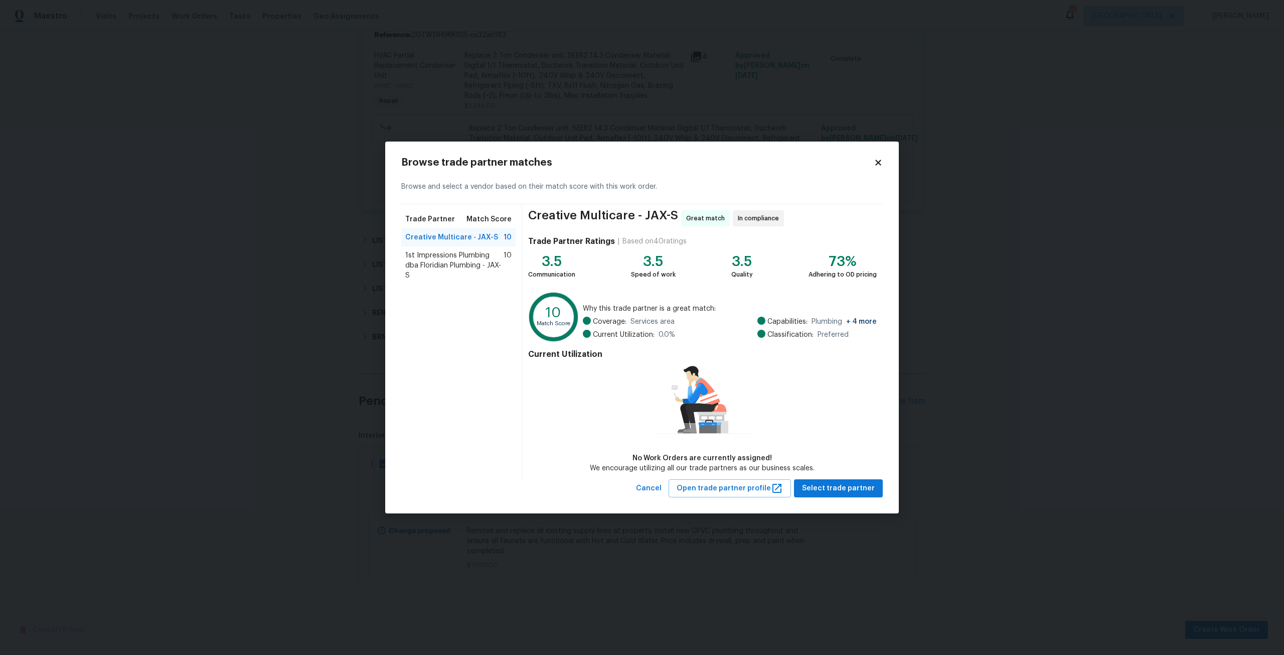
click at [879, 156] on div "Browse trade partner matches Browse and select a vendor based on their match sc…" at bounding box center [642, 327] width 514 height 372
click at [880, 159] on icon at bounding box center [878, 162] width 9 height 9
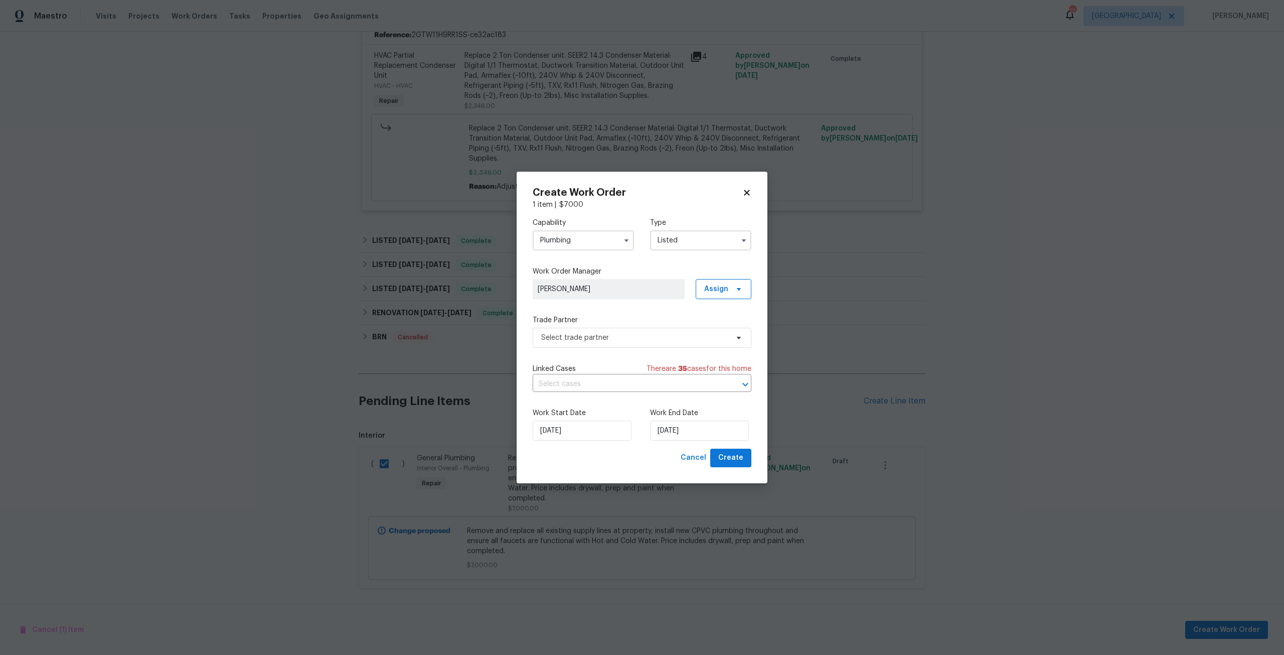
click at [556, 250] on input "Plumbing" at bounding box center [583, 240] width 101 height 20
click at [581, 244] on input "Plumbing" at bounding box center [583, 240] width 101 height 20
click at [582, 244] on input "Plumbing" at bounding box center [583, 240] width 101 height 20
click at [577, 334] on div "Wells" at bounding box center [583, 341] width 96 height 18
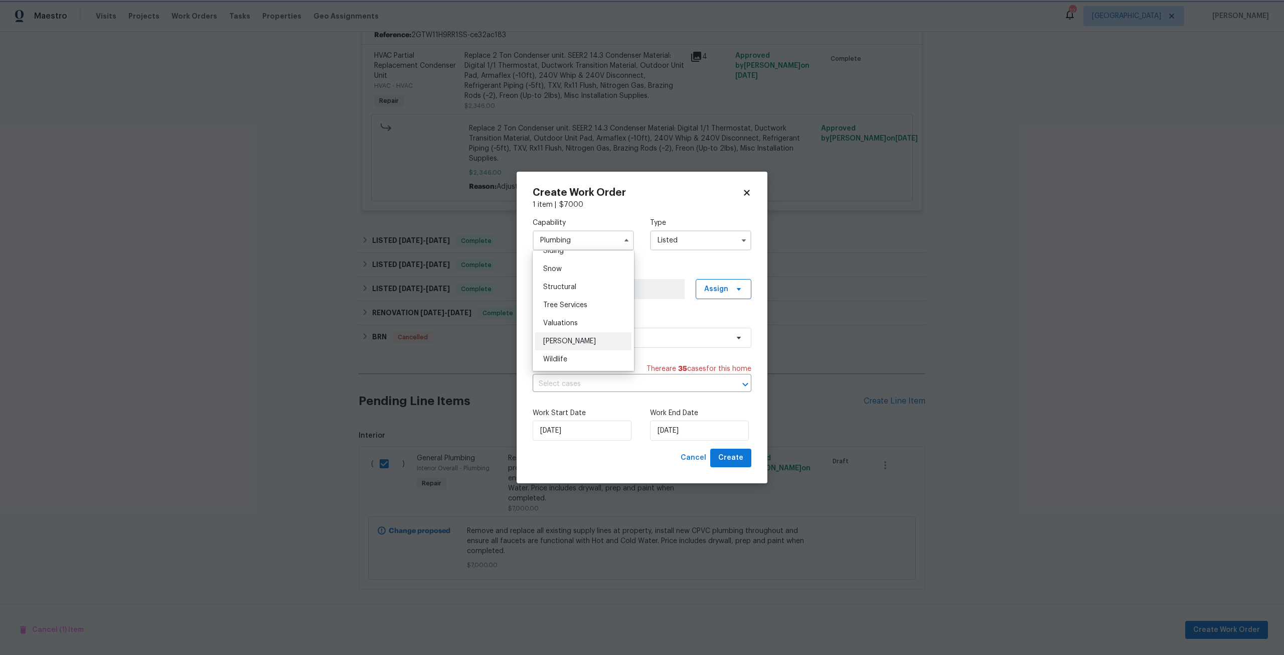
type input "Wells"
click at [679, 336] on span "Select trade partner" at bounding box center [634, 338] width 187 height 10
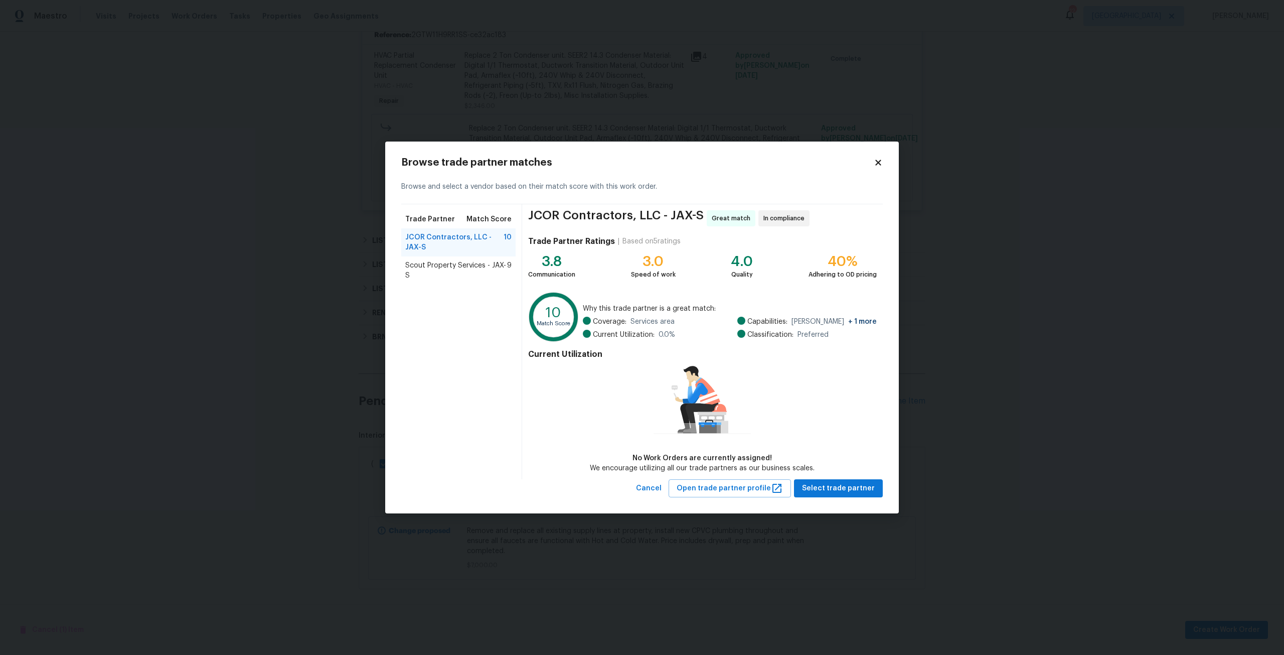
click at [464, 264] on span "Scout Property Services - JAX-S" at bounding box center [456, 270] width 102 height 20
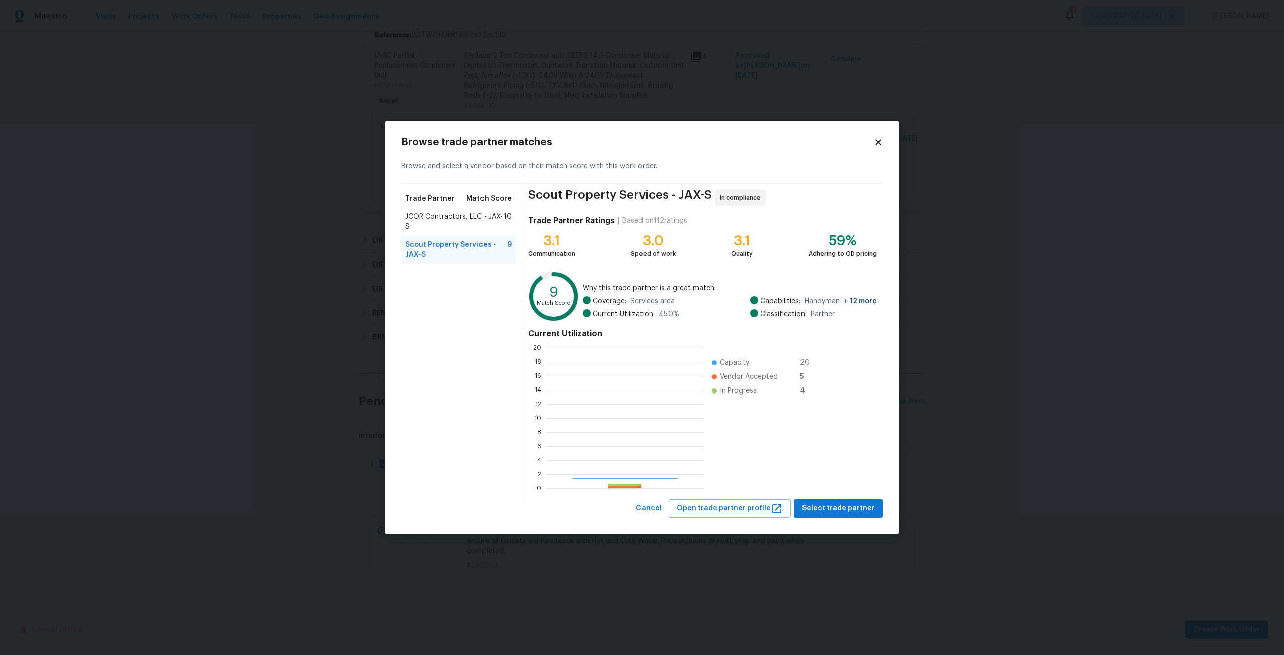
scroll to position [133, 150]
click at [828, 510] on span "Select trade partner" at bounding box center [838, 508] width 73 height 13
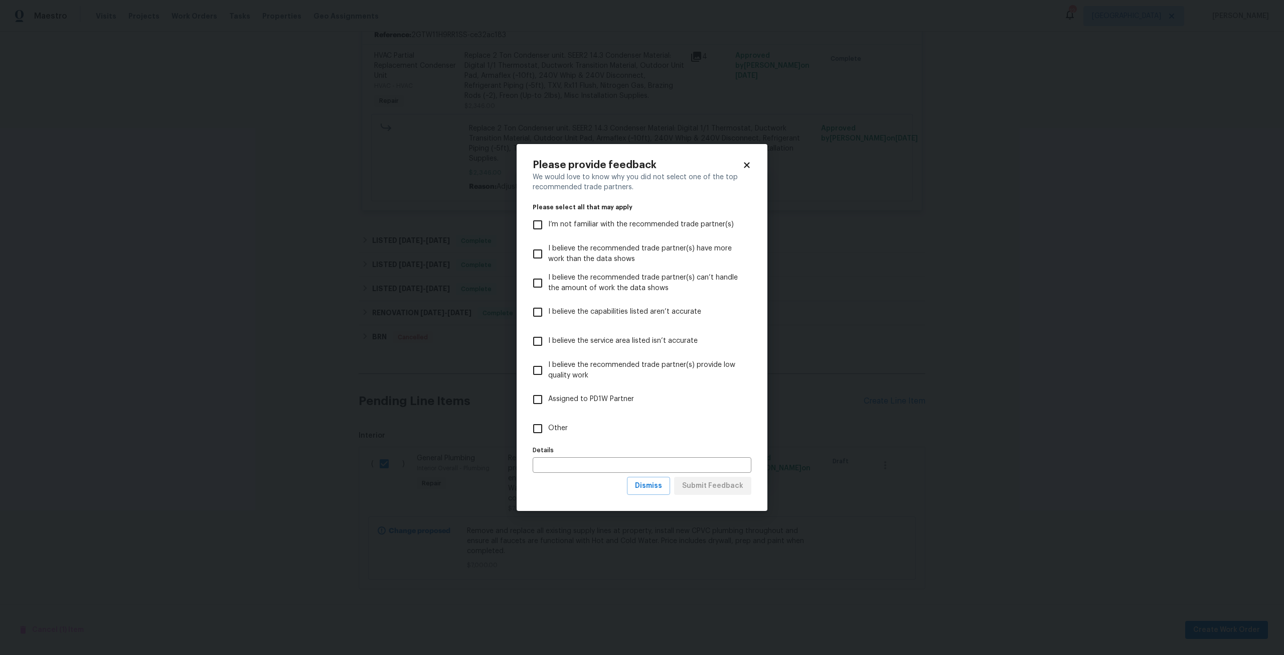
click at [581, 312] on span "I believe the capabilities listed aren’t accurate" at bounding box center [624, 312] width 153 height 11
click at [548, 312] on input "I believe the capabilities listed aren’t accurate" at bounding box center [537, 312] width 21 height 21
checkbox input "true"
click at [654, 491] on span "Dismiss" at bounding box center [648, 486] width 27 height 13
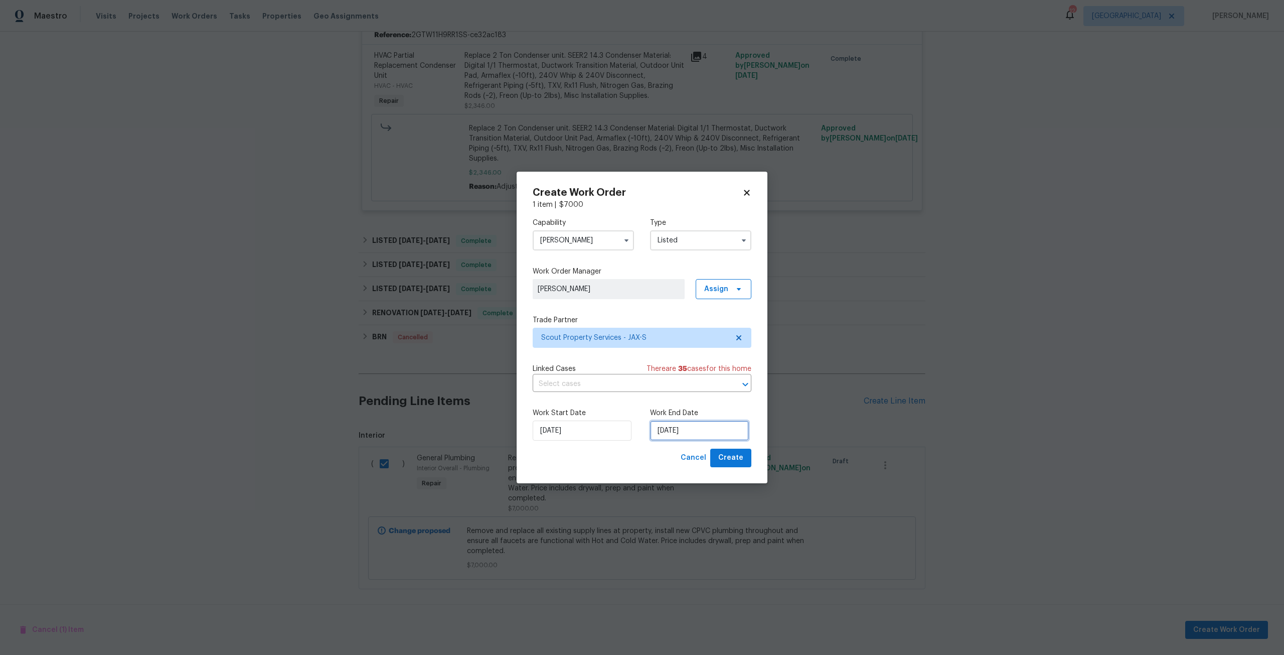
click at [714, 435] on input "[DATE]" at bounding box center [699, 430] width 99 height 20
click at [663, 404] on div "29" at bounding box center [667, 403] width 16 height 14
type input "[DATE]"
click at [738, 458] on span "Create" at bounding box center [730, 458] width 25 height 13
checkbox input "false"
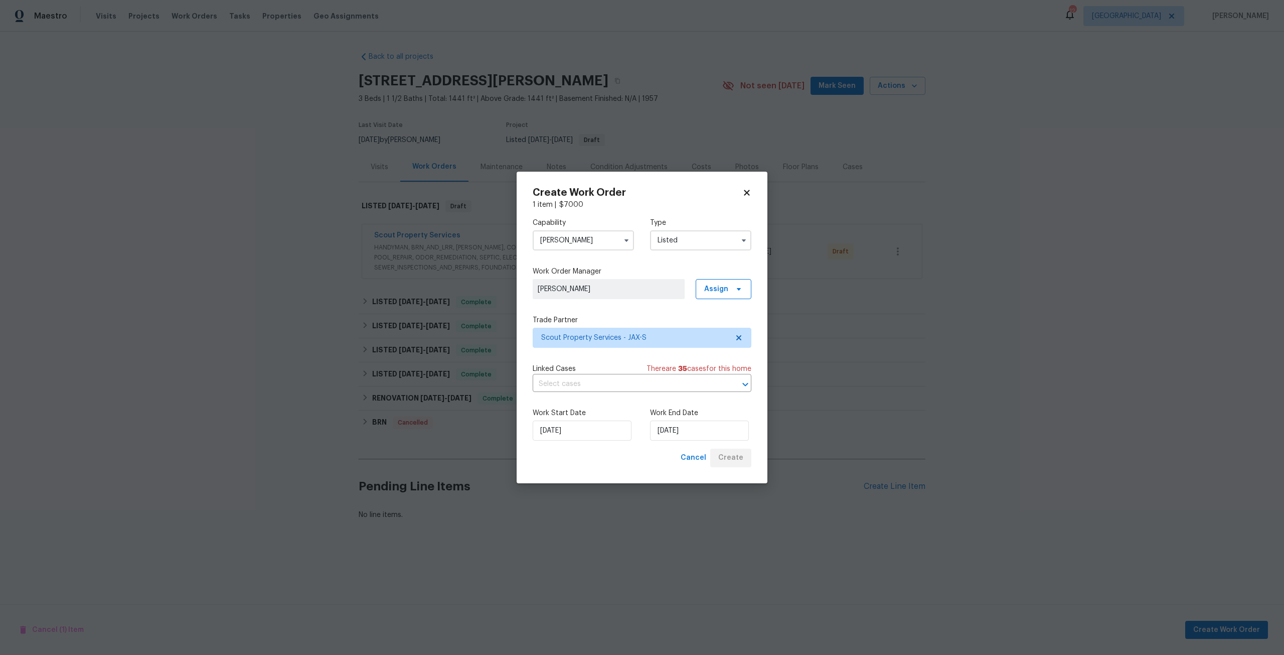
scroll to position [0, 0]
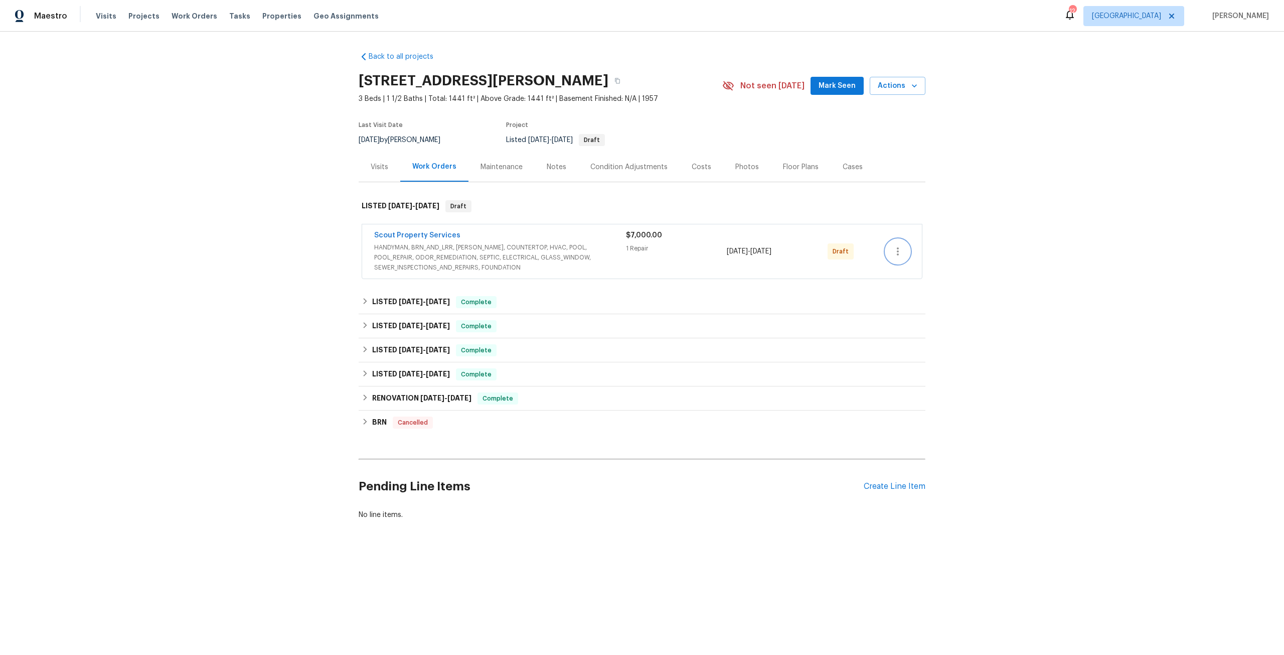
click at [892, 261] on button "button" at bounding box center [898, 251] width 24 height 24
click at [899, 255] on li "Send to Vendor" at bounding box center [939, 251] width 112 height 17
click at [557, 173] on div at bounding box center [642, 327] width 1284 height 655
click at [555, 170] on div "Notes" at bounding box center [557, 167] width 20 height 10
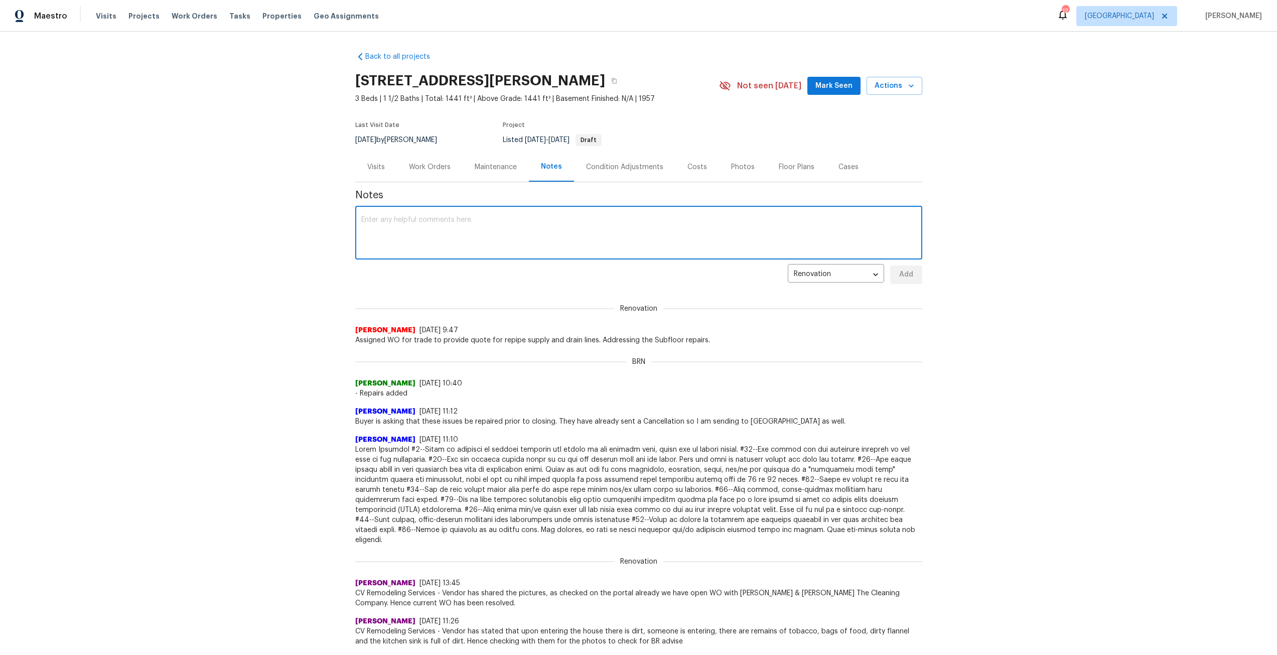
click at [540, 225] on textarea at bounding box center [638, 233] width 555 height 35
type textarea "Addressing the supply and drain lines fromo post FT. Work should be completed t…"
click at [907, 282] on button "Add" at bounding box center [906, 274] width 32 height 19
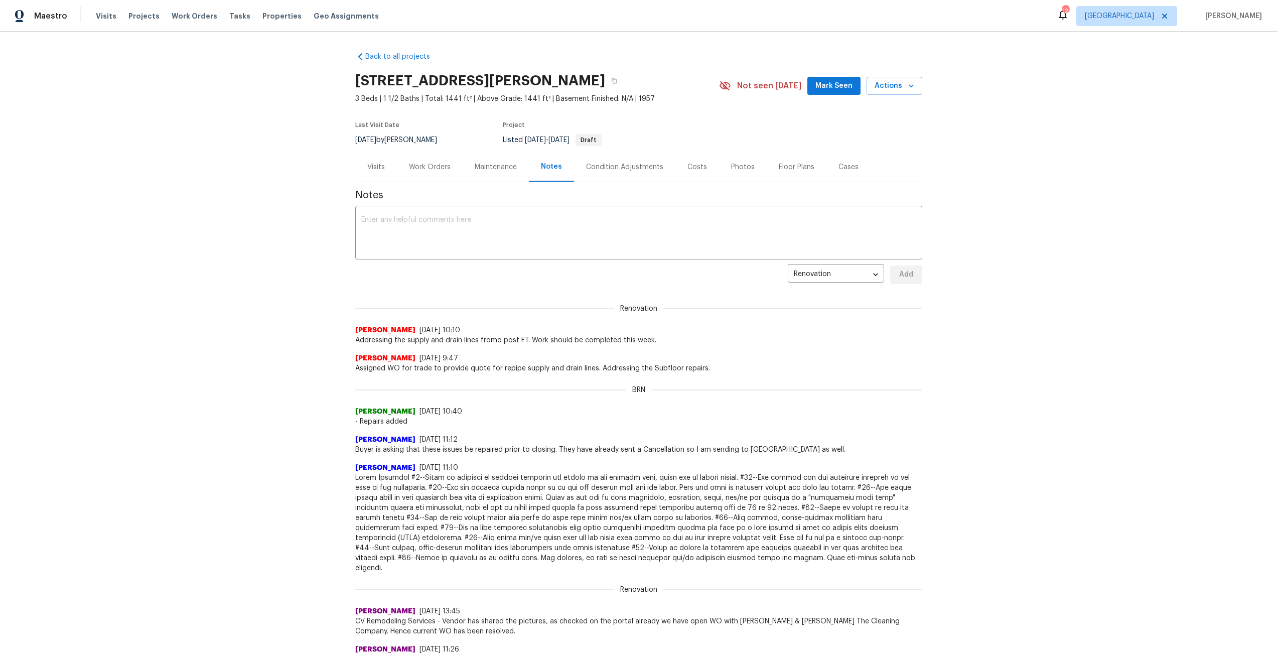
click at [435, 162] on div "Work Orders" at bounding box center [430, 167] width 42 height 10
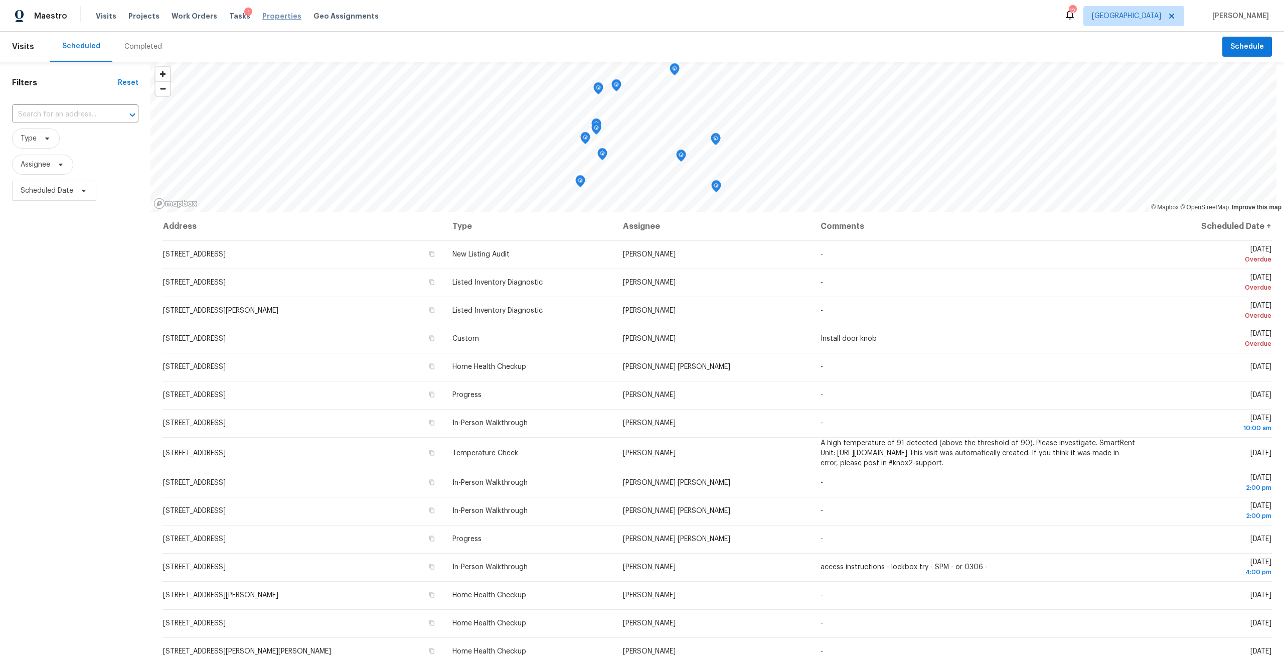
click at [268, 16] on span "Properties" at bounding box center [281, 16] width 39 height 10
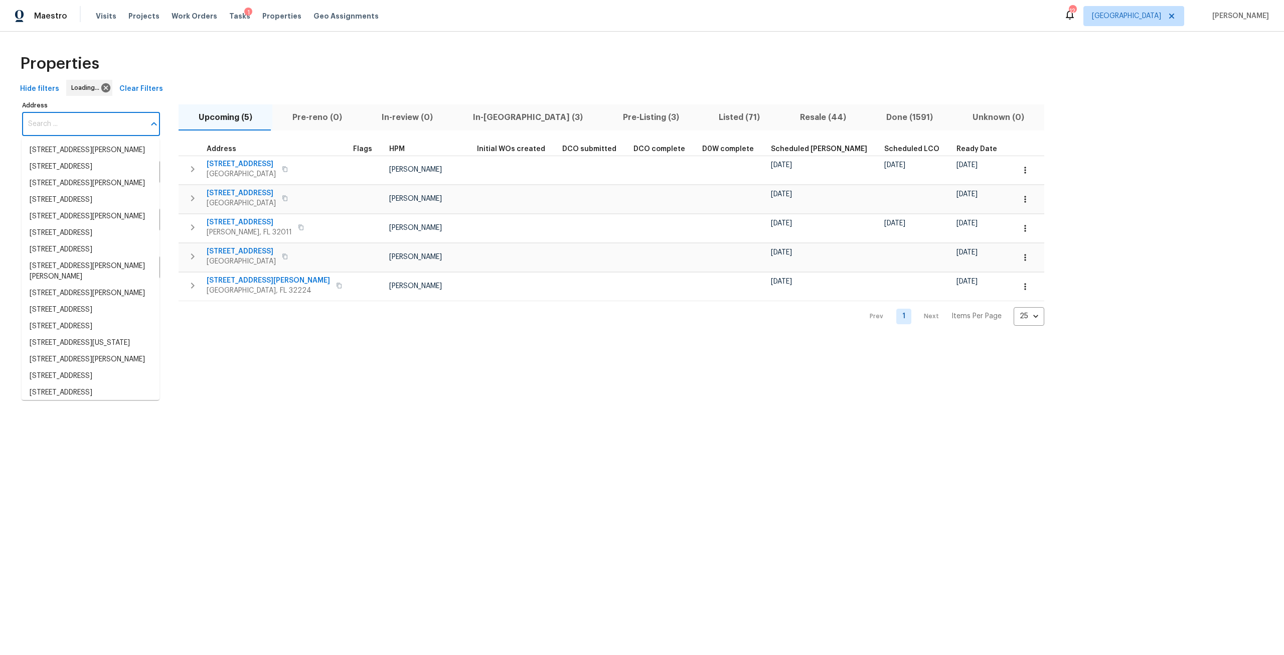
click at [39, 135] on input "Address" at bounding box center [83, 124] width 123 height 24
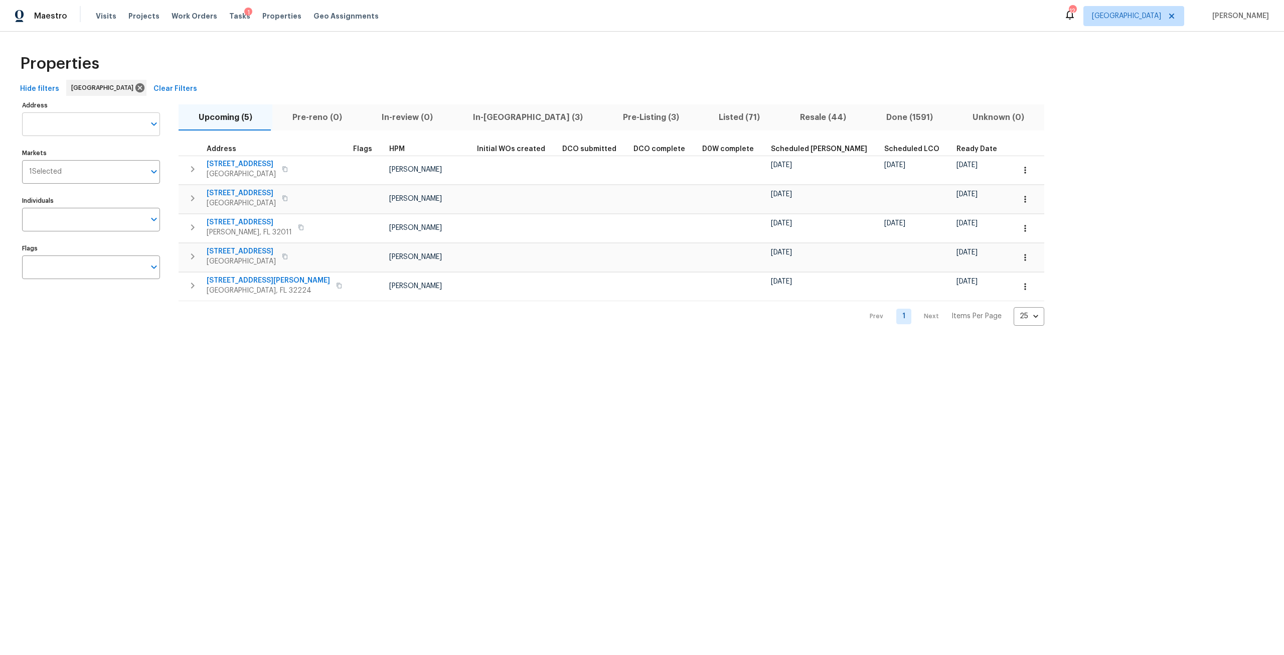
click at [43, 132] on input "Address" at bounding box center [83, 124] width 123 height 24
type input "van gundy"
click at [74, 159] on li "2936 Van Gundy Rd Jacksonville FL 32208" at bounding box center [91, 150] width 138 height 17
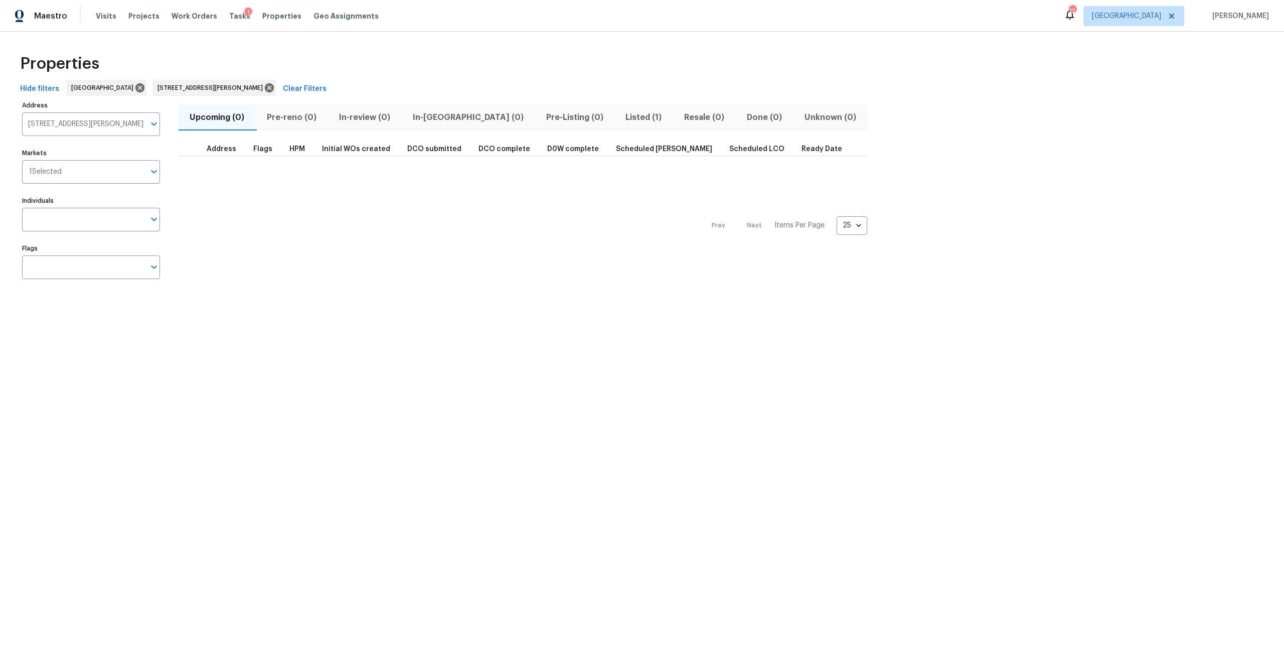
click at [621, 117] on span "Listed (1)" at bounding box center [644, 117] width 47 height 14
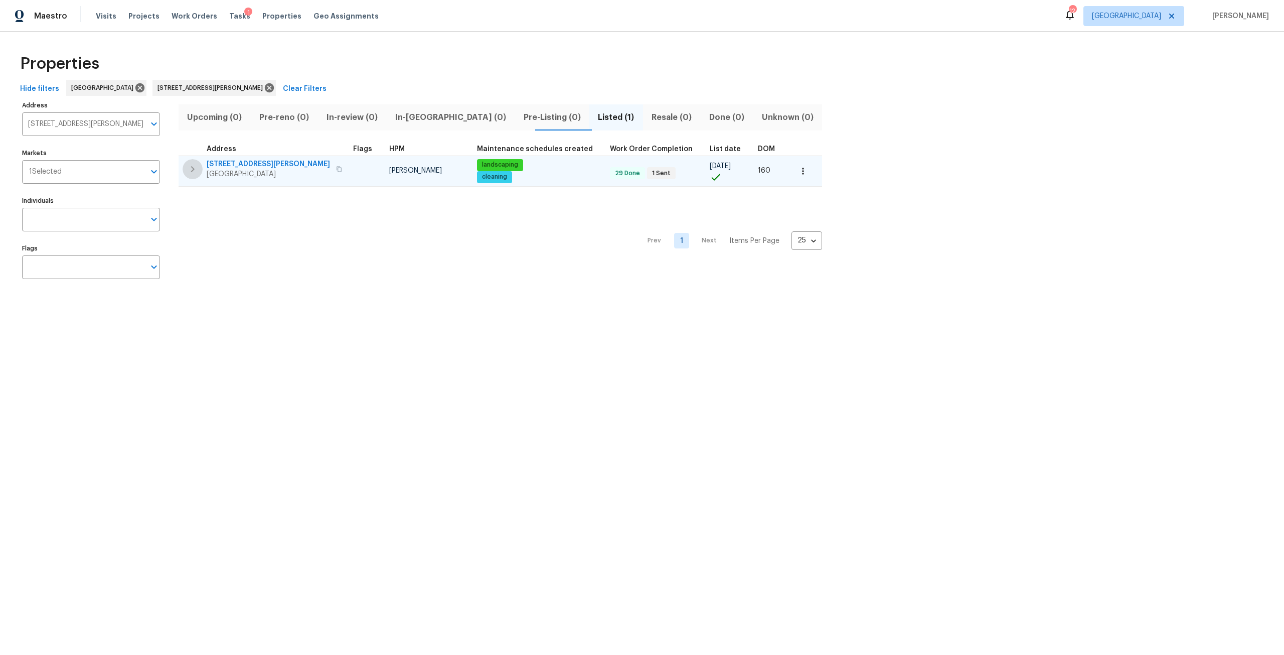
click at [188, 173] on icon "button" at bounding box center [193, 169] width 12 height 12
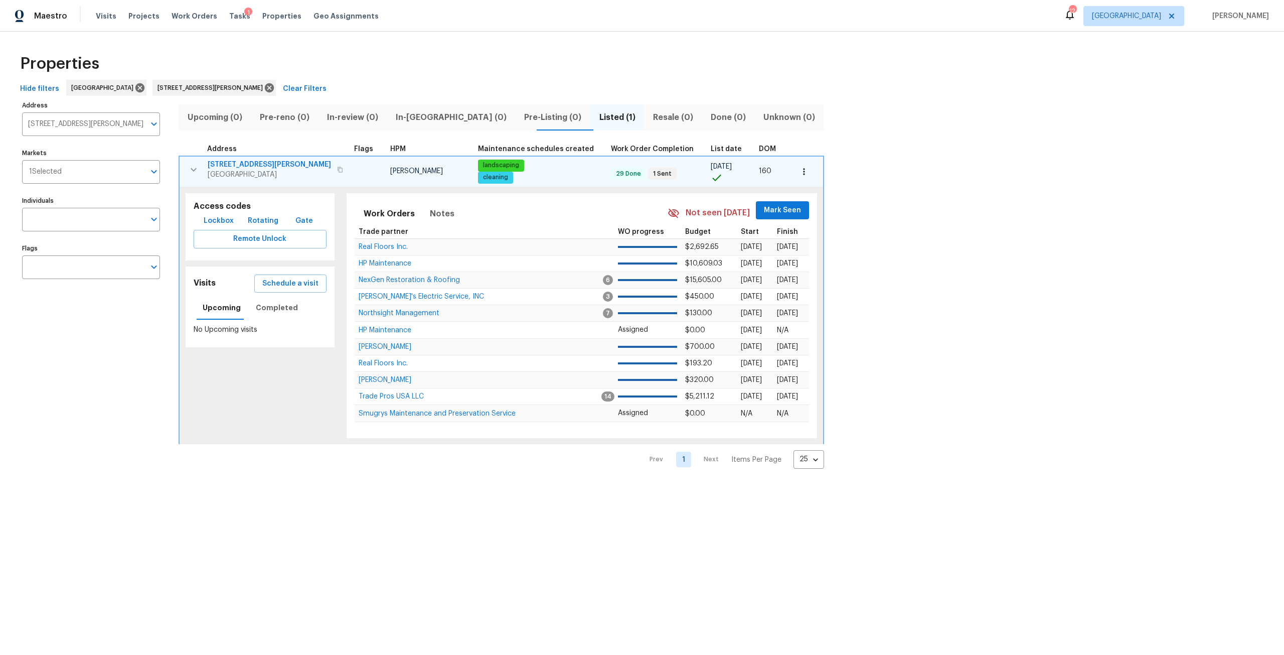
click at [228, 221] on span "Lockbox" at bounding box center [219, 221] width 30 height 13
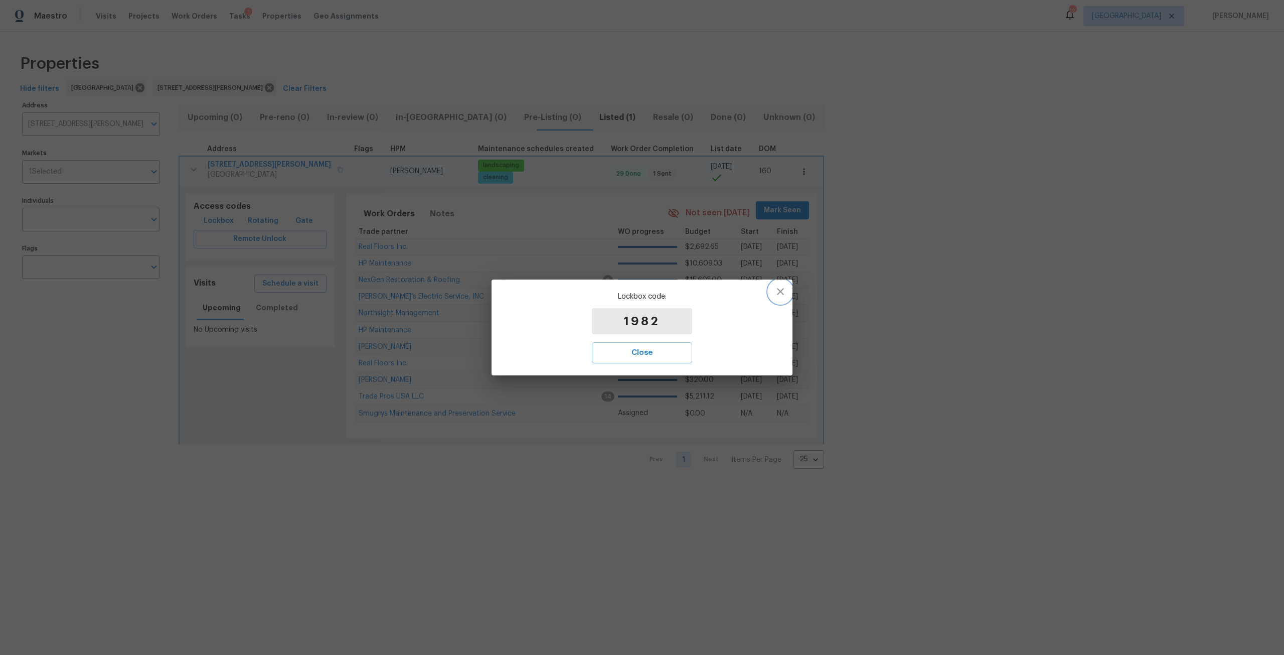
click at [782, 286] on icon "button" at bounding box center [781, 291] width 12 height 12
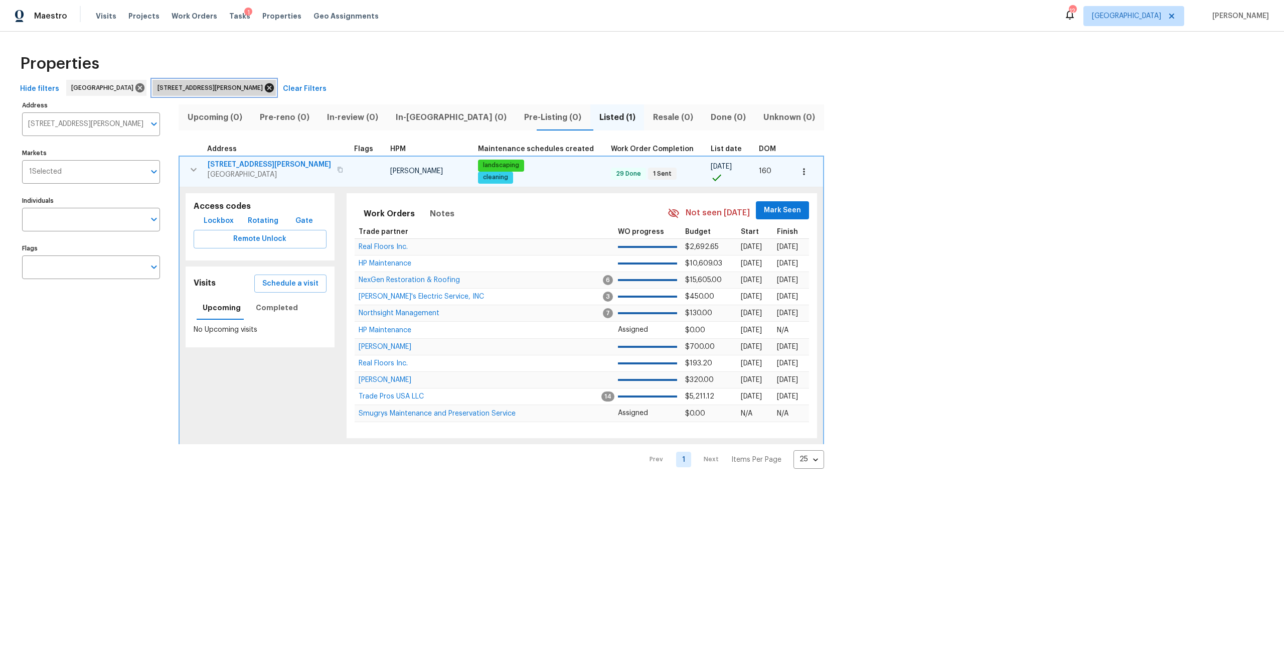
click at [265, 86] on icon at bounding box center [269, 87] width 9 height 9
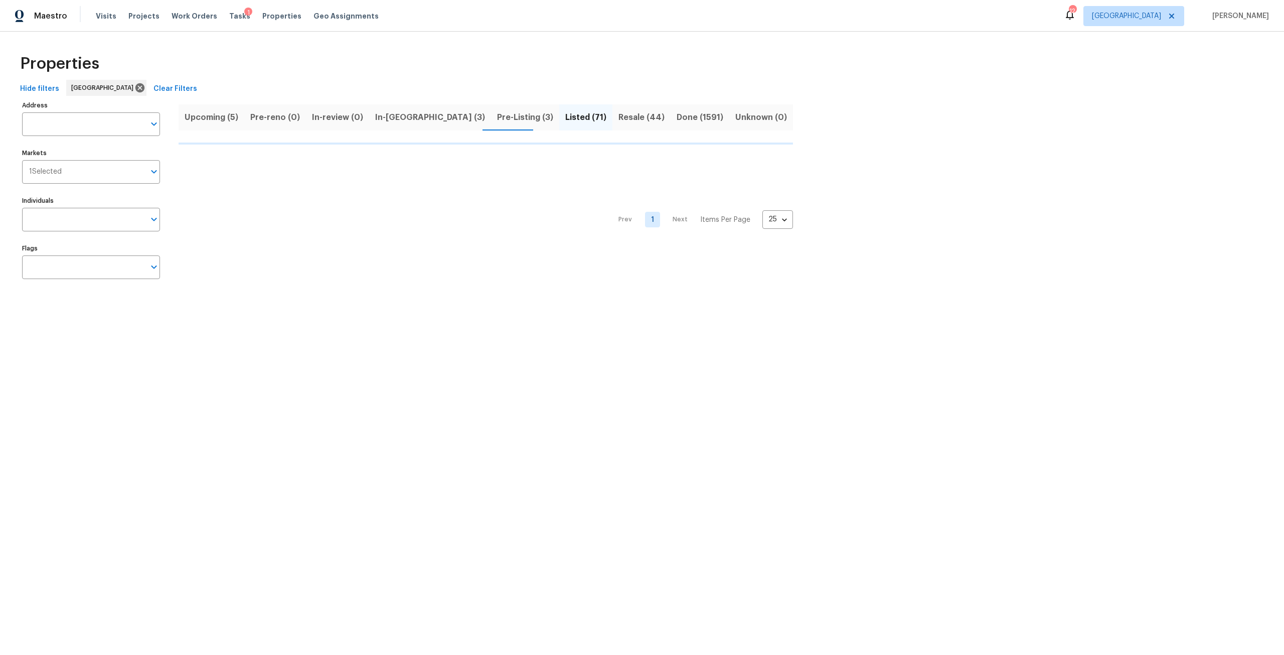
click at [497, 122] on span "Pre-Listing (3)" at bounding box center [525, 117] width 56 height 14
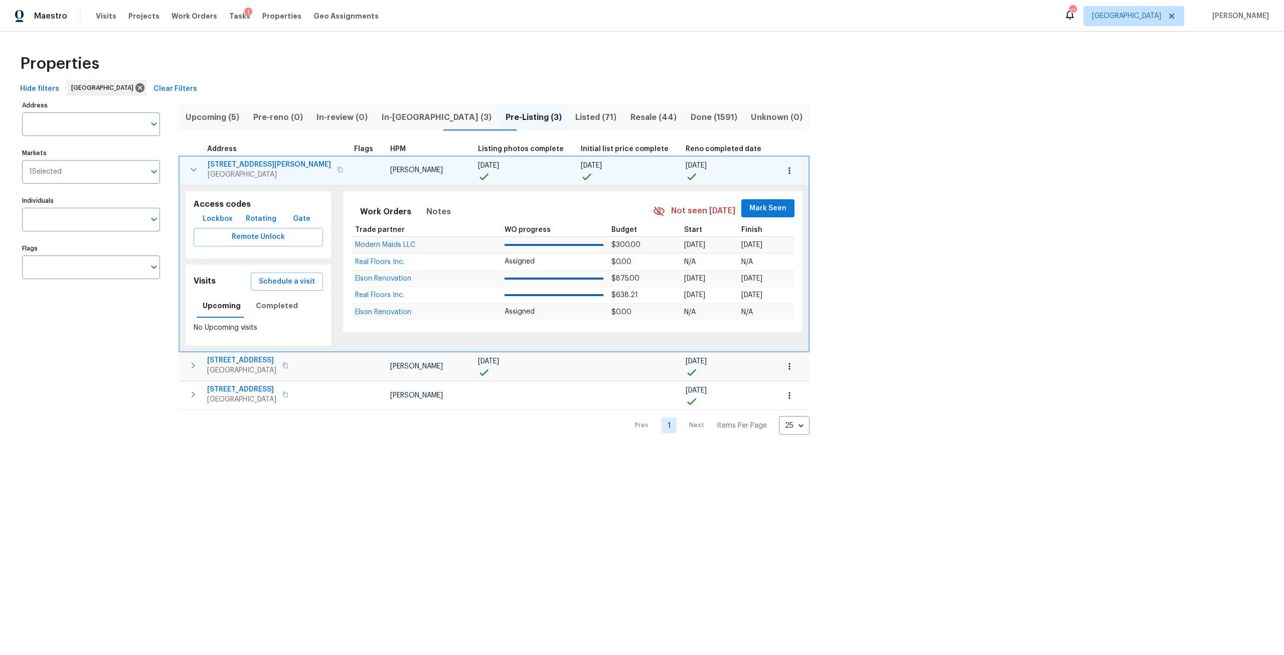
click at [194, 167] on icon "button" at bounding box center [194, 170] width 12 height 12
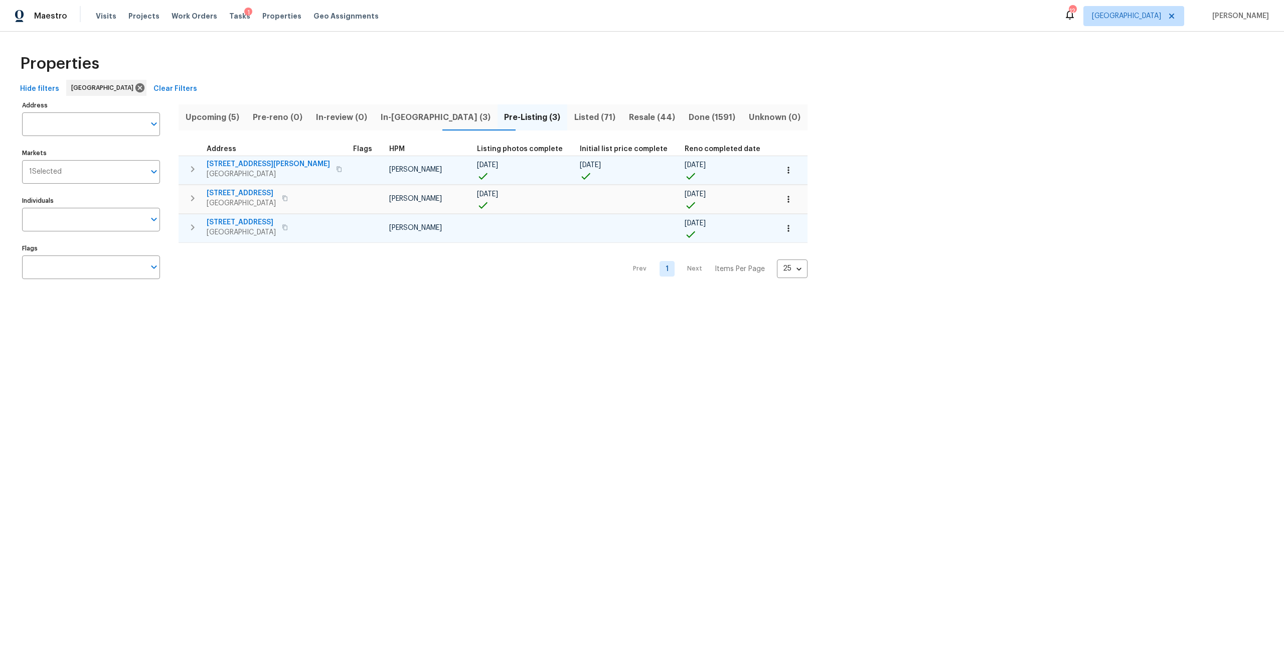
click at [196, 226] on icon "button" at bounding box center [193, 227] width 12 height 12
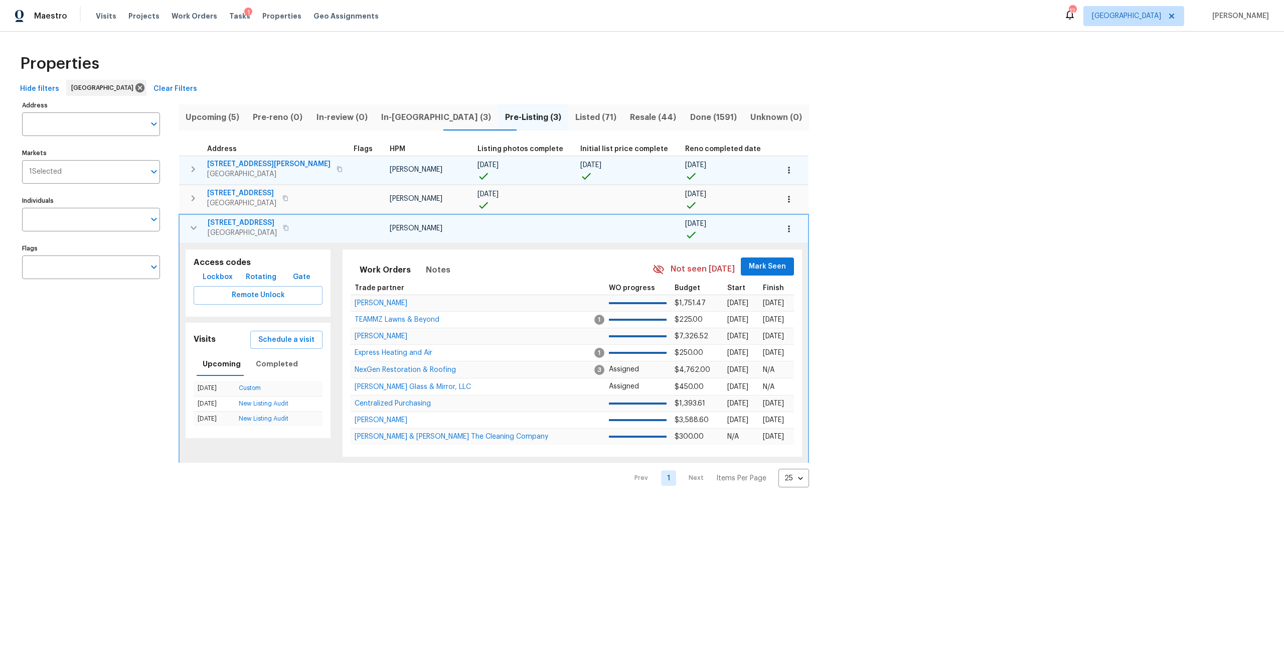
click at [255, 220] on span "8308 Manavista St" at bounding box center [242, 223] width 69 height 10
click at [193, 234] on button "button" at bounding box center [194, 228] width 20 height 20
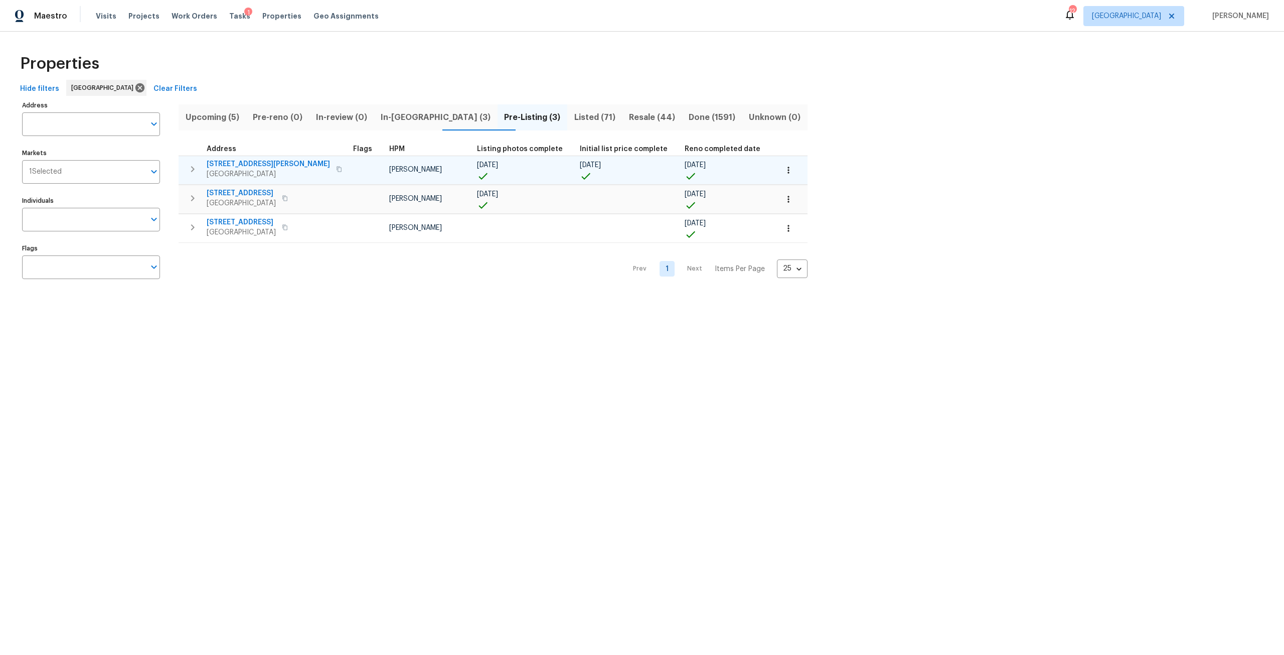
click at [195, 222] on icon "button" at bounding box center [193, 227] width 12 height 12
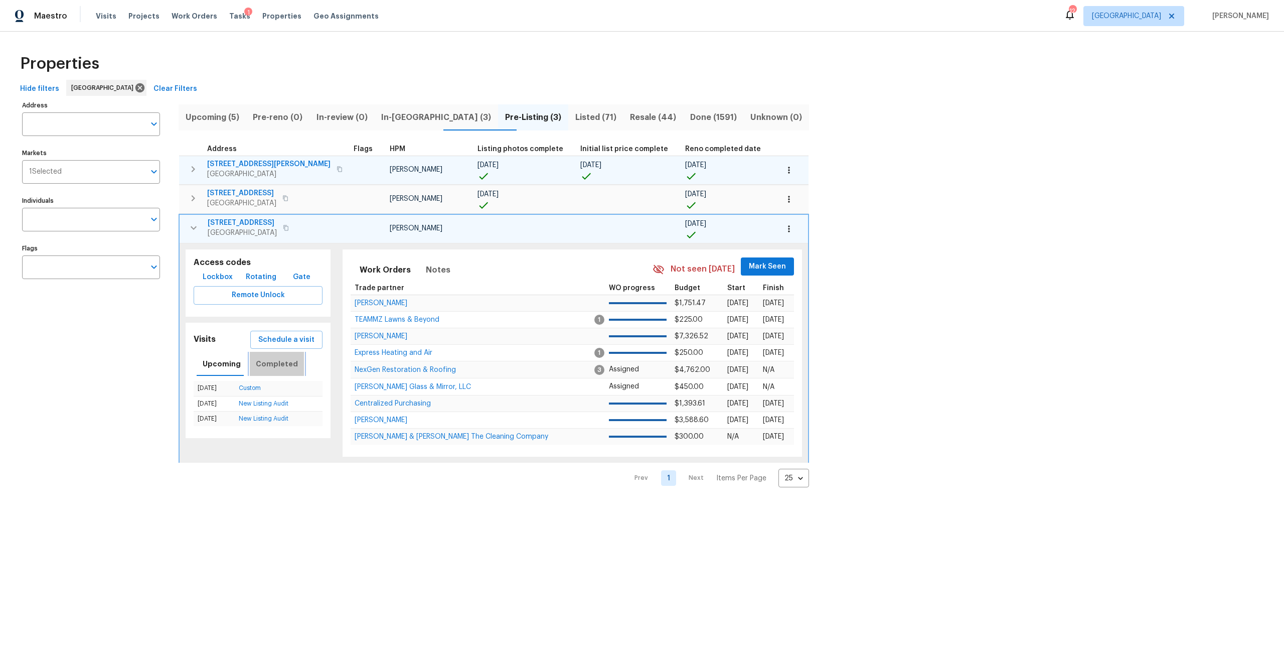
click at [284, 365] on span "Completed" at bounding box center [277, 364] width 42 height 13
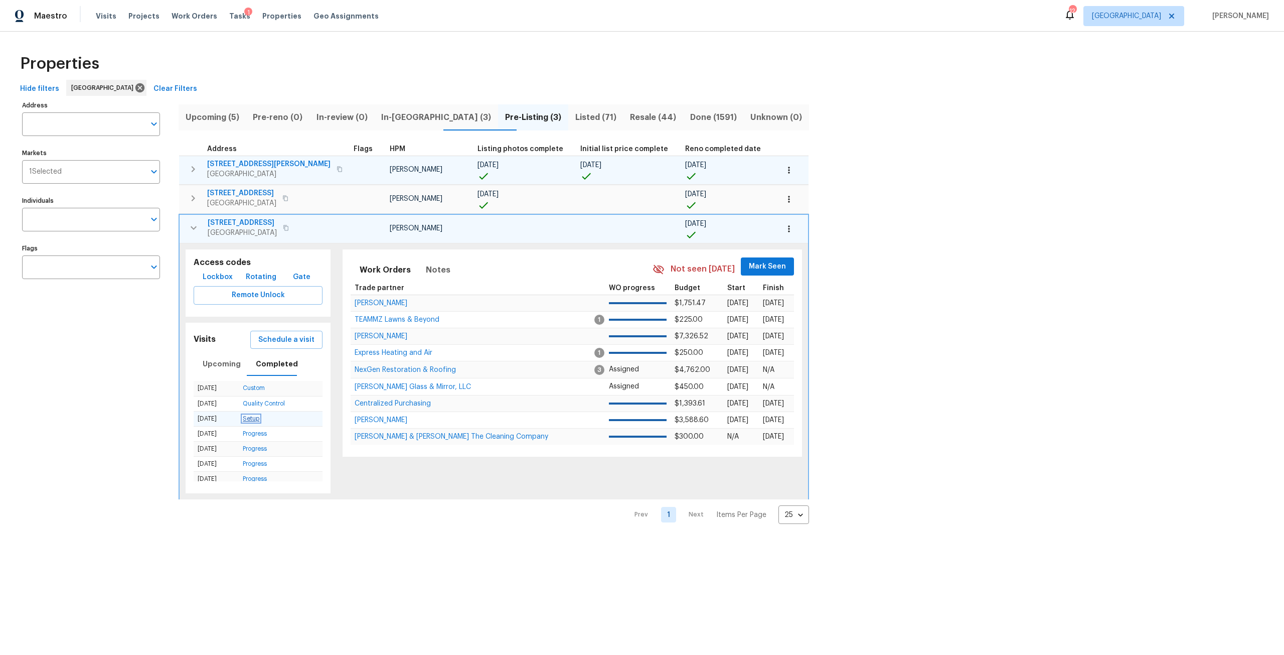
click at [255, 420] on link "Setup" at bounding box center [251, 418] width 17 height 6
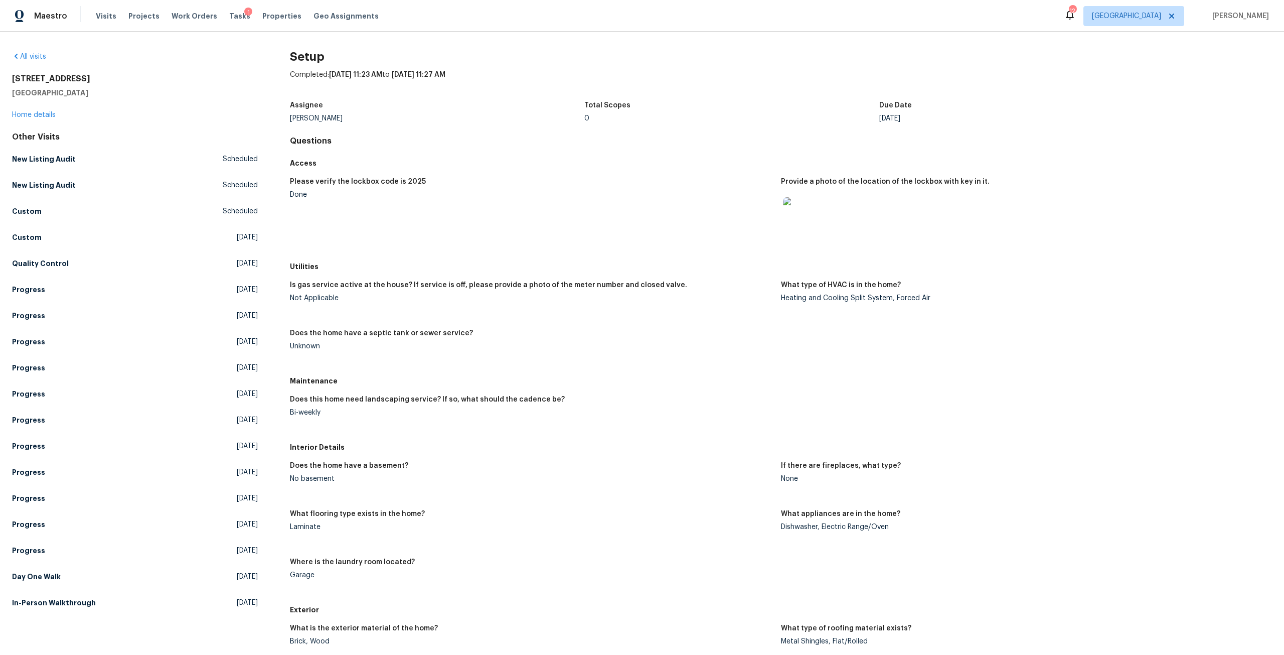
click at [795, 215] on img at bounding box center [799, 213] width 32 height 32
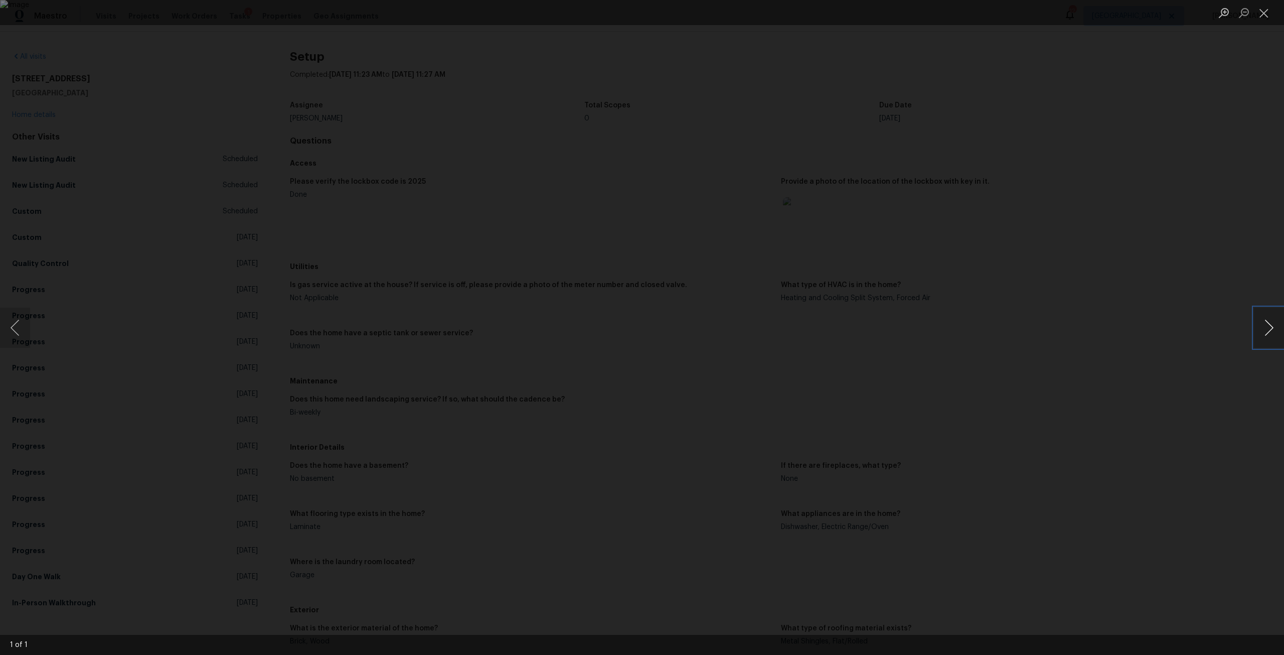
click at [1265, 338] on button "Next image" at bounding box center [1269, 328] width 30 height 40
click at [1038, 267] on div "Lightbox" at bounding box center [642, 327] width 1284 height 655
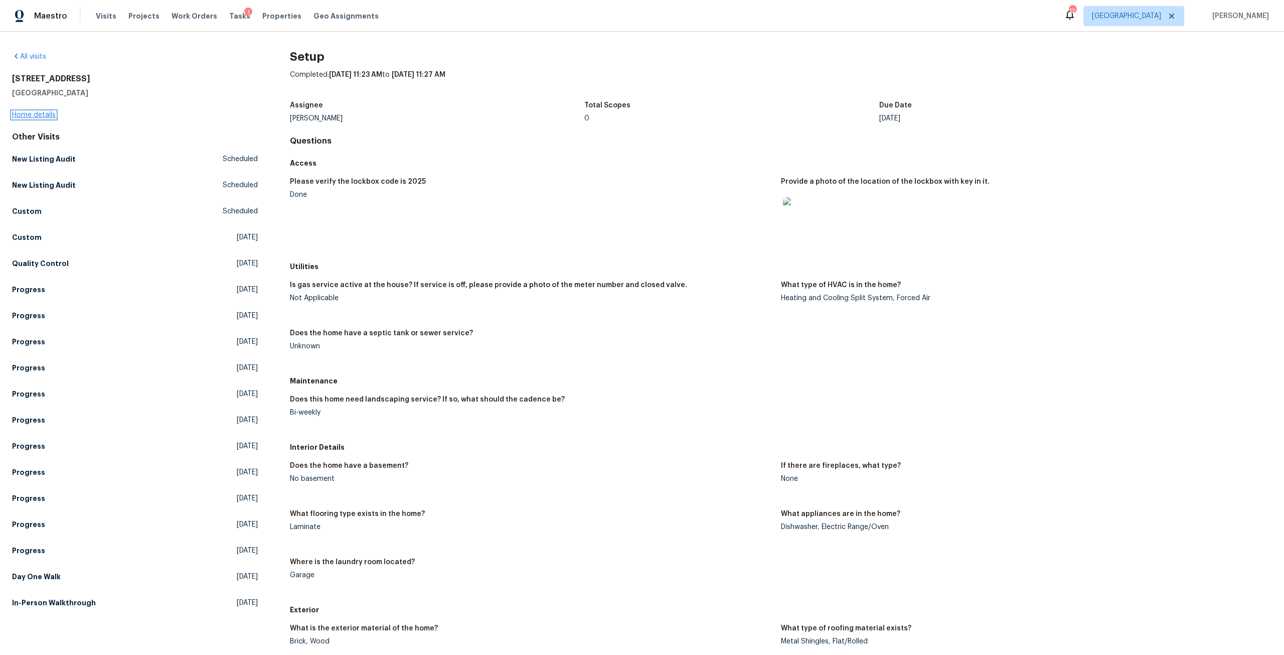
click at [41, 114] on link "Home details" at bounding box center [34, 114] width 44 height 7
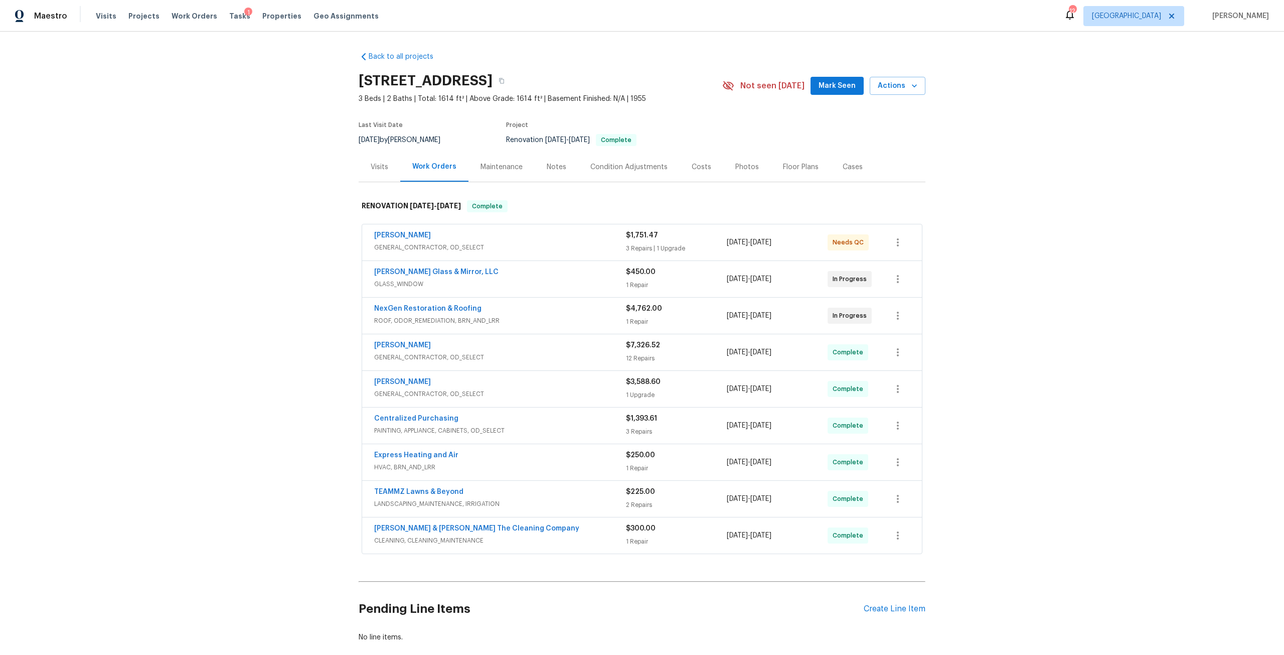
click at [695, 169] on div "Costs" at bounding box center [702, 167] width 20 height 10
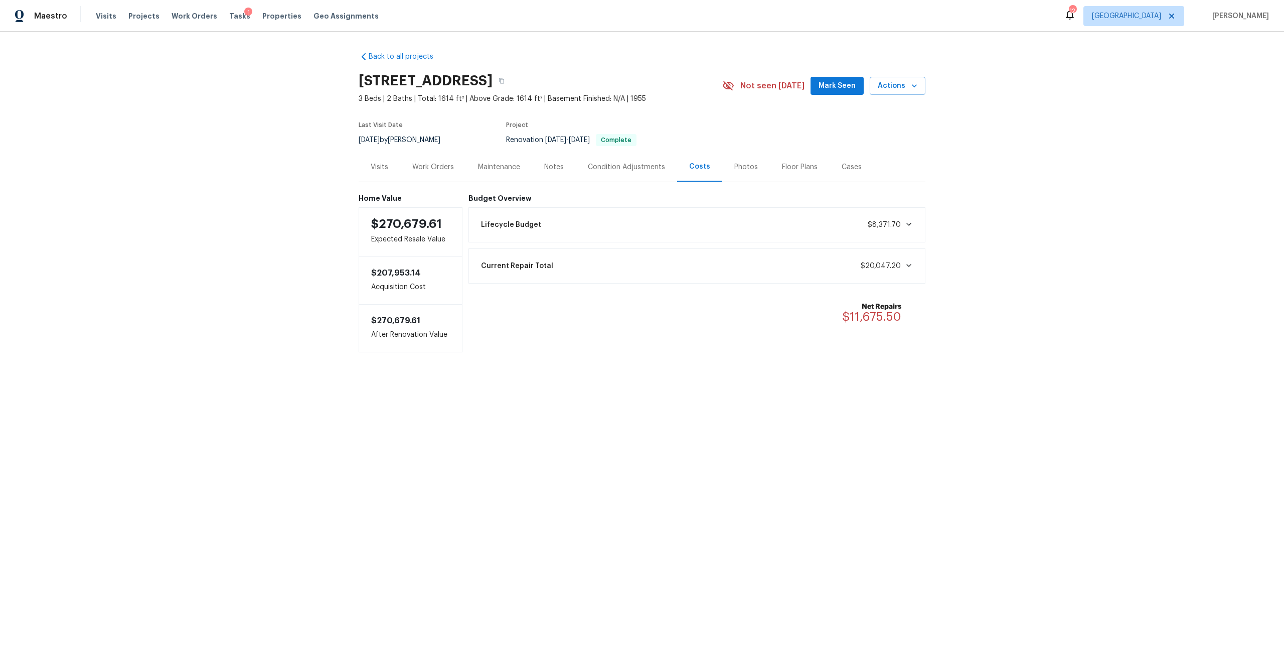
click at [727, 161] on div "Photos" at bounding box center [747, 167] width 48 height 30
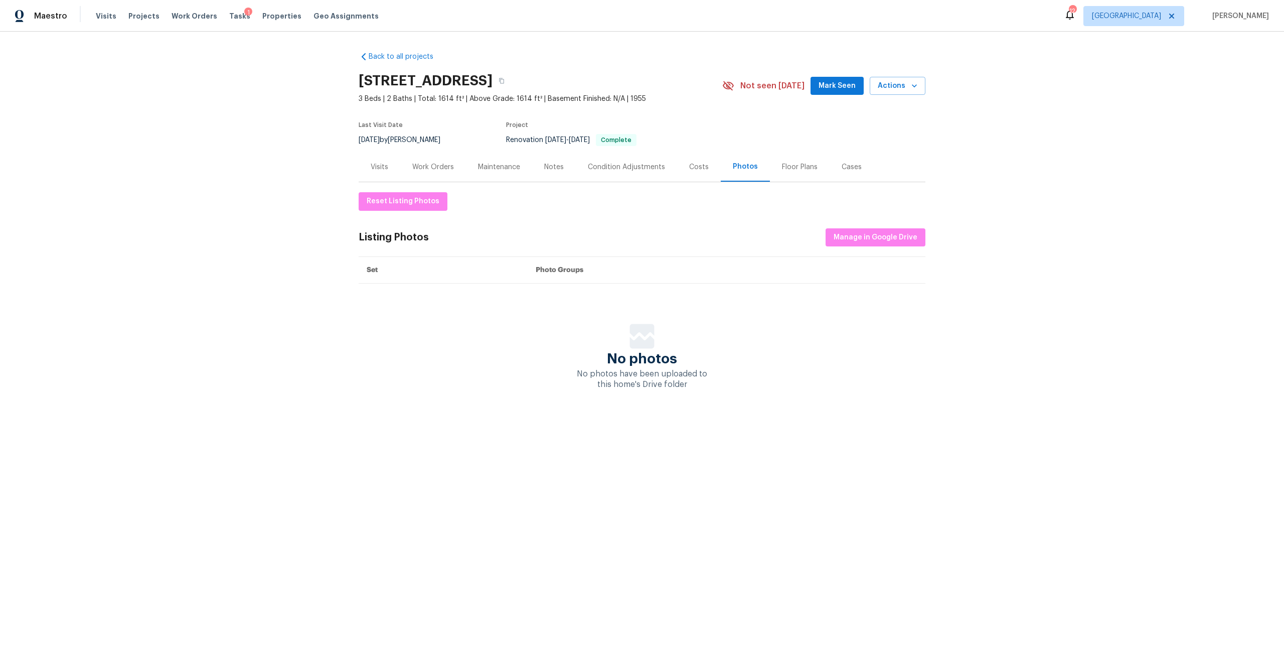
click at [697, 171] on div "Costs" at bounding box center [699, 167] width 20 height 10
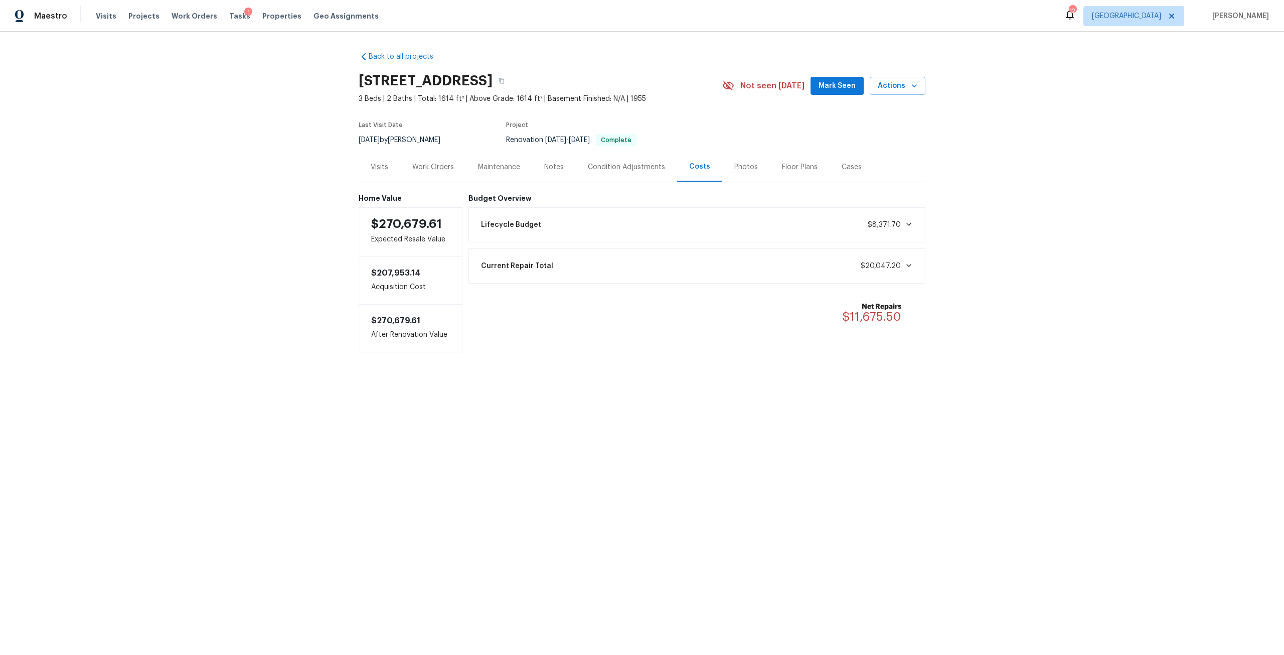
click at [430, 171] on div "Work Orders" at bounding box center [433, 167] width 42 height 10
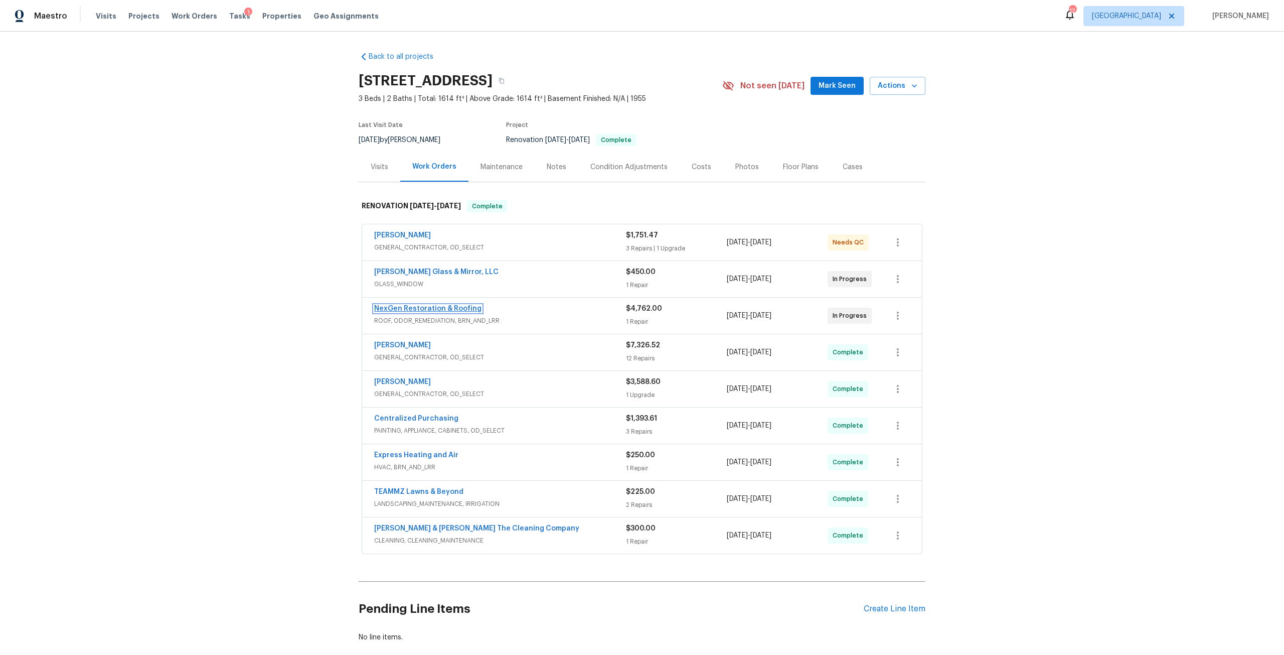
click at [452, 309] on link "NexGen Restoration & Roofing" at bounding box center [427, 308] width 107 height 7
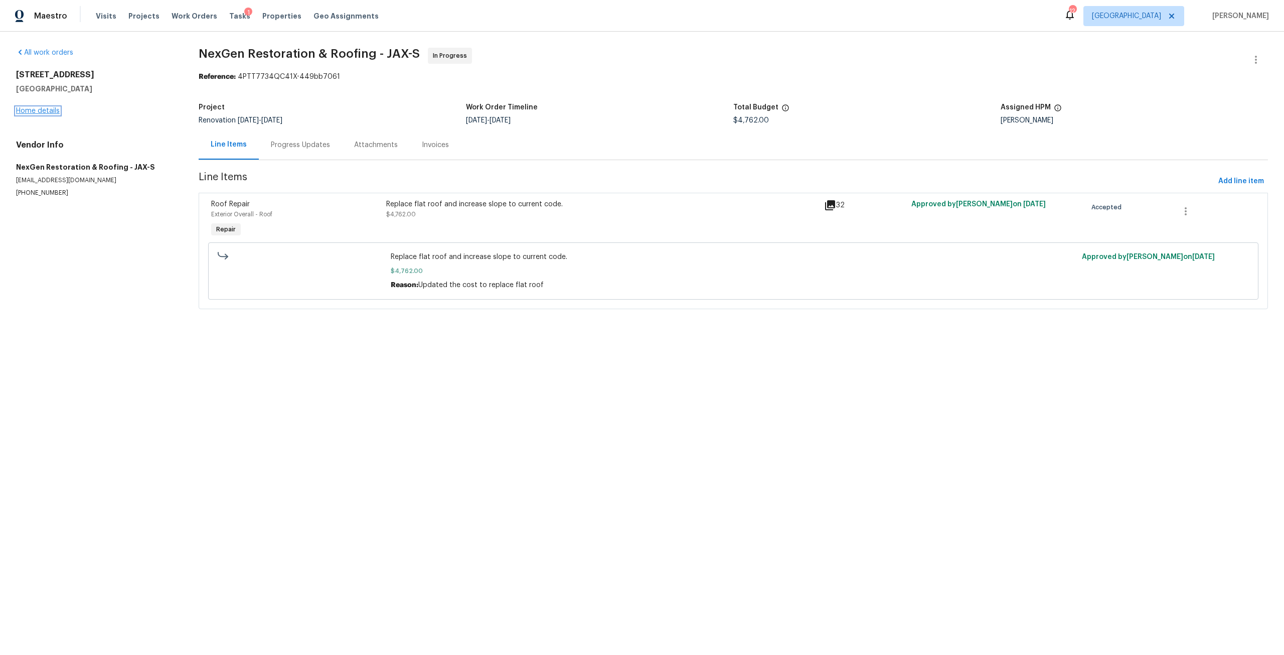
click at [51, 111] on link "Home details" at bounding box center [38, 110] width 44 height 7
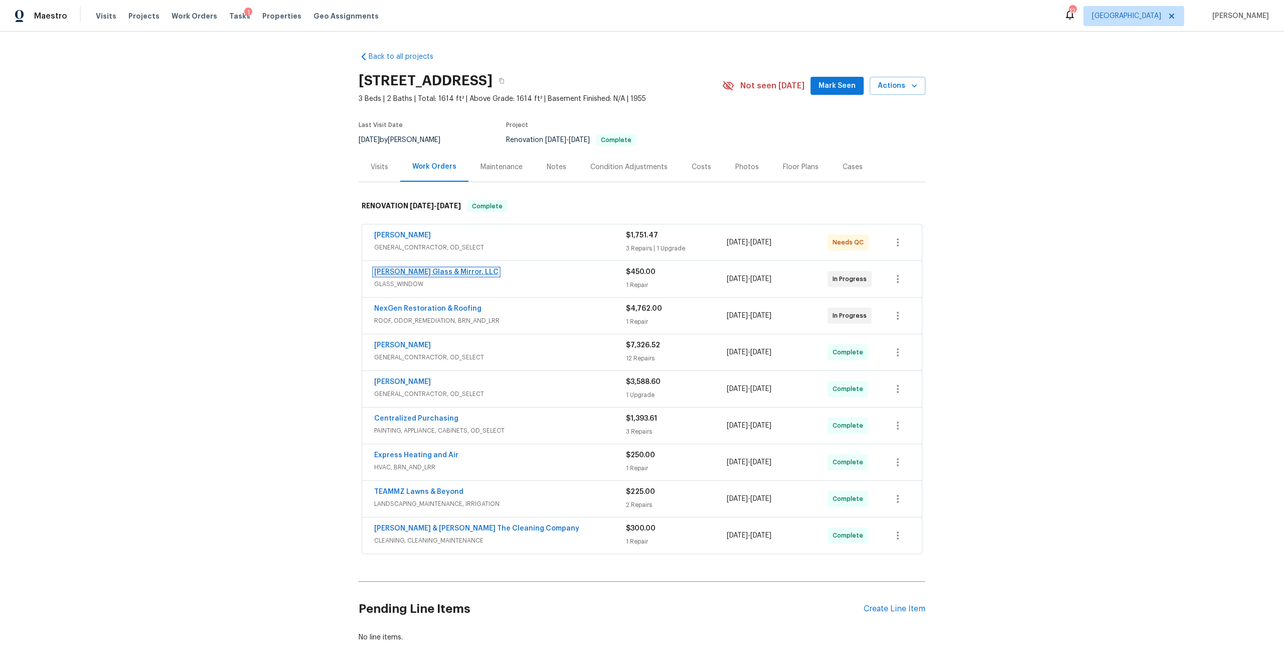
click at [446, 270] on link "[PERSON_NAME] Glass & Mirror, LLC" at bounding box center [436, 271] width 124 height 7
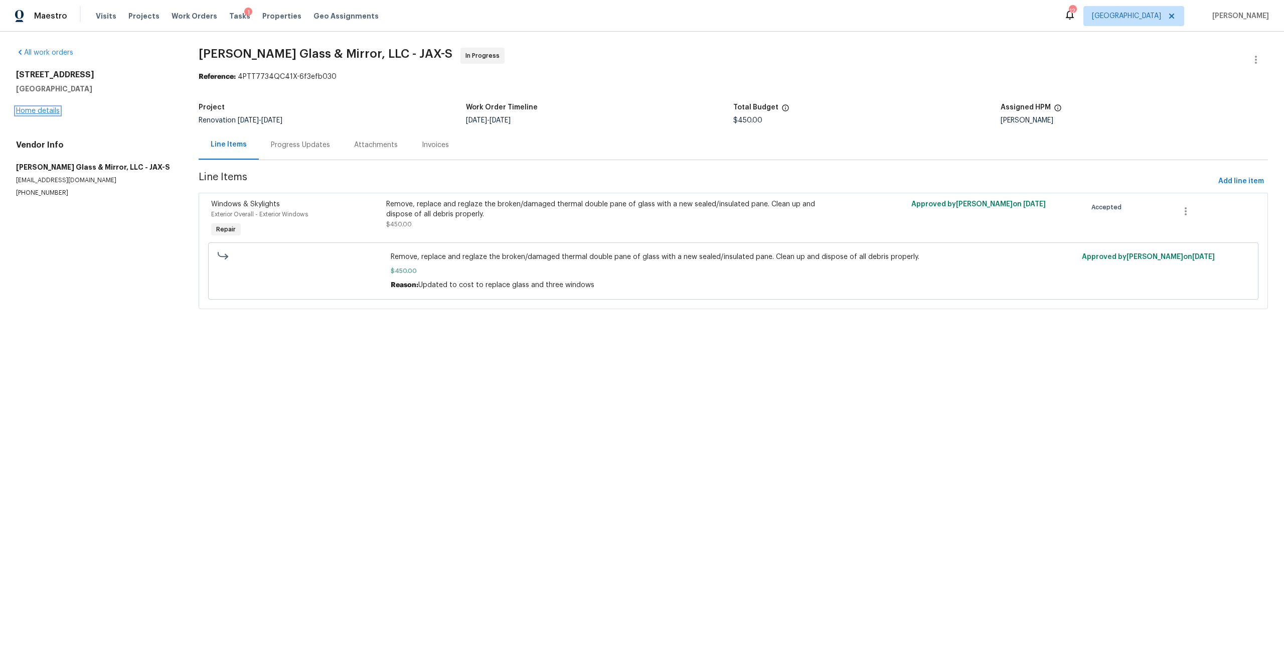
click at [37, 108] on link "Home details" at bounding box center [38, 110] width 44 height 7
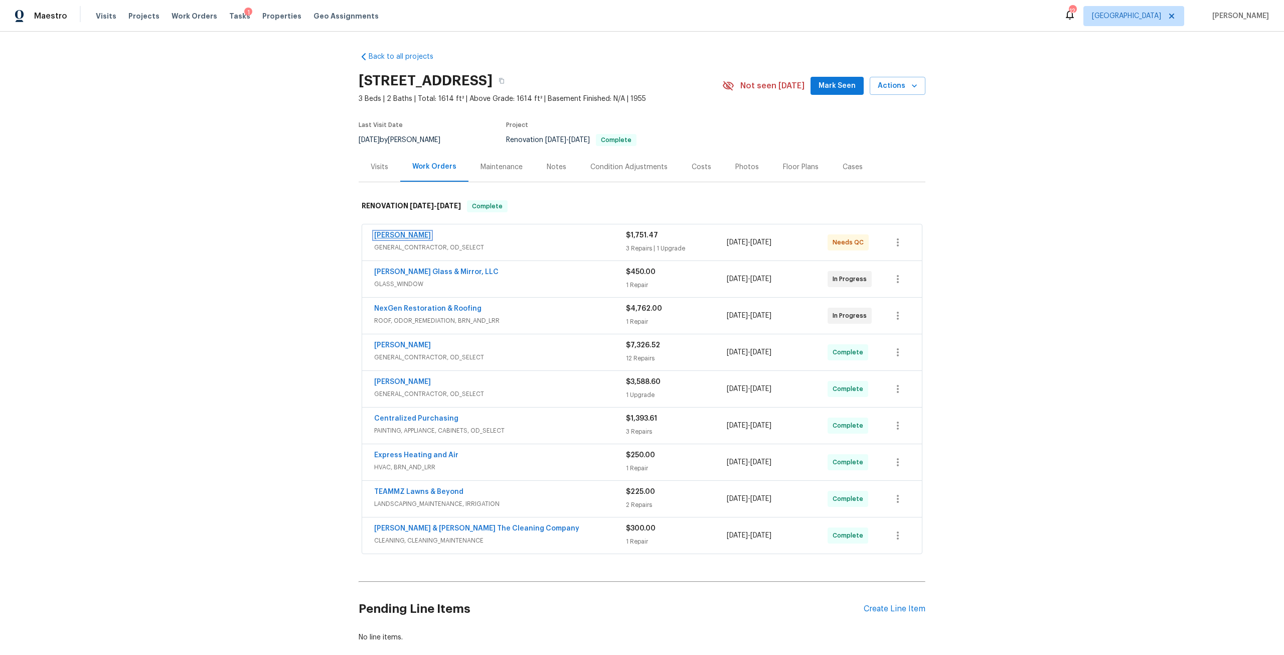
click at [416, 237] on link "[PERSON_NAME]" at bounding box center [402, 235] width 57 height 7
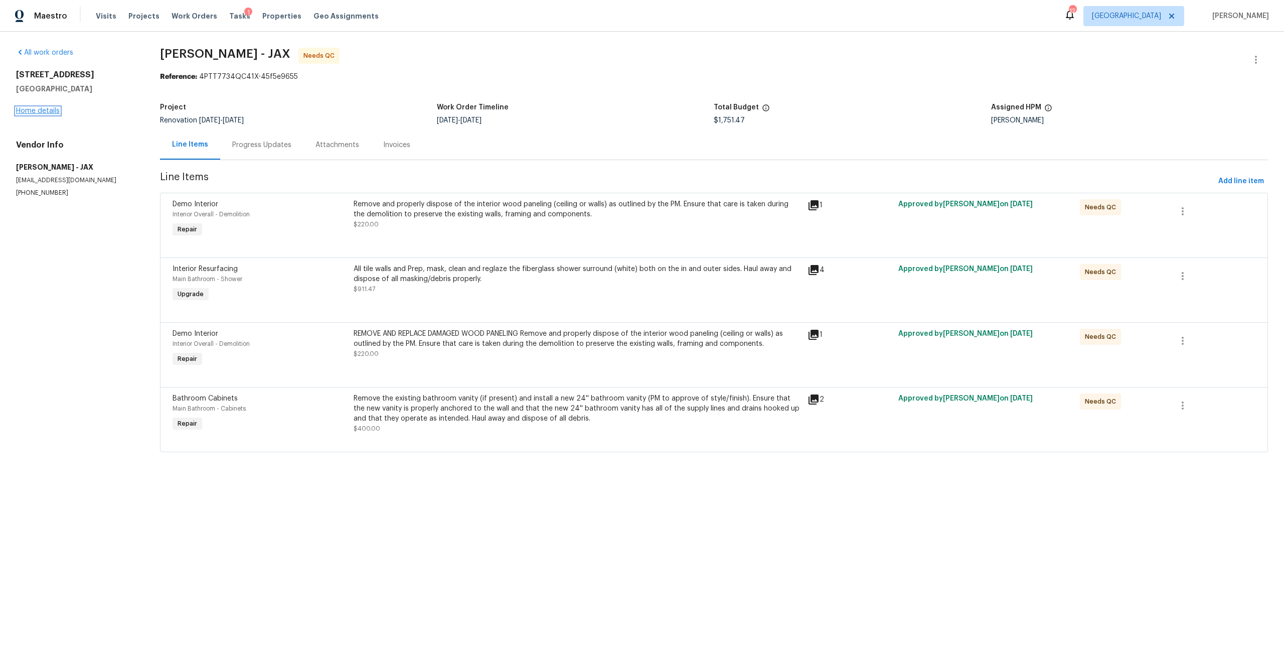
click at [54, 111] on link "Home details" at bounding box center [38, 110] width 44 height 7
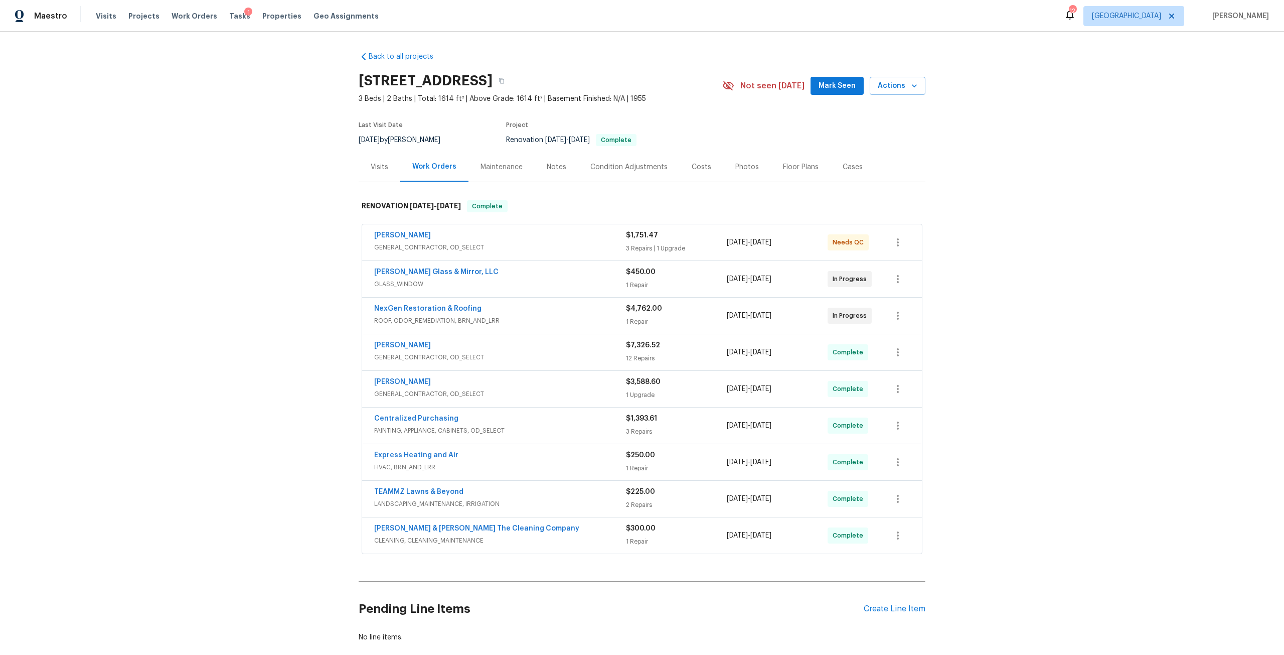
click at [625, 161] on div "Condition Adjustments" at bounding box center [629, 167] width 101 height 30
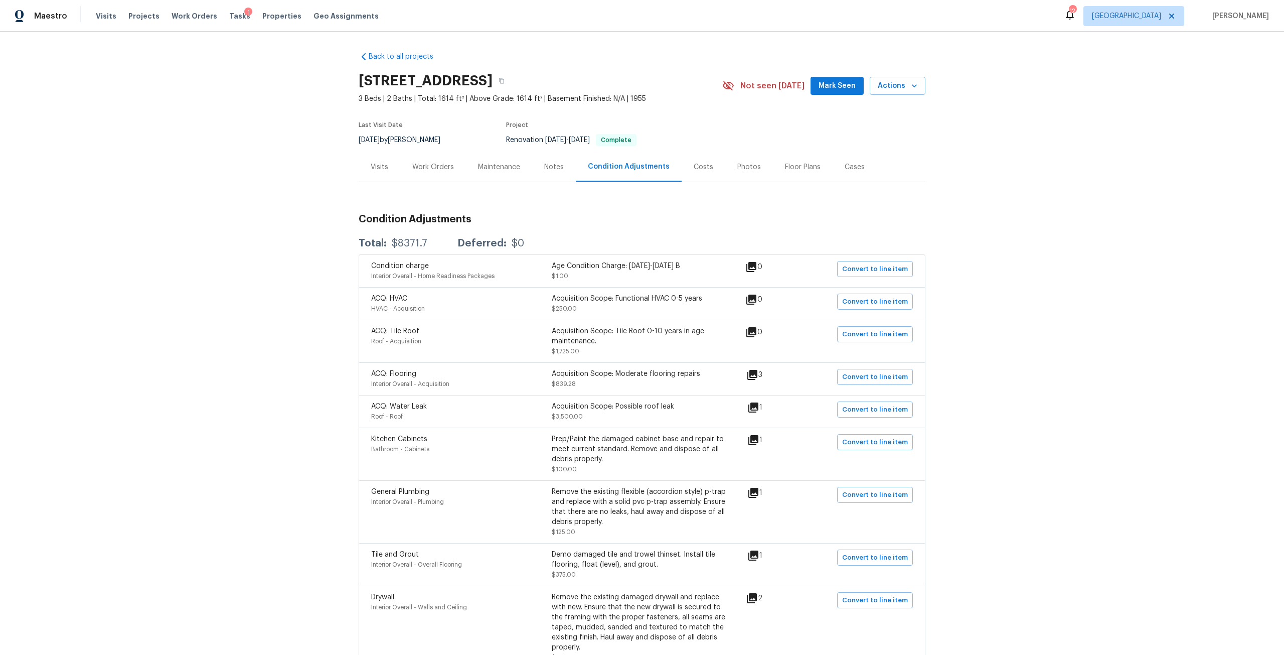
click at [441, 169] on div "Work Orders" at bounding box center [433, 167] width 42 height 10
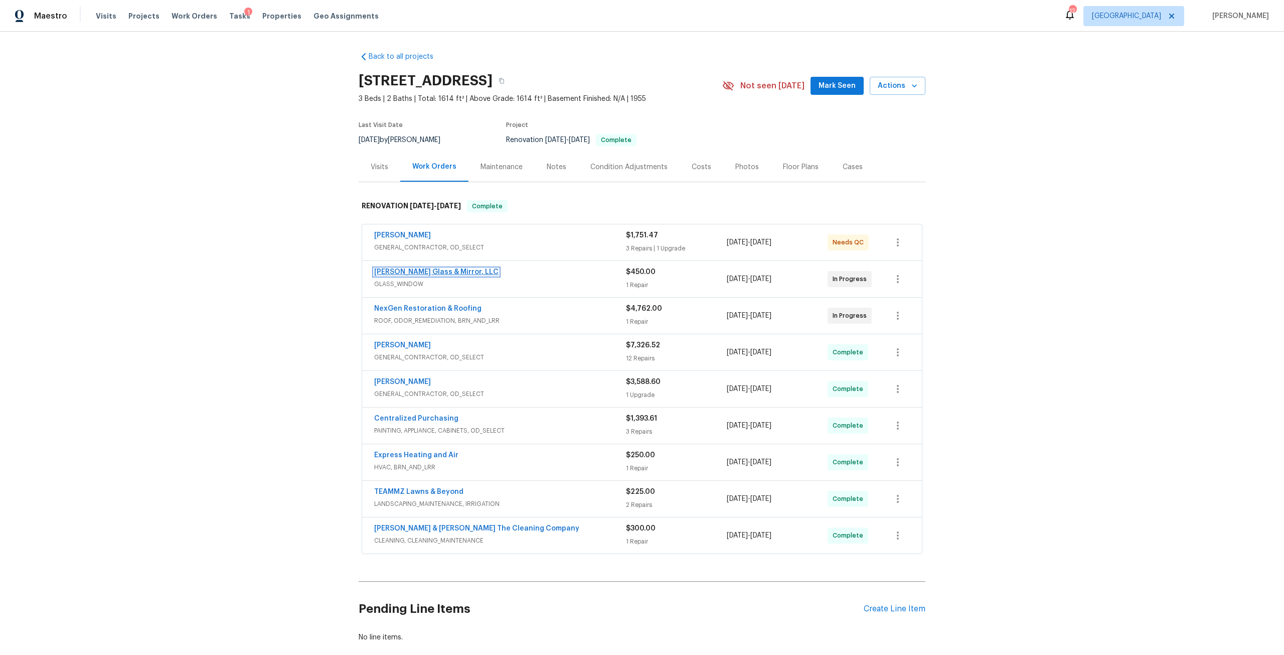
click at [447, 273] on link "[PERSON_NAME] Glass & Mirror, LLC" at bounding box center [436, 271] width 124 height 7
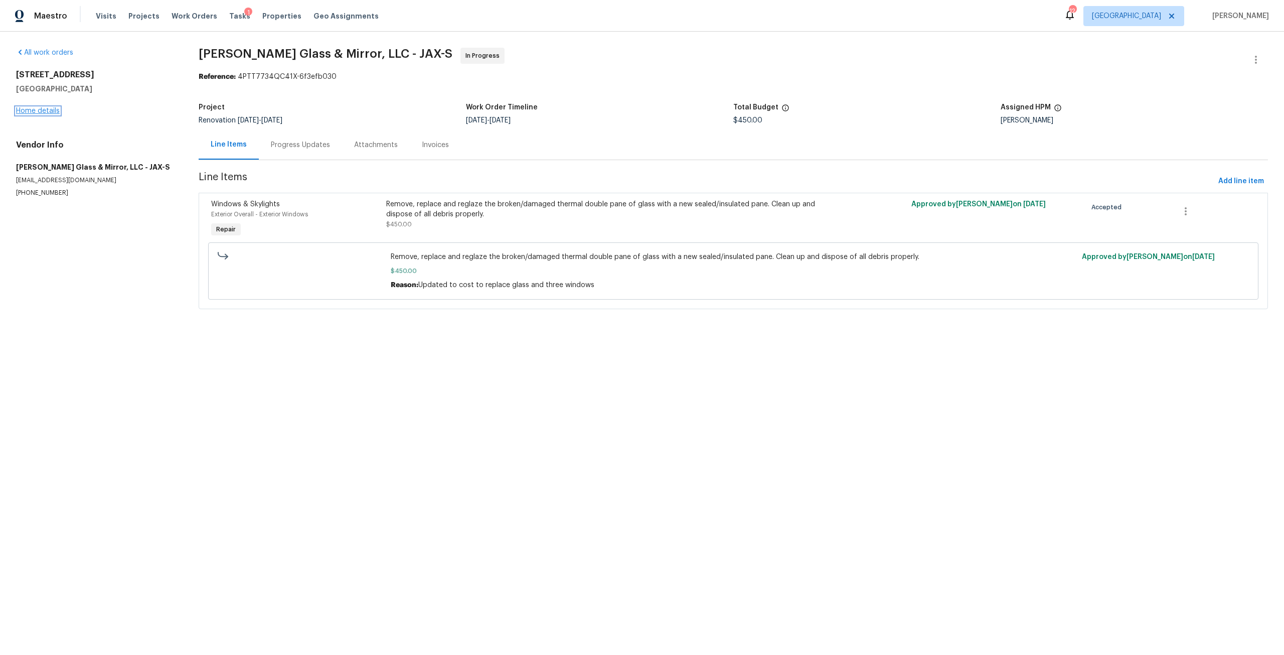
click at [50, 107] on link "Home details" at bounding box center [38, 110] width 44 height 7
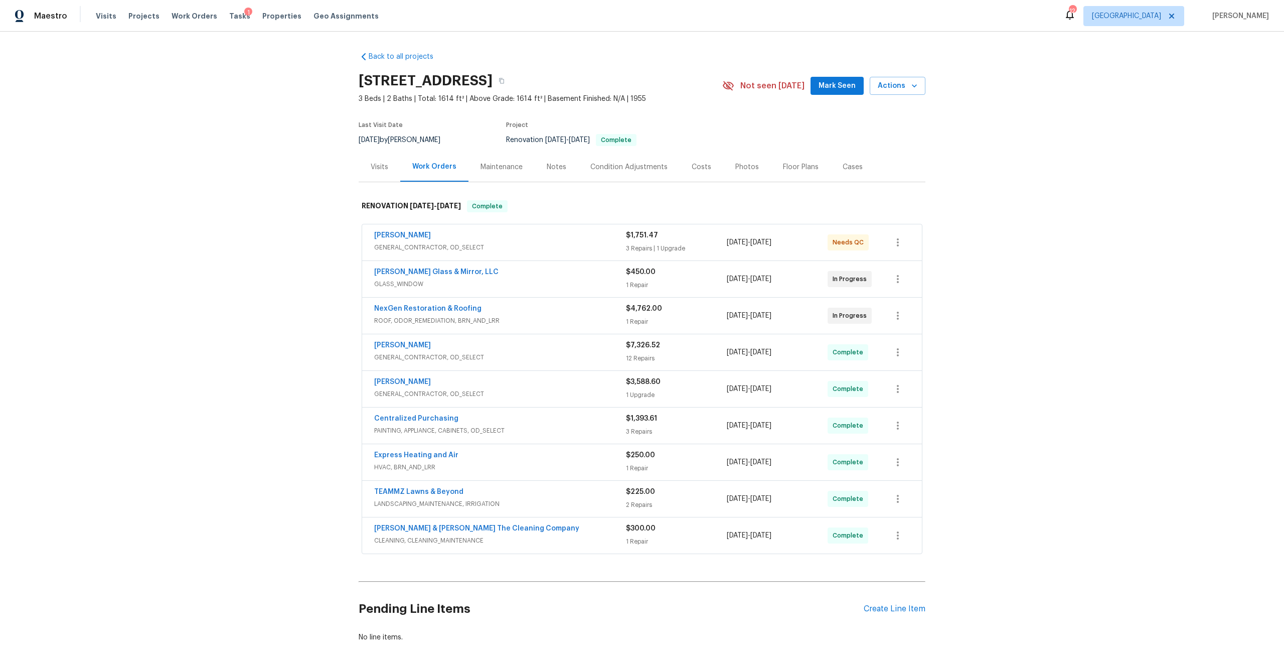
click at [642, 174] on div "Condition Adjustments" at bounding box center [629, 167] width 101 height 30
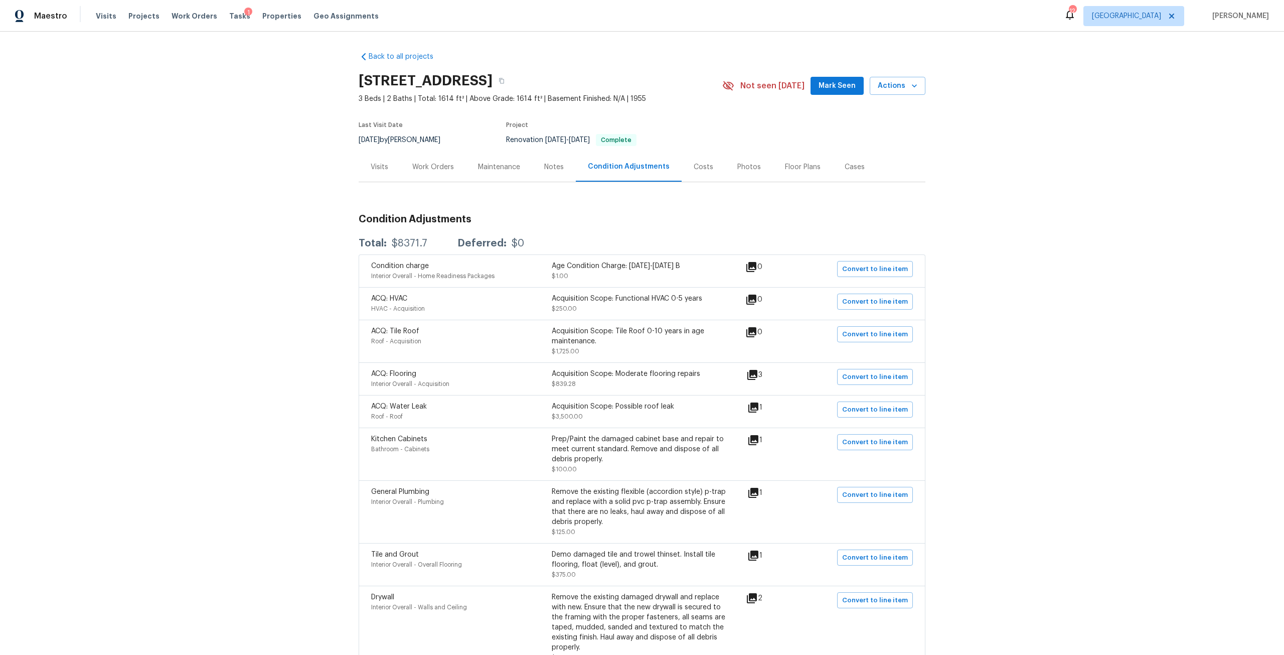
click at [441, 172] on div "Work Orders" at bounding box center [433, 167] width 42 height 10
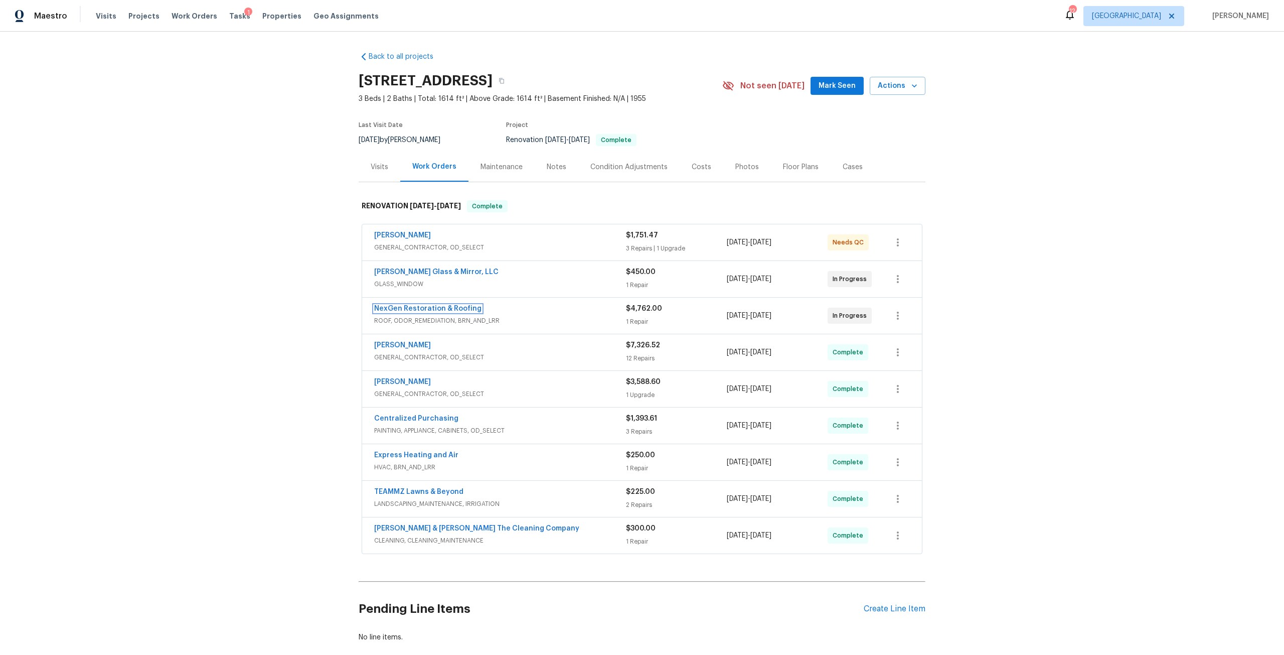
click at [457, 307] on link "NexGen Restoration & Roofing" at bounding box center [427, 308] width 107 height 7
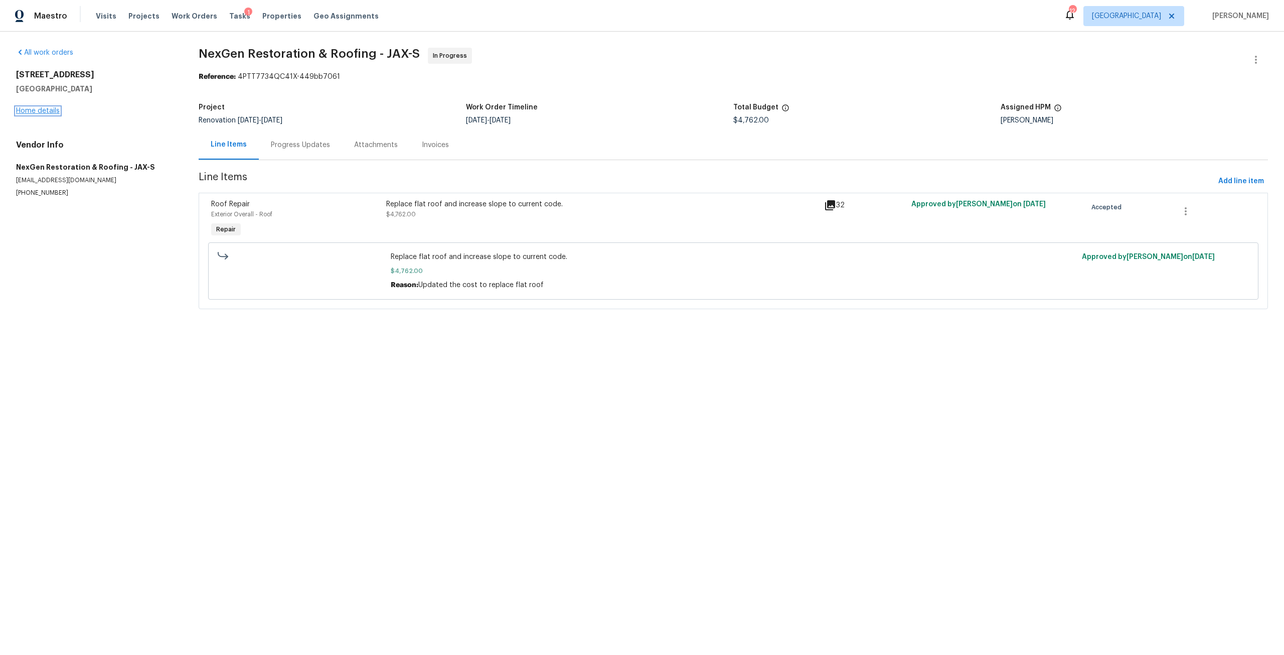
click at [52, 112] on link "Home details" at bounding box center [38, 110] width 44 height 7
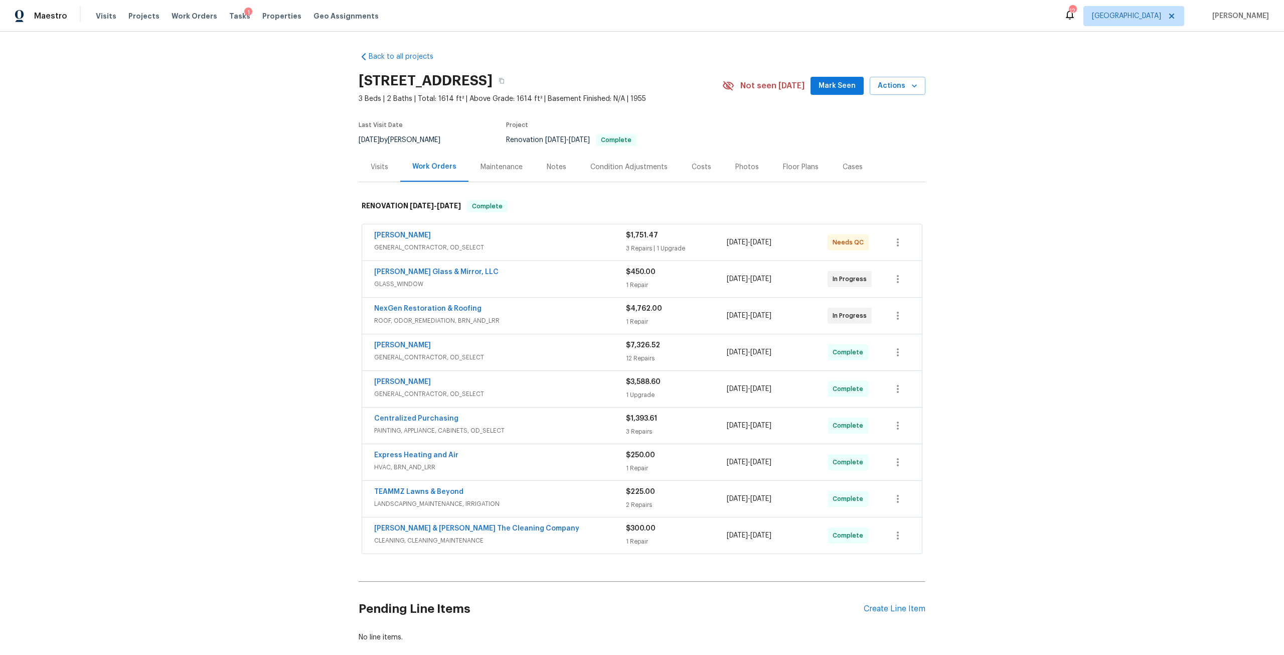
click at [708, 173] on div "Costs" at bounding box center [702, 167] width 44 height 30
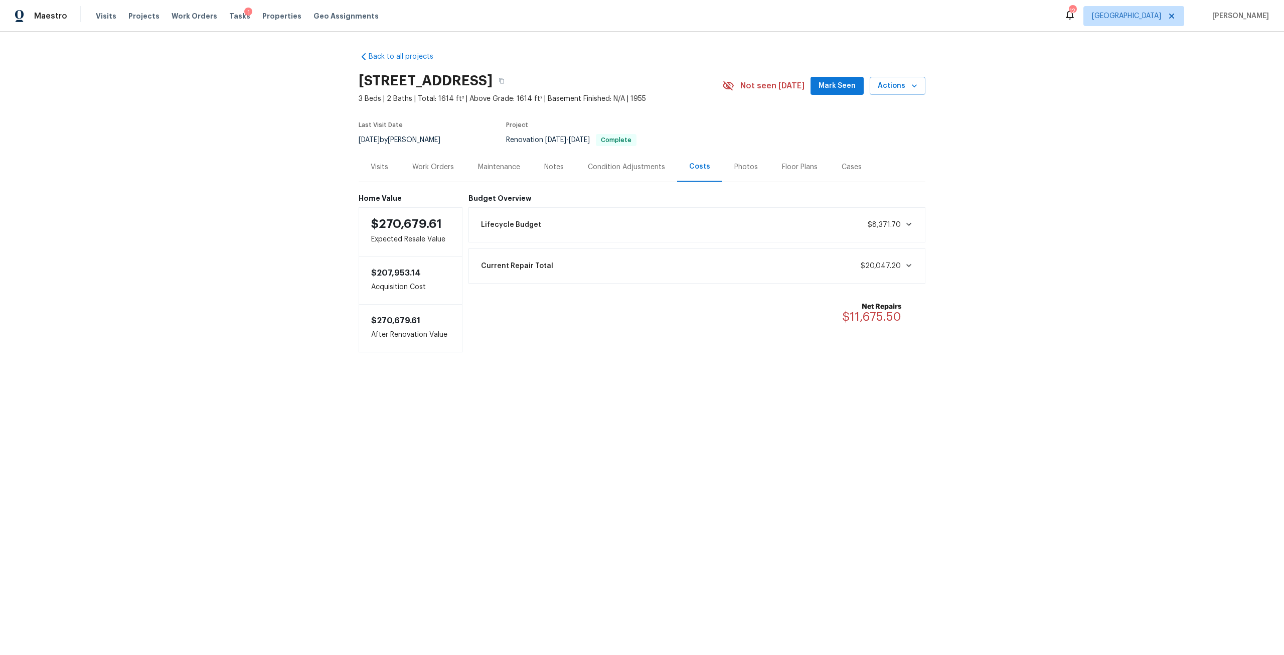
click at [735, 170] on div "Photos" at bounding box center [747, 167] width 24 height 10
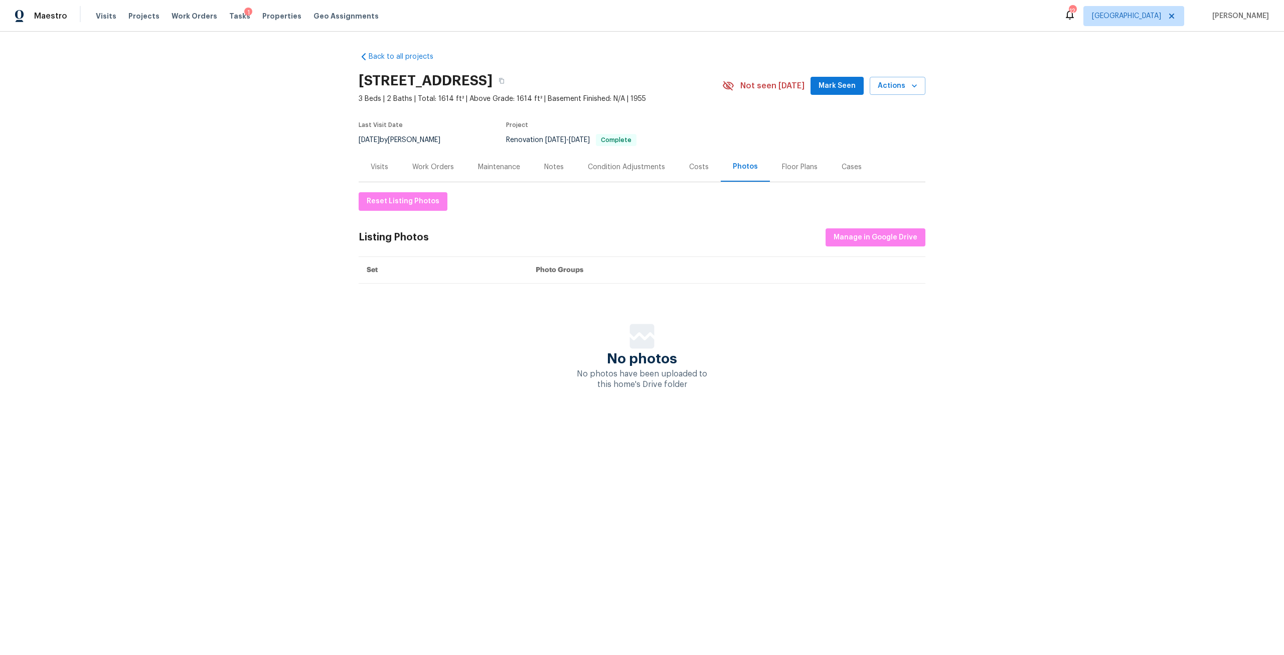
click at [389, 168] on div "Visits" at bounding box center [380, 167] width 42 height 30
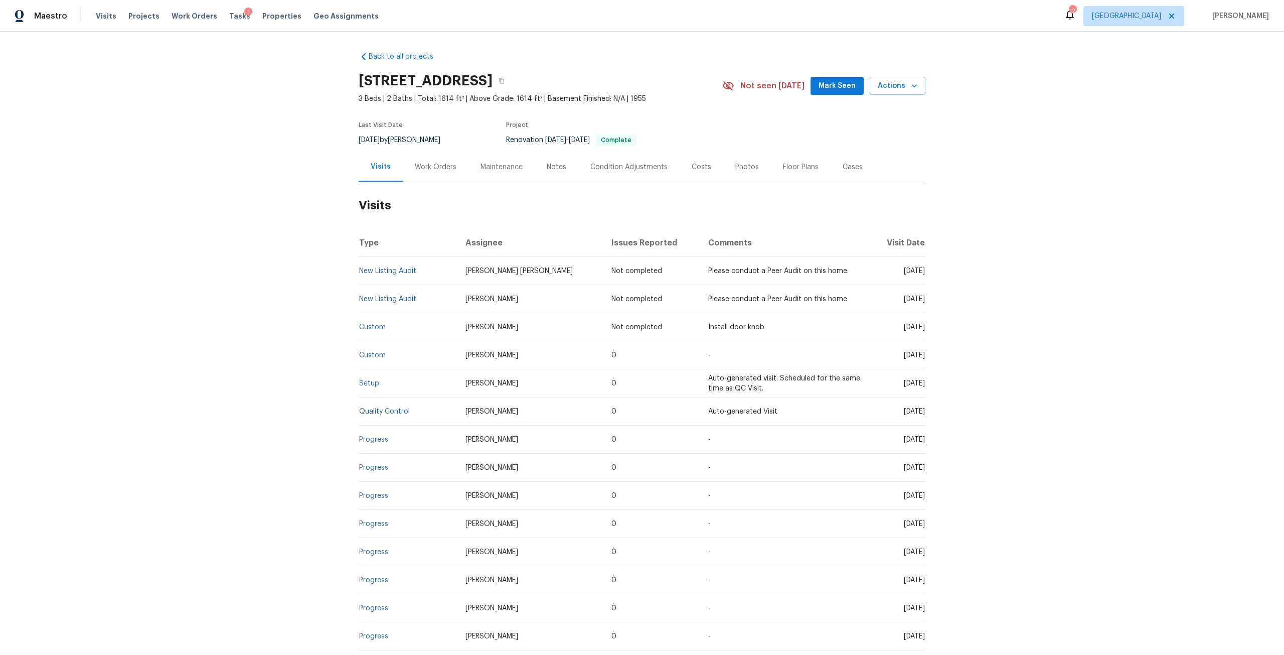
click at [748, 164] on div "Photos" at bounding box center [748, 167] width 24 height 10
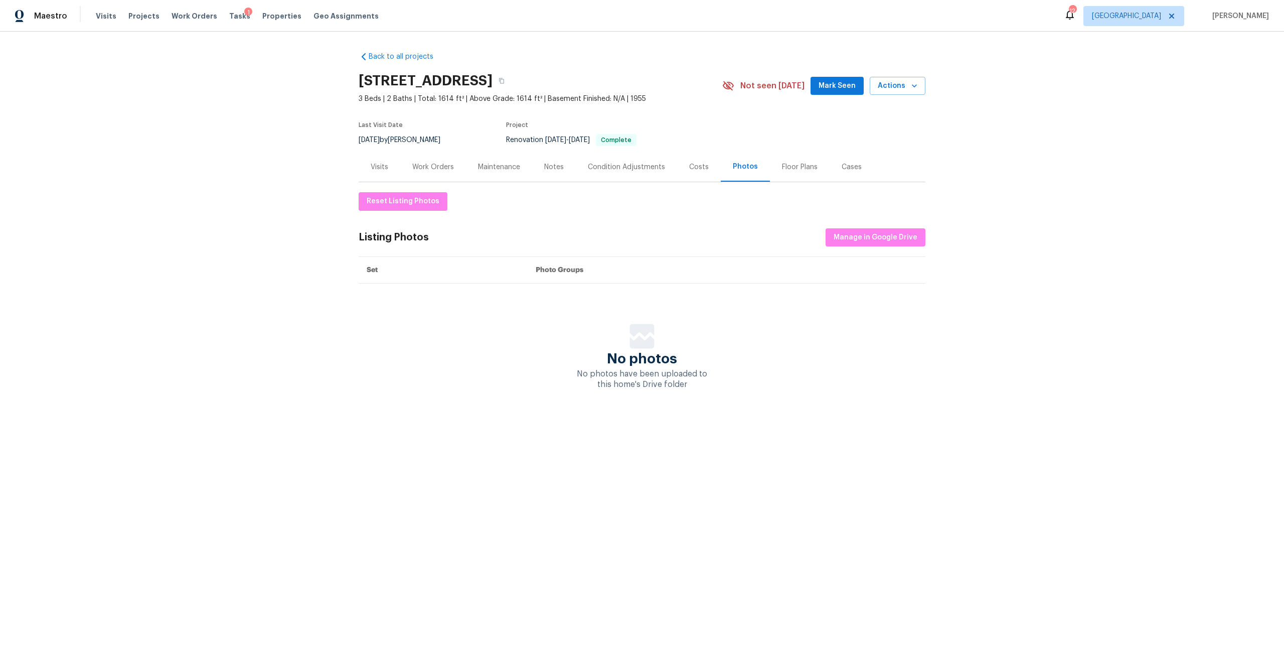
click at [799, 162] on div "Floor Plans" at bounding box center [800, 167] width 36 height 10
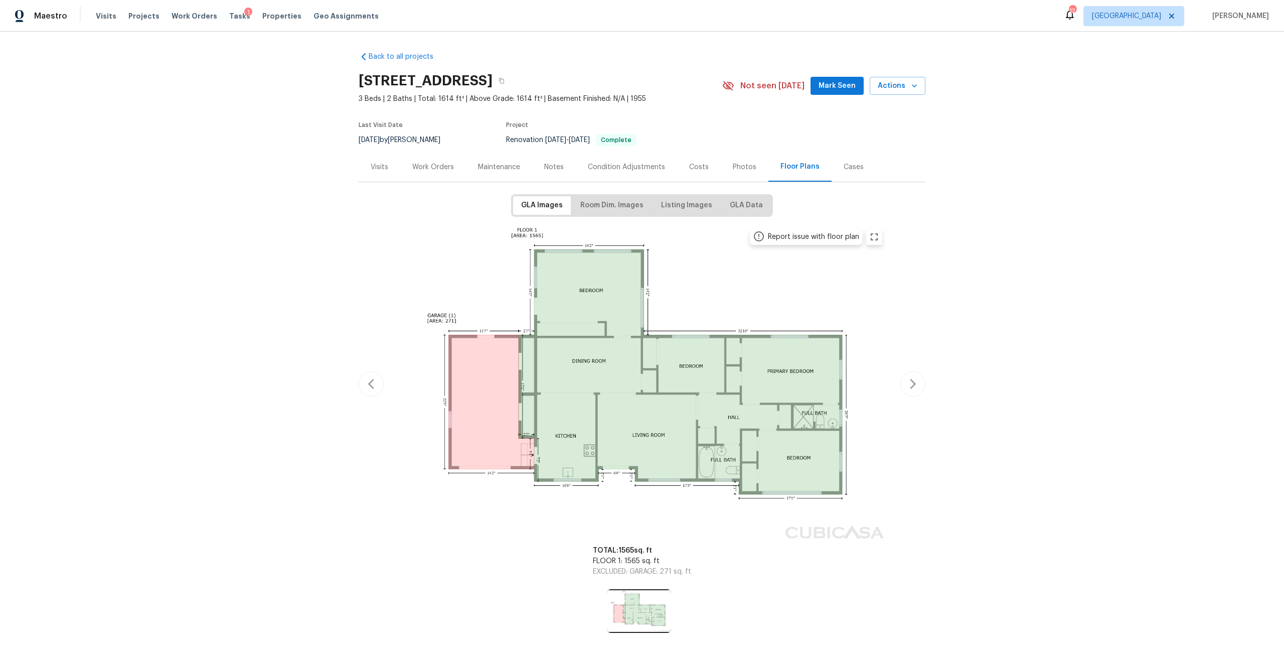
click at [721, 169] on div "Photos" at bounding box center [745, 167] width 48 height 30
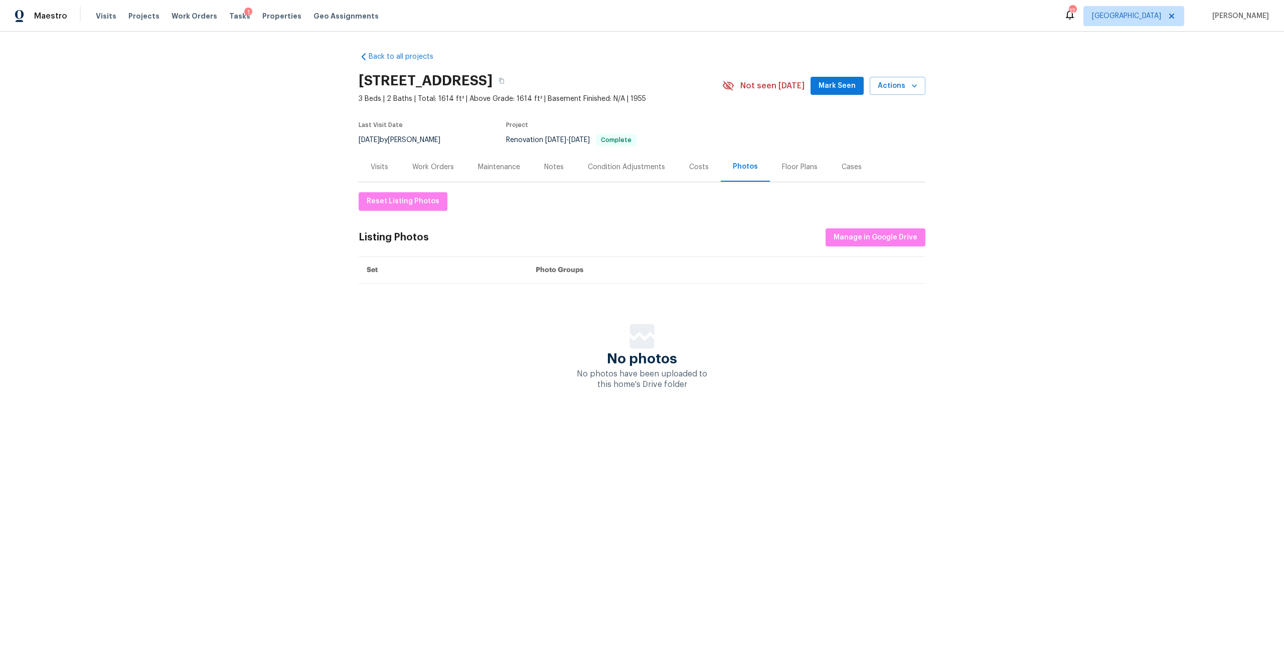
click at [689, 168] on div "Costs" at bounding box center [699, 167] width 20 height 10
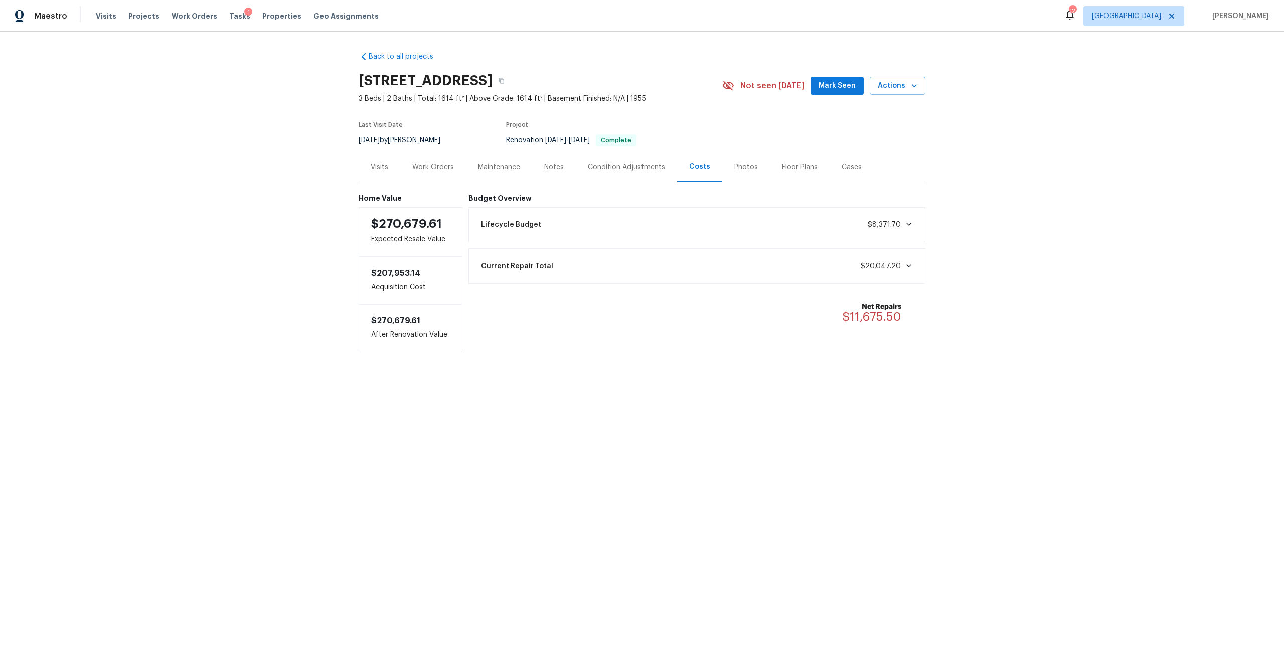
click at [635, 160] on div "Condition Adjustments" at bounding box center [626, 167] width 101 height 30
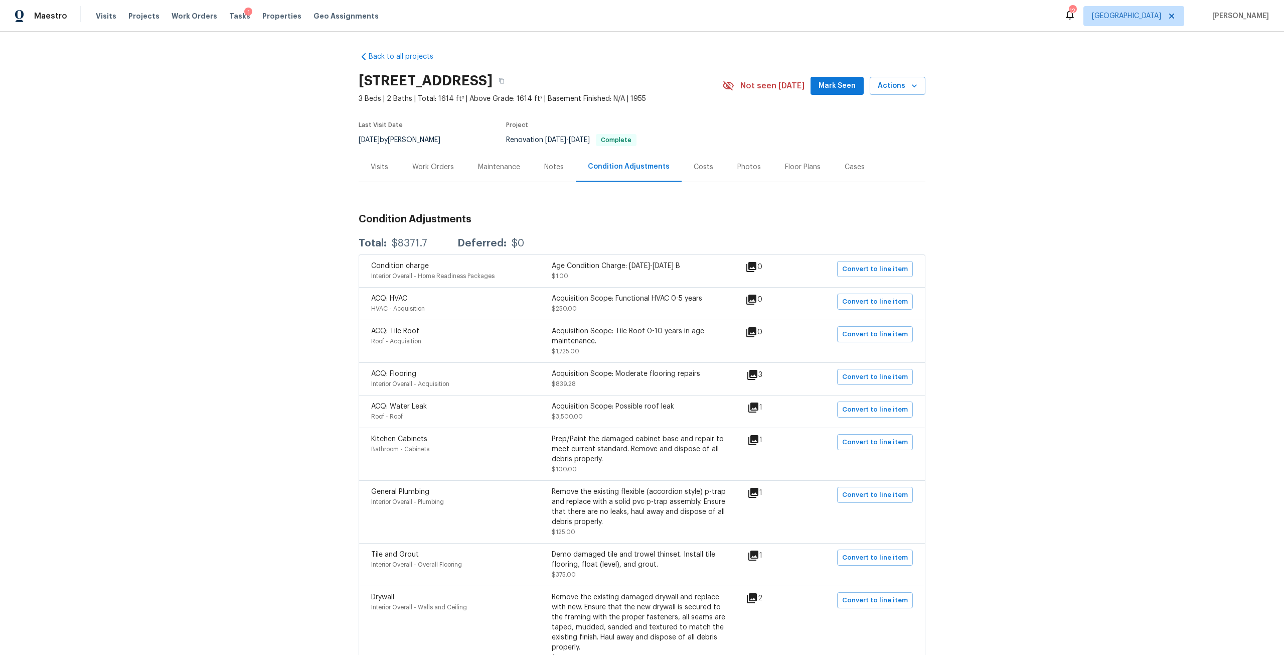
click at [532, 172] on div "Notes" at bounding box center [554, 167] width 44 height 30
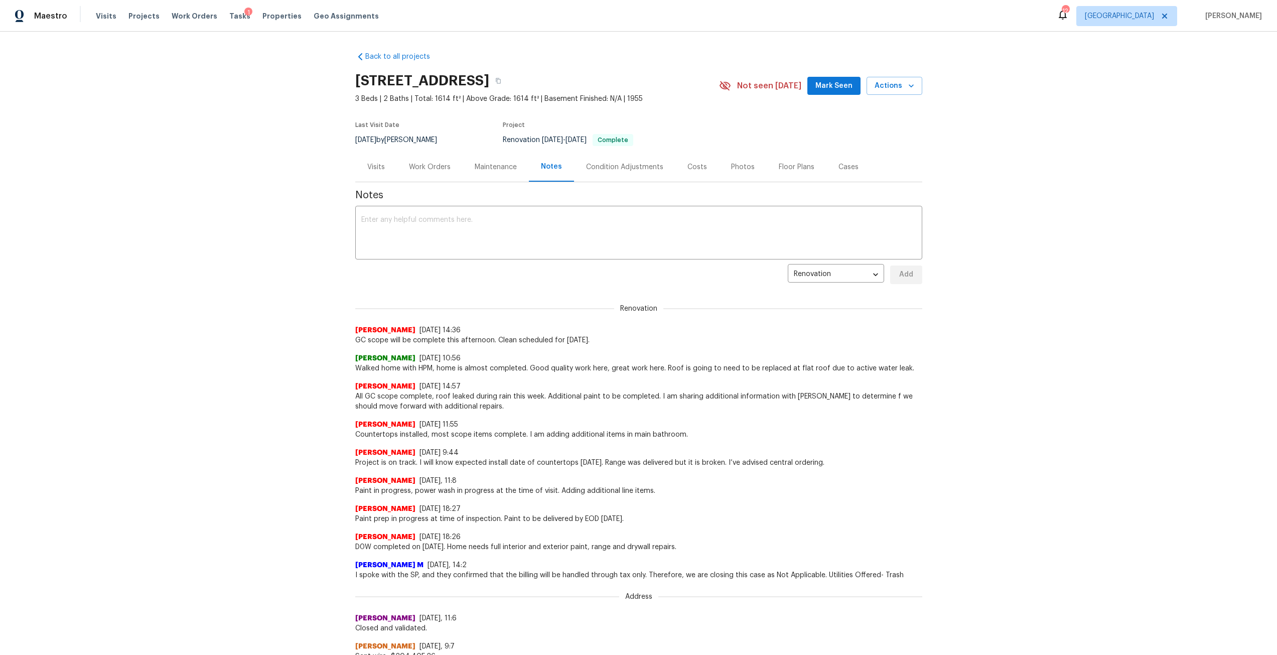
click at [503, 165] on div "Maintenance" at bounding box center [496, 167] width 42 height 10
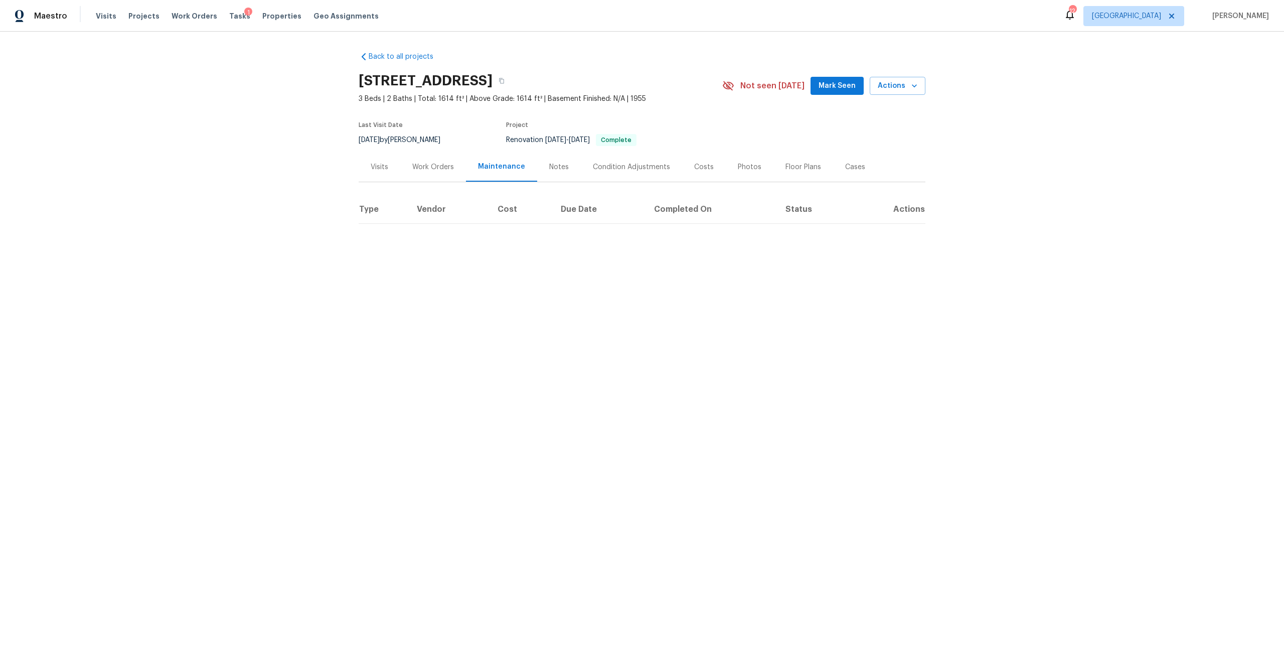
click at [436, 165] on div "Work Orders" at bounding box center [433, 167] width 42 height 10
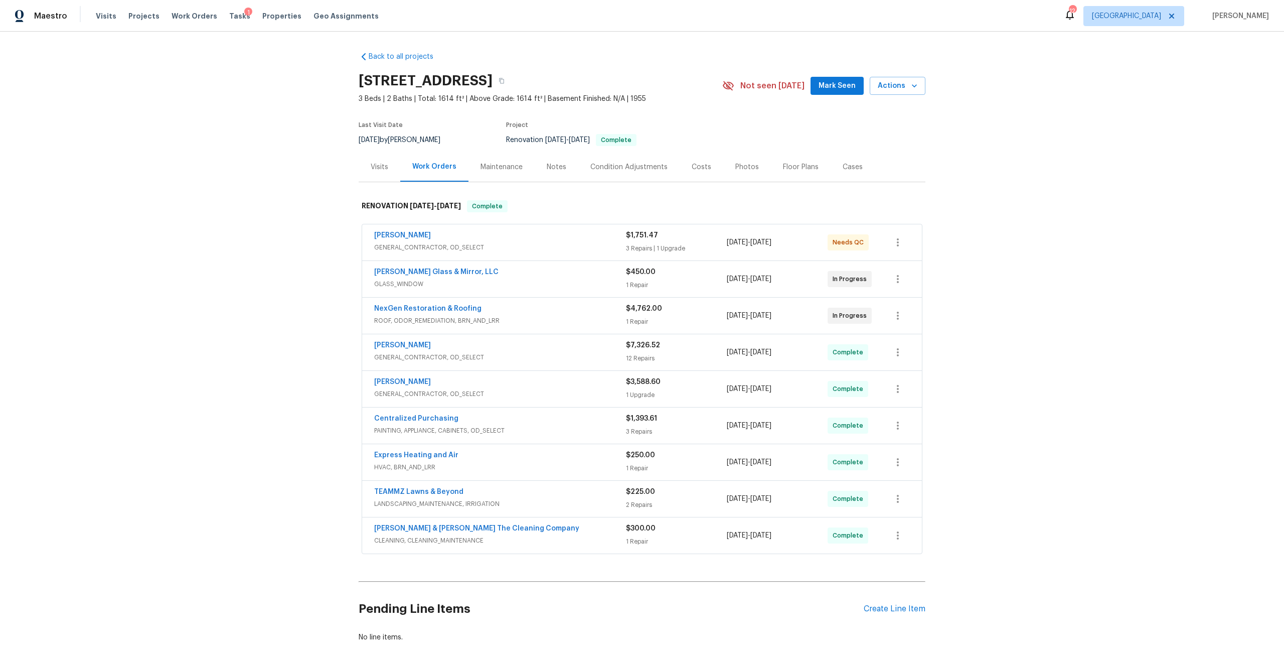
click at [660, 168] on div "Condition Adjustments" at bounding box center [629, 167] width 101 height 30
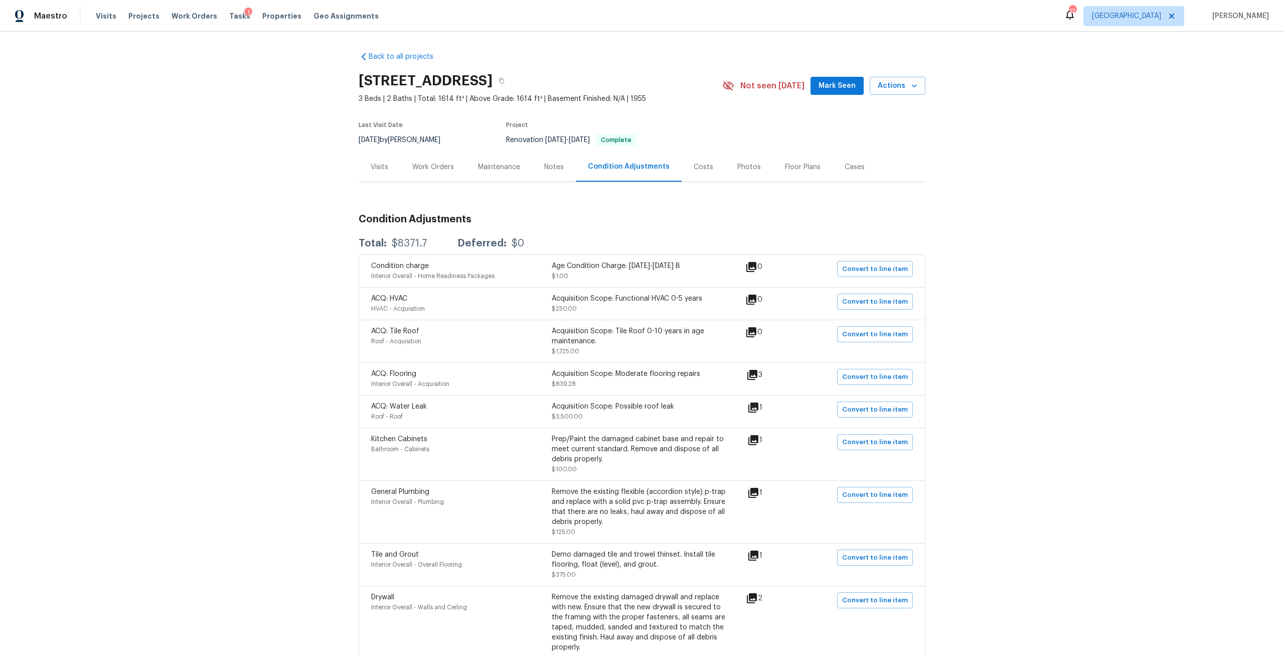
click at [691, 173] on div "Costs" at bounding box center [704, 167] width 44 height 30
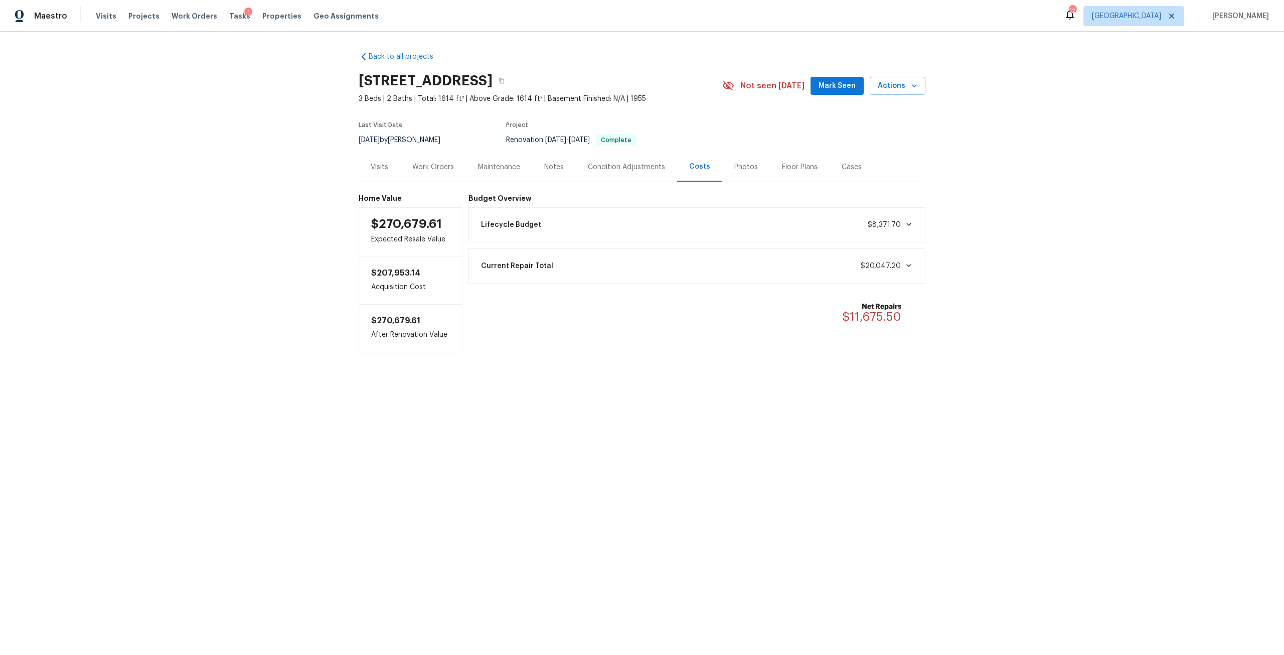
click at [735, 168] on div "Photos" at bounding box center [747, 167] width 24 height 10
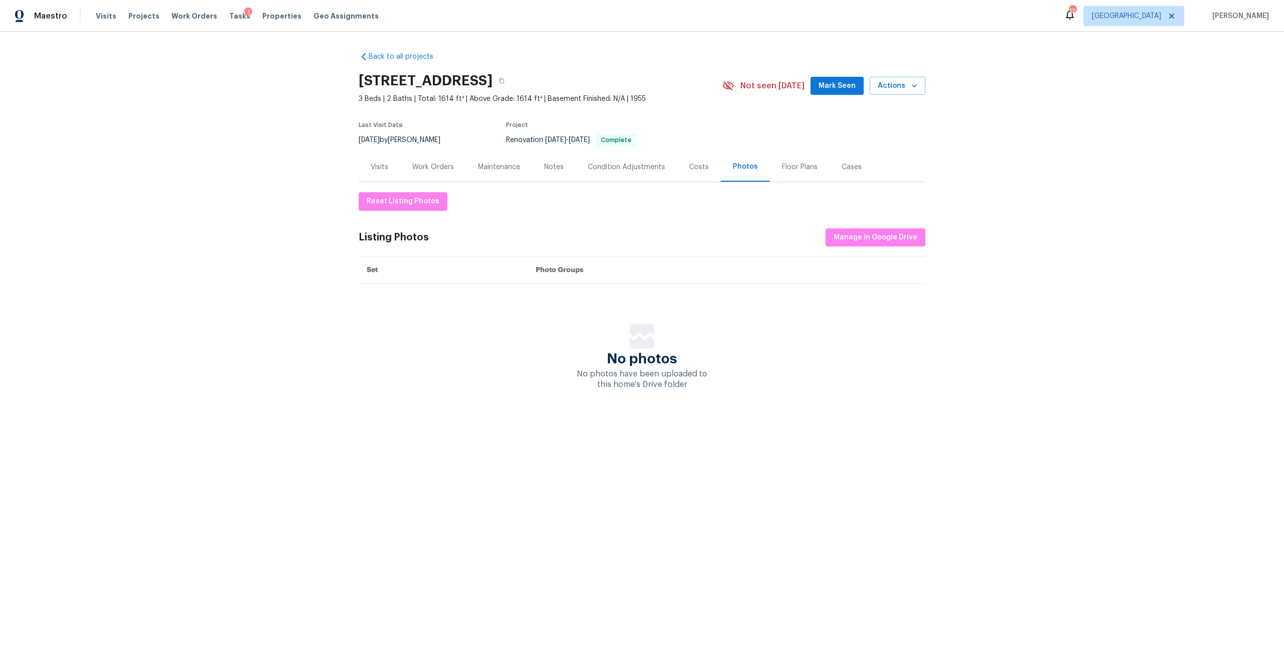
click at [438, 161] on div "Work Orders" at bounding box center [433, 167] width 66 height 30
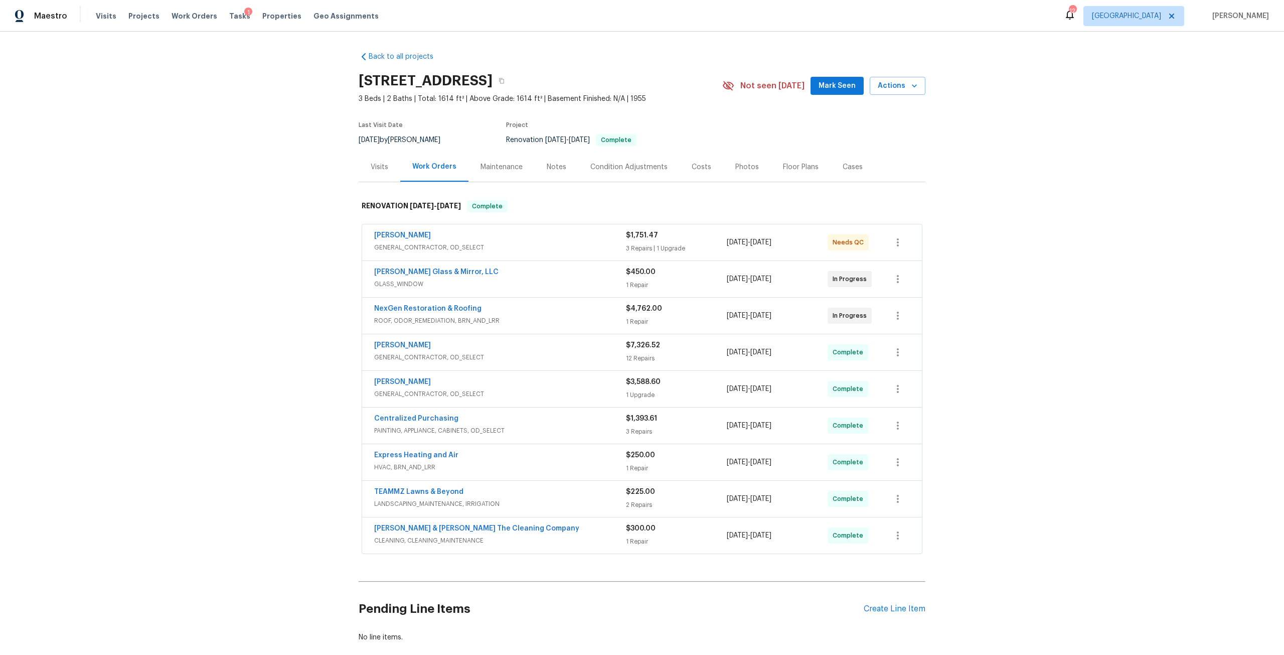
click at [736, 164] on div "Photos" at bounding box center [748, 167] width 24 height 10
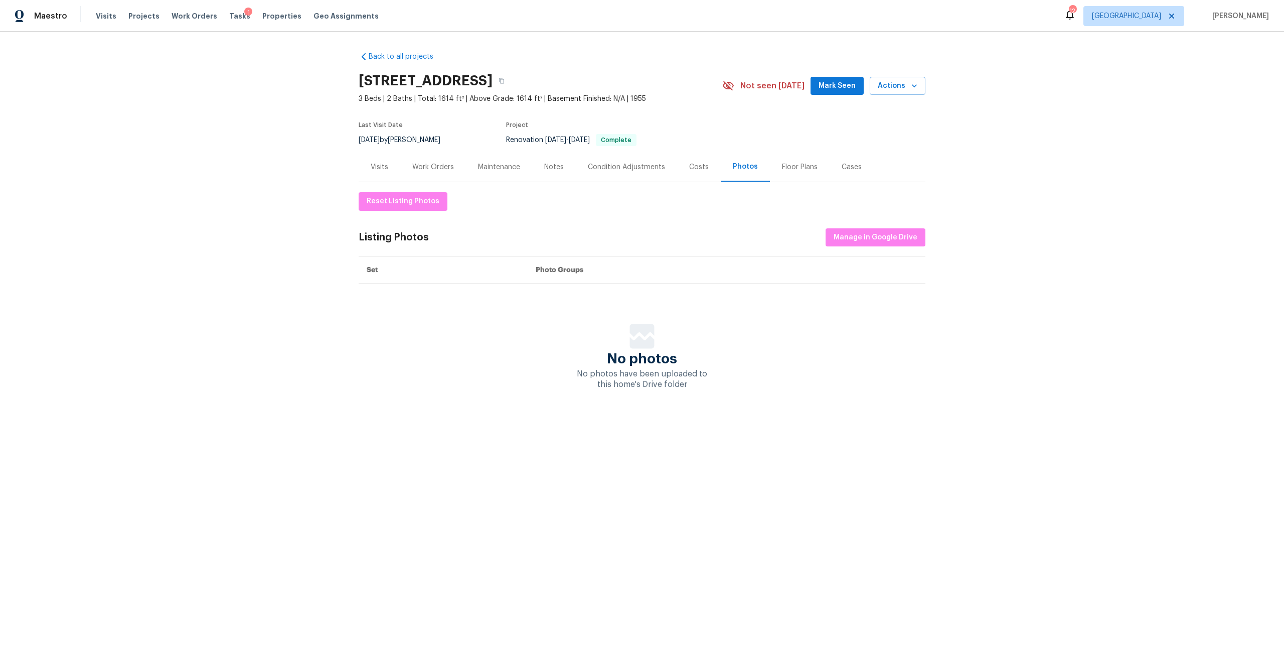
click at [706, 161] on div "Costs" at bounding box center [699, 167] width 44 height 30
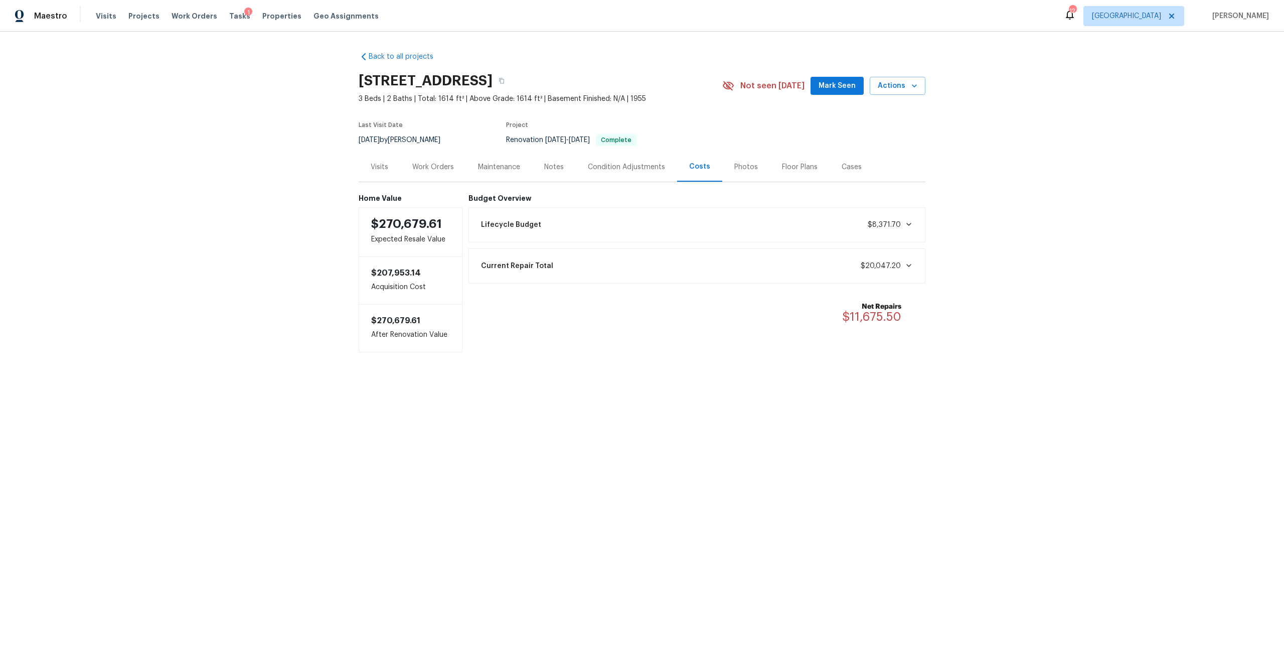
click at [443, 174] on div "Work Orders" at bounding box center [433, 167] width 66 height 30
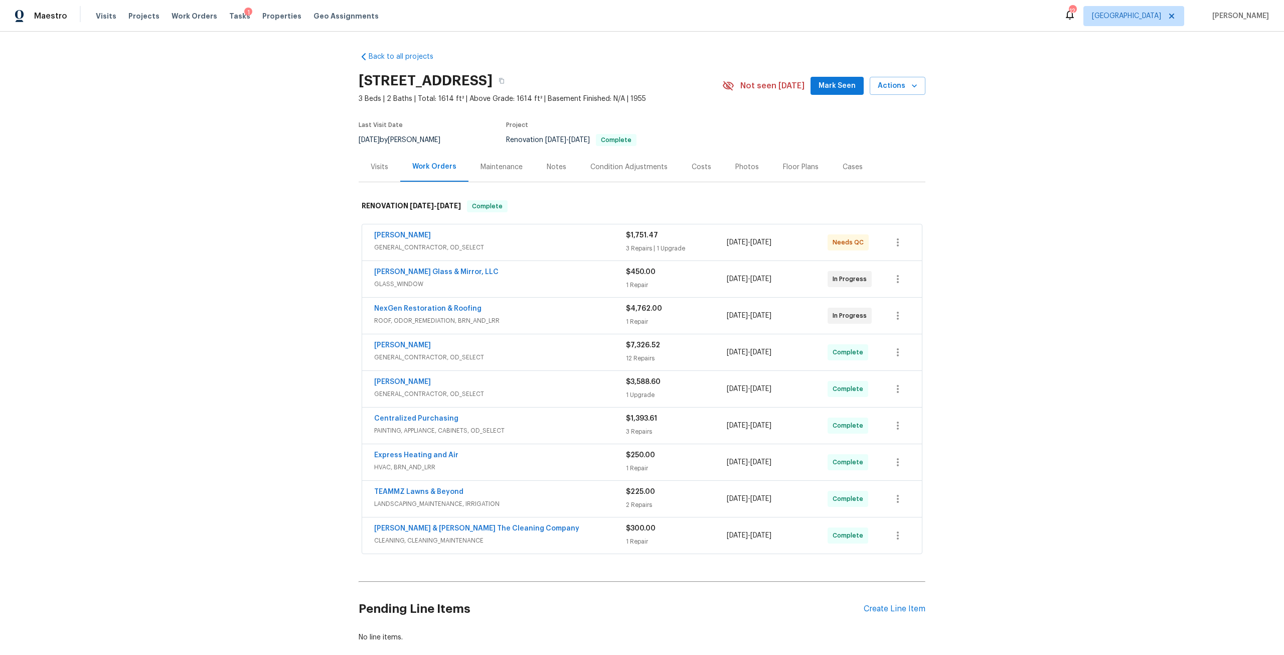
click at [621, 166] on div "Condition Adjustments" at bounding box center [629, 167] width 77 height 10
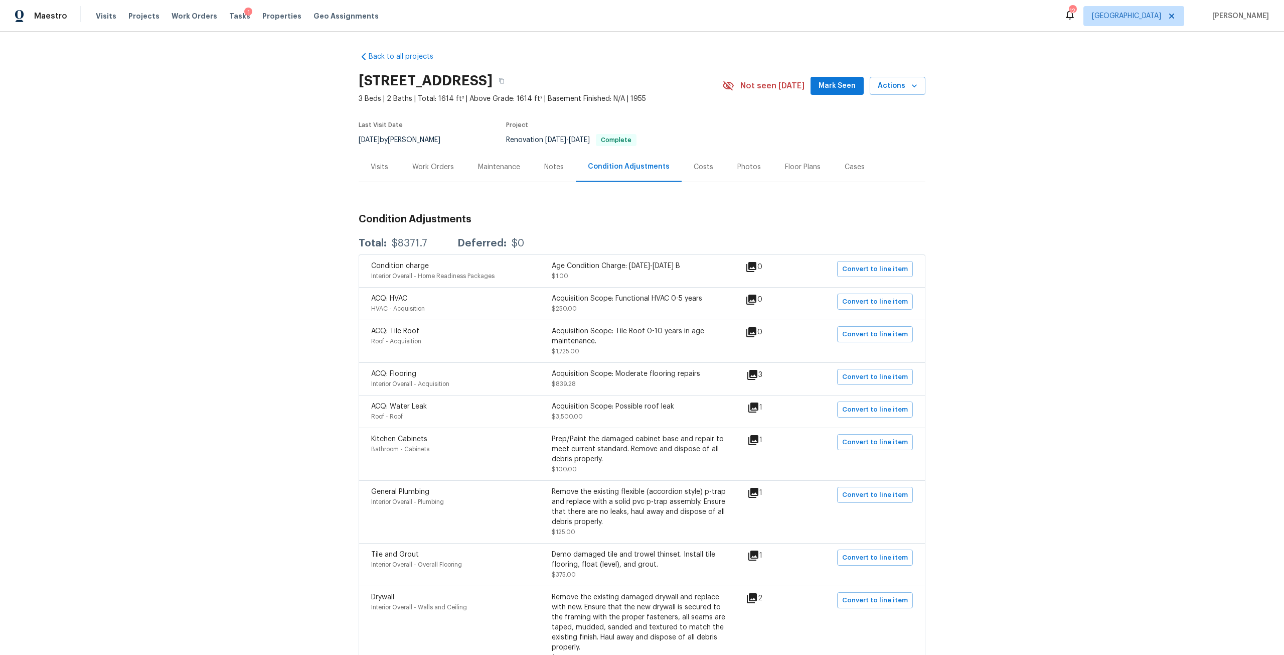
click at [431, 170] on div "Work Orders" at bounding box center [433, 167] width 42 height 10
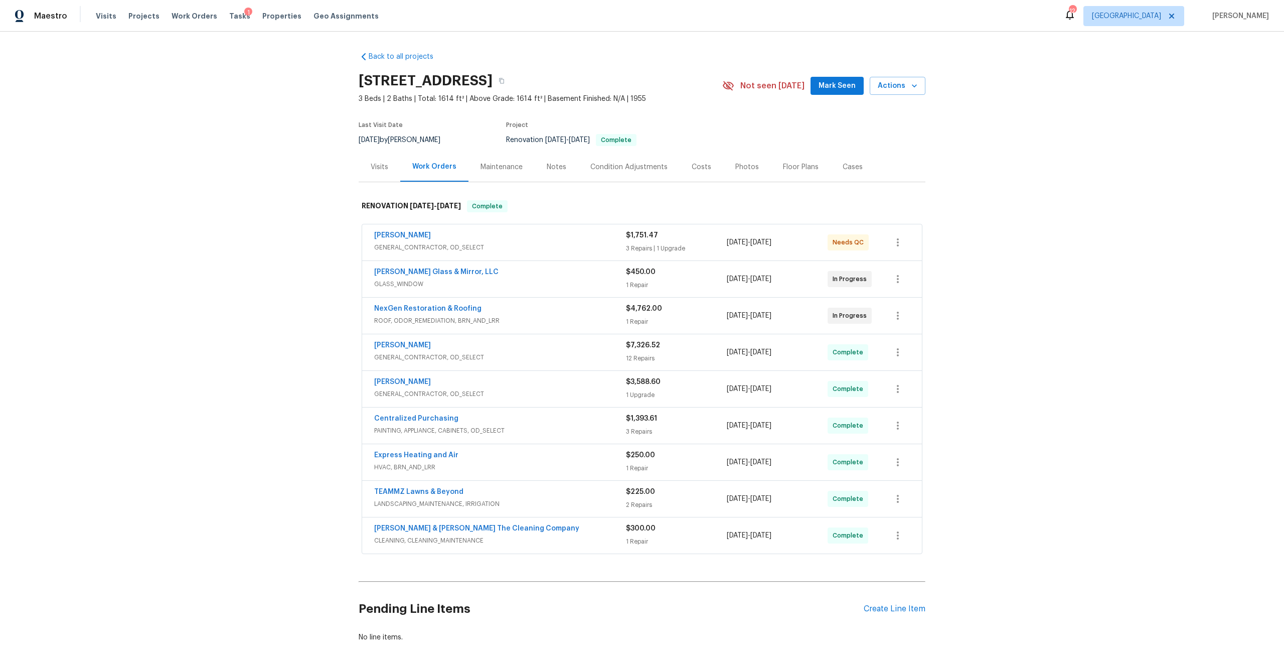
click at [700, 168] on div "Costs" at bounding box center [702, 167] width 20 height 10
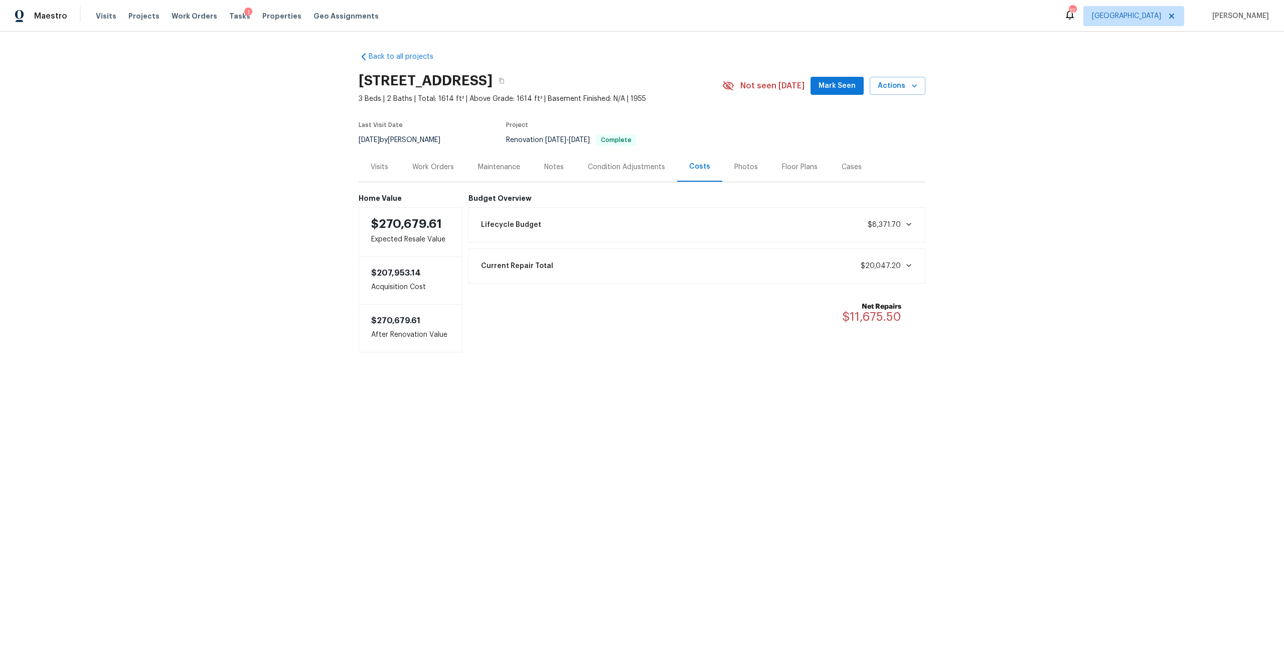
click at [907, 264] on icon at bounding box center [909, 265] width 5 height 3
click at [423, 166] on div "Work Orders" at bounding box center [433, 167] width 42 height 10
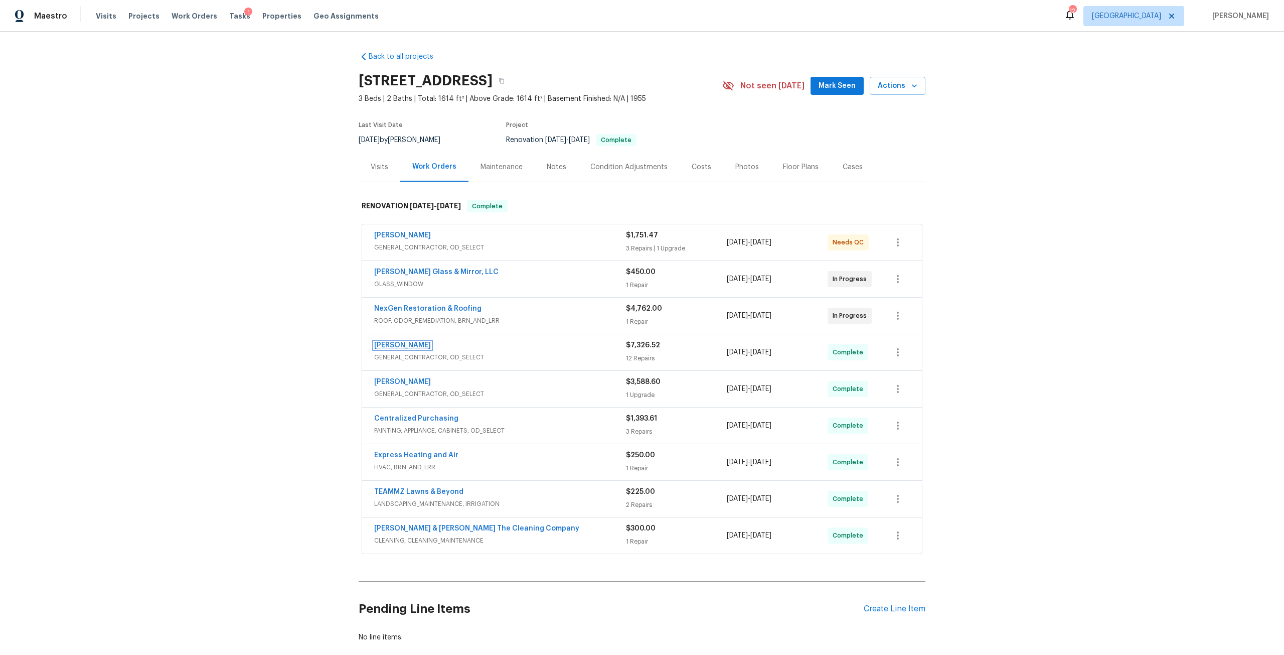
click at [412, 342] on link "[PERSON_NAME]" at bounding box center [402, 345] width 57 height 7
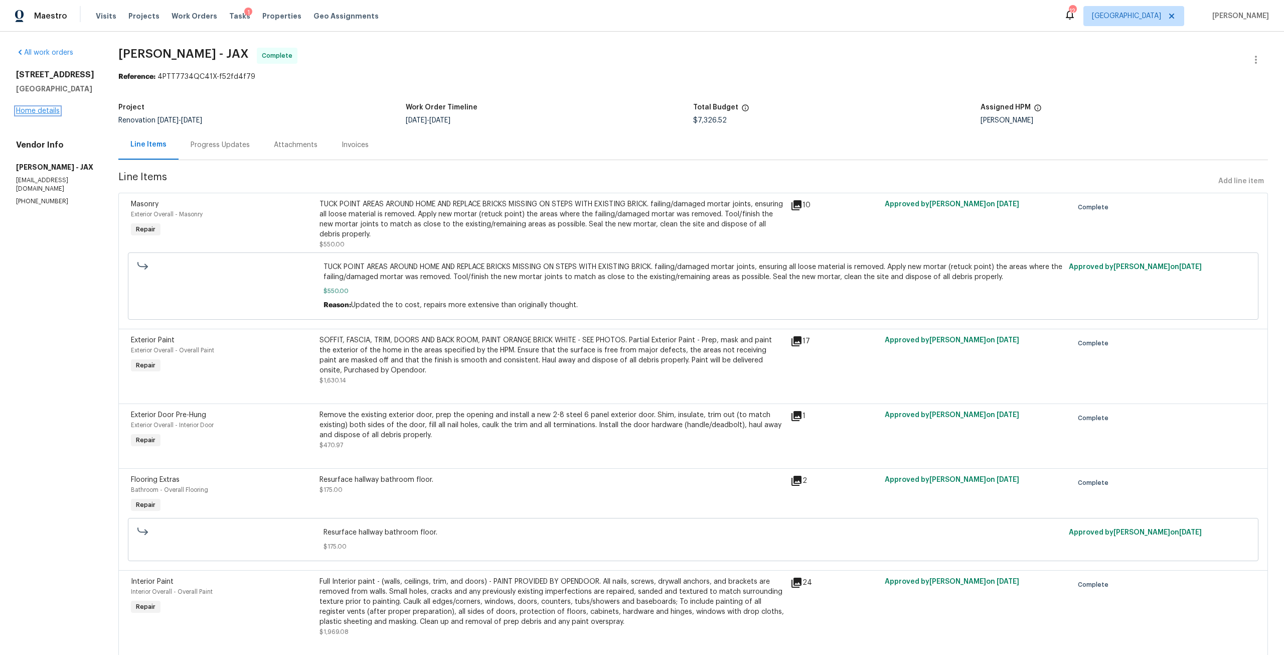
click at [55, 108] on link "Home details" at bounding box center [38, 110] width 44 height 7
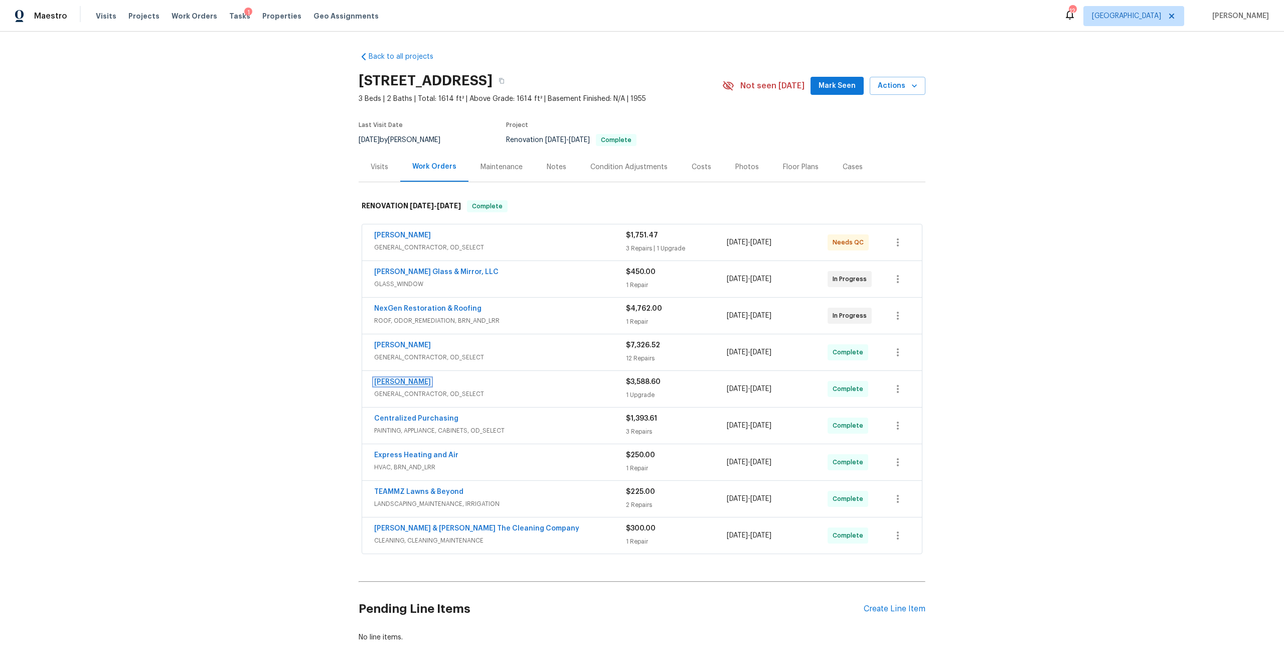
click at [405, 382] on link "[PERSON_NAME]" at bounding box center [402, 381] width 57 height 7
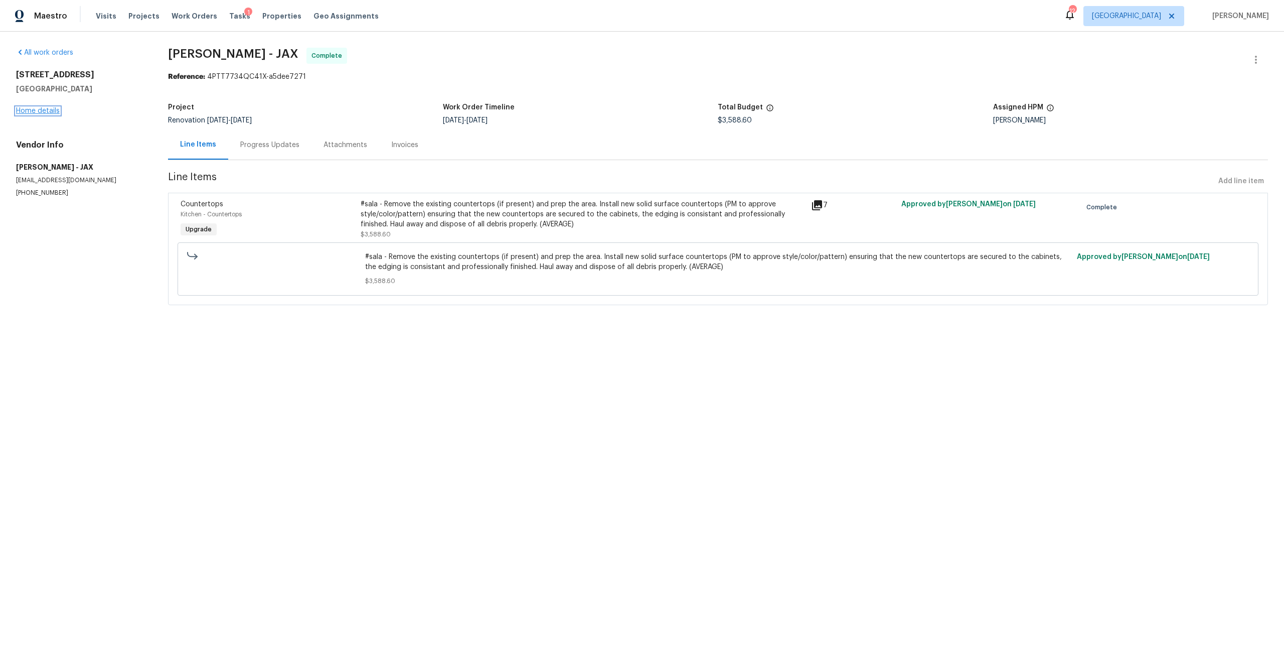
click at [51, 110] on link "Home details" at bounding box center [38, 110] width 44 height 7
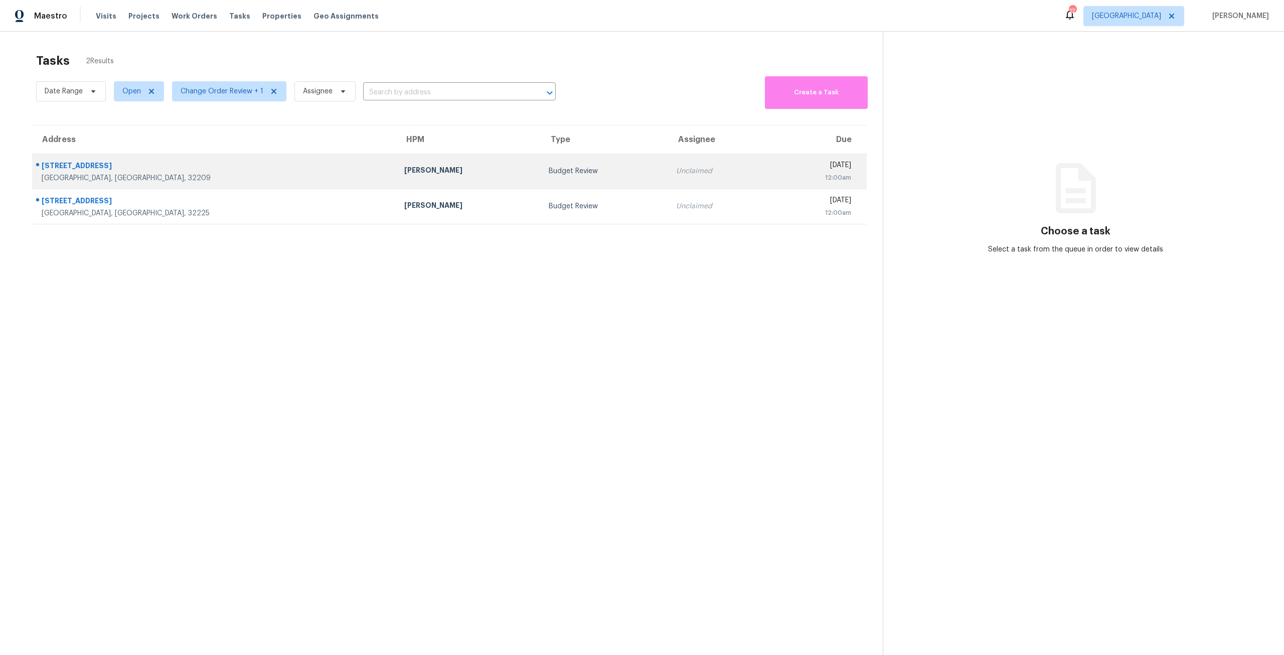
click at [541, 160] on td "Budget Review" at bounding box center [604, 171] width 127 height 35
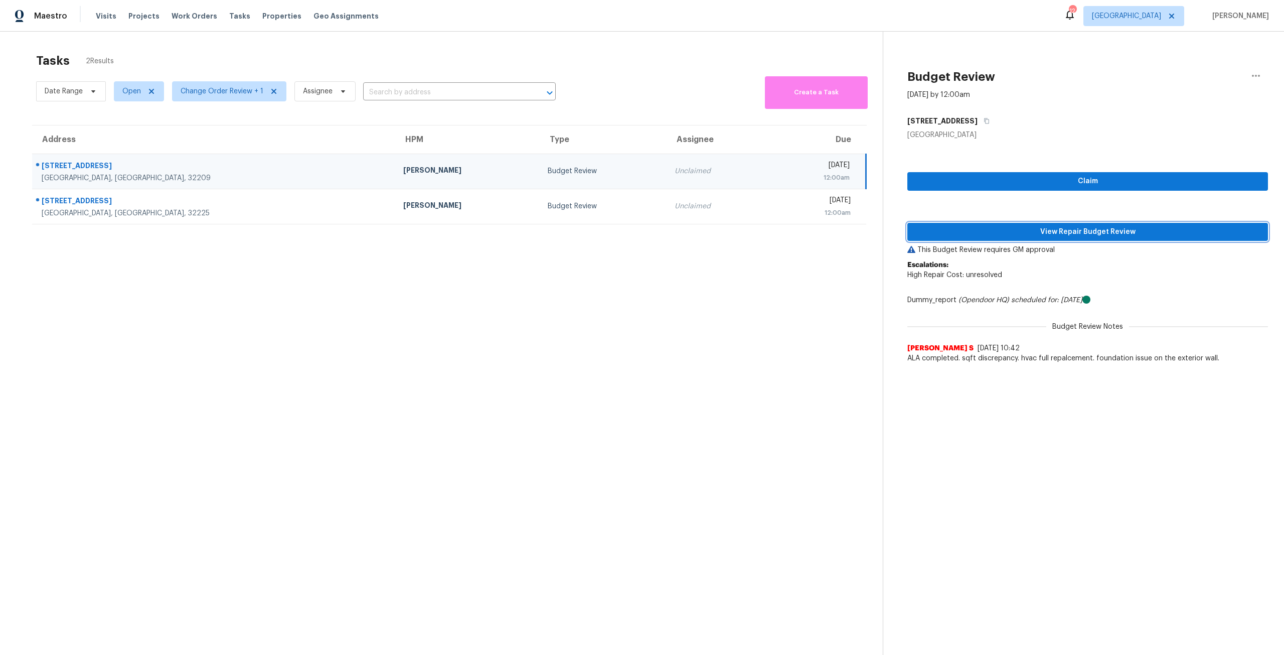
click at [1015, 234] on span "View Repair Budget Review" at bounding box center [1088, 232] width 345 height 13
